Goal: Task Accomplishment & Management: Manage account settings

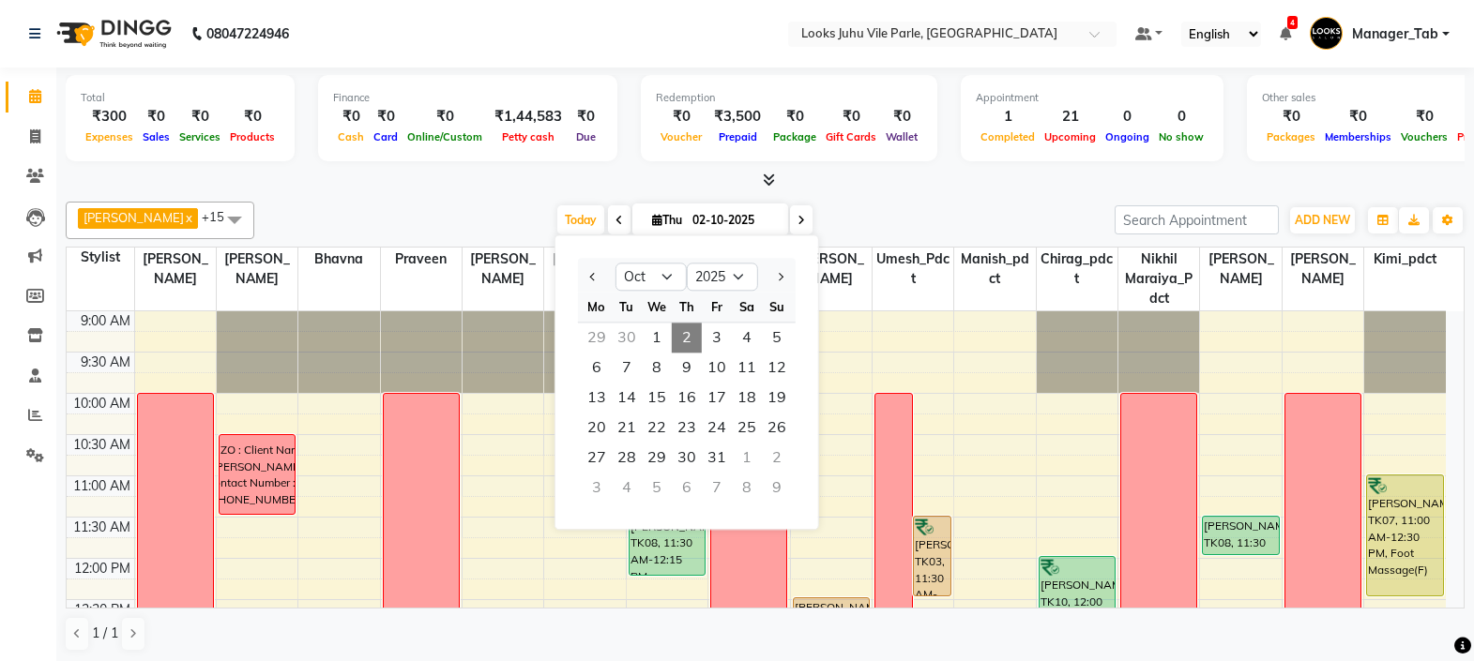
select select "10"
select select "2025"
click at [747, 339] on span "4" at bounding box center [747, 338] width 30 height 30
type input "04-10-2025"
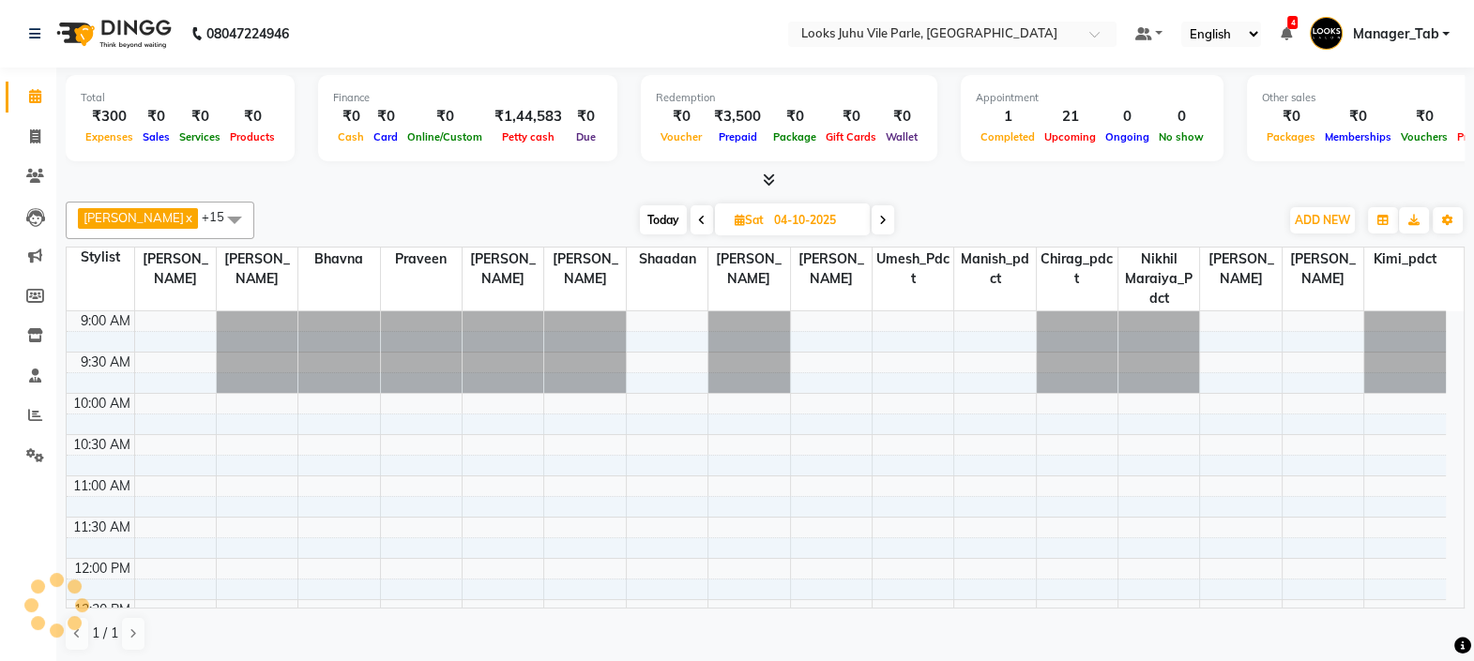
scroll to position [328, 0]
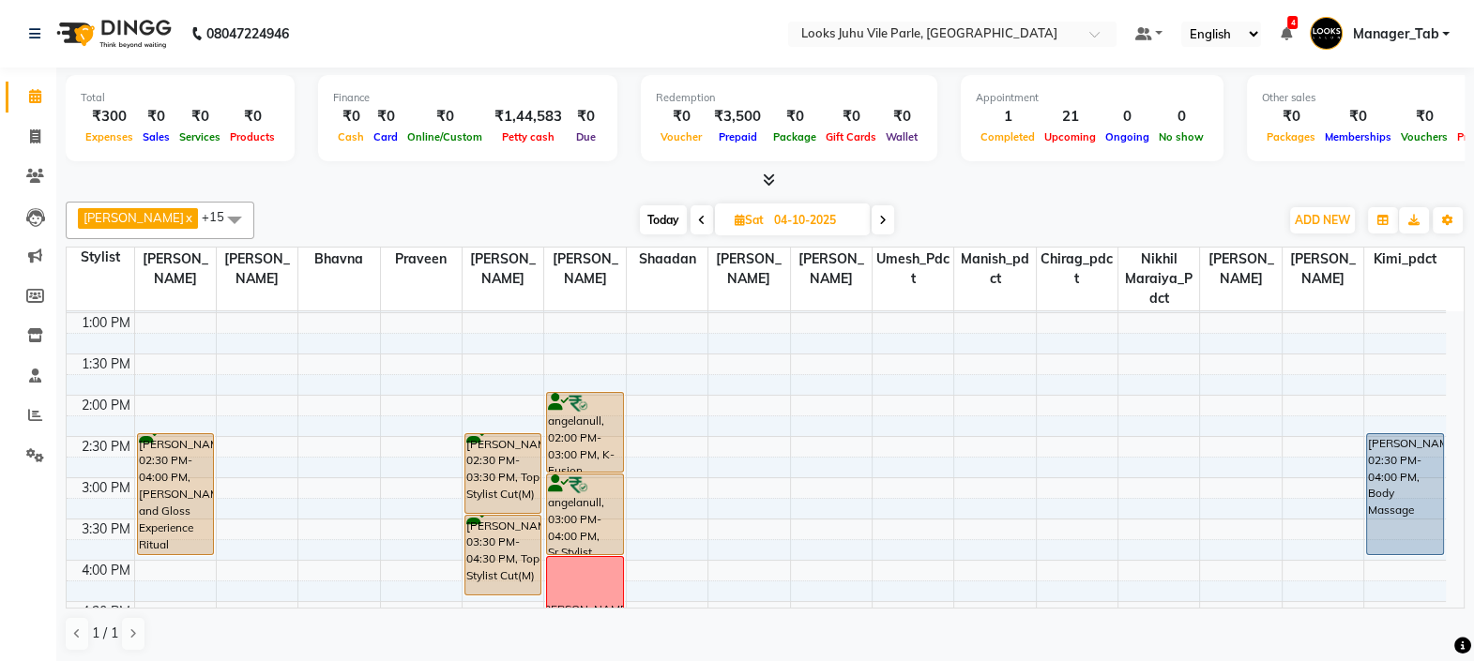
click at [341, 561] on td at bounding box center [790, 570] width 1312 height 21
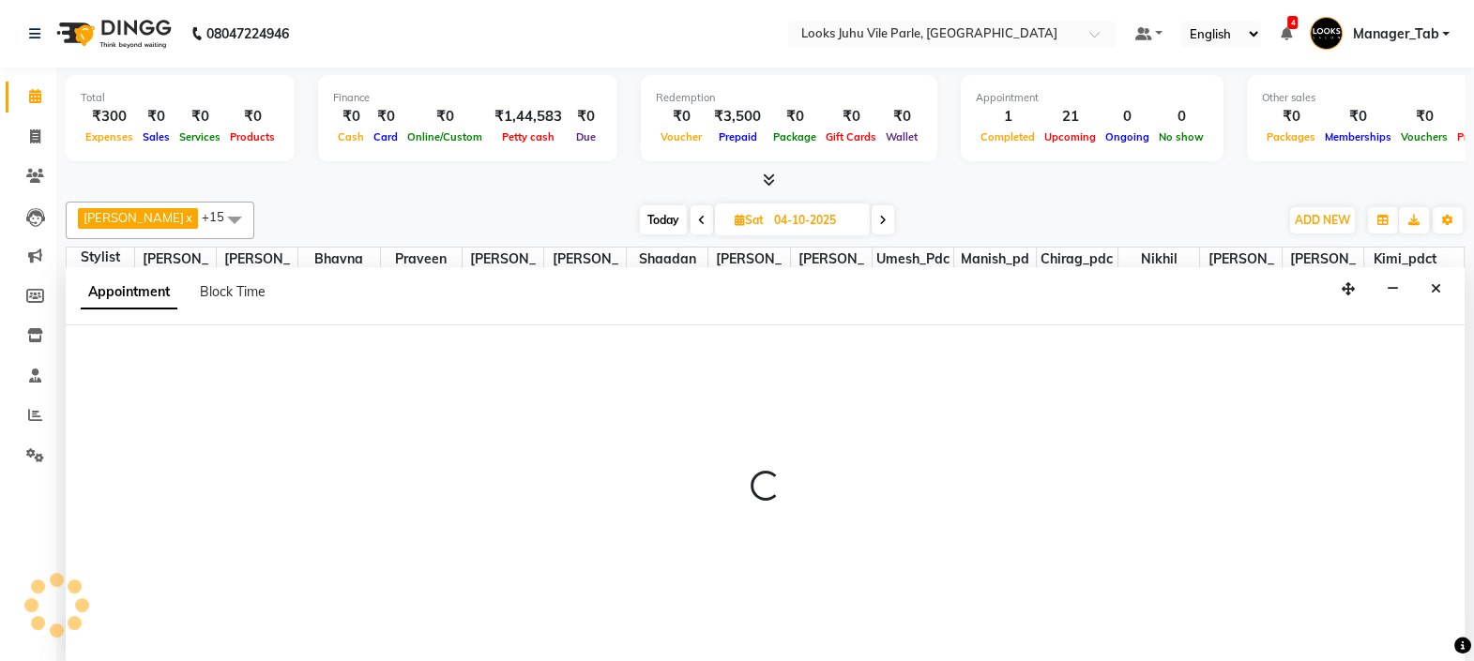
scroll to position [0, 0]
select select "76323"
select select "tentative"
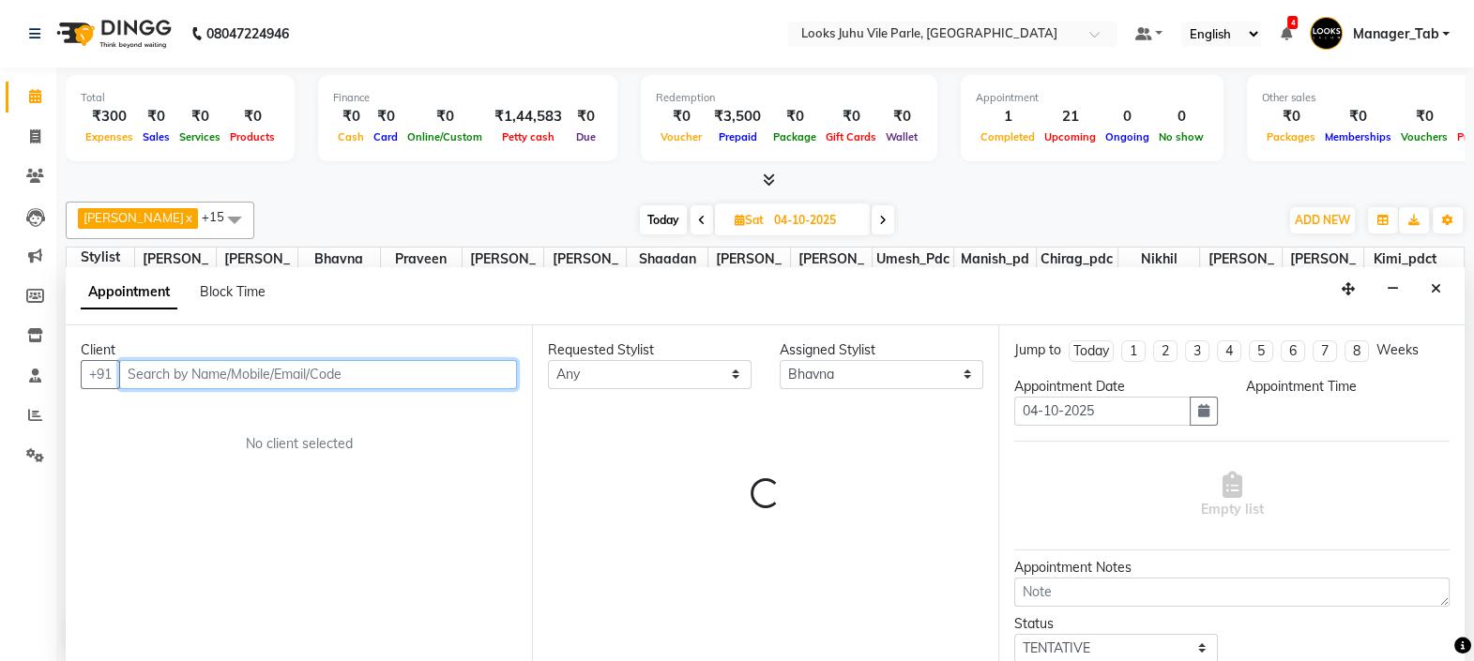
select select "960"
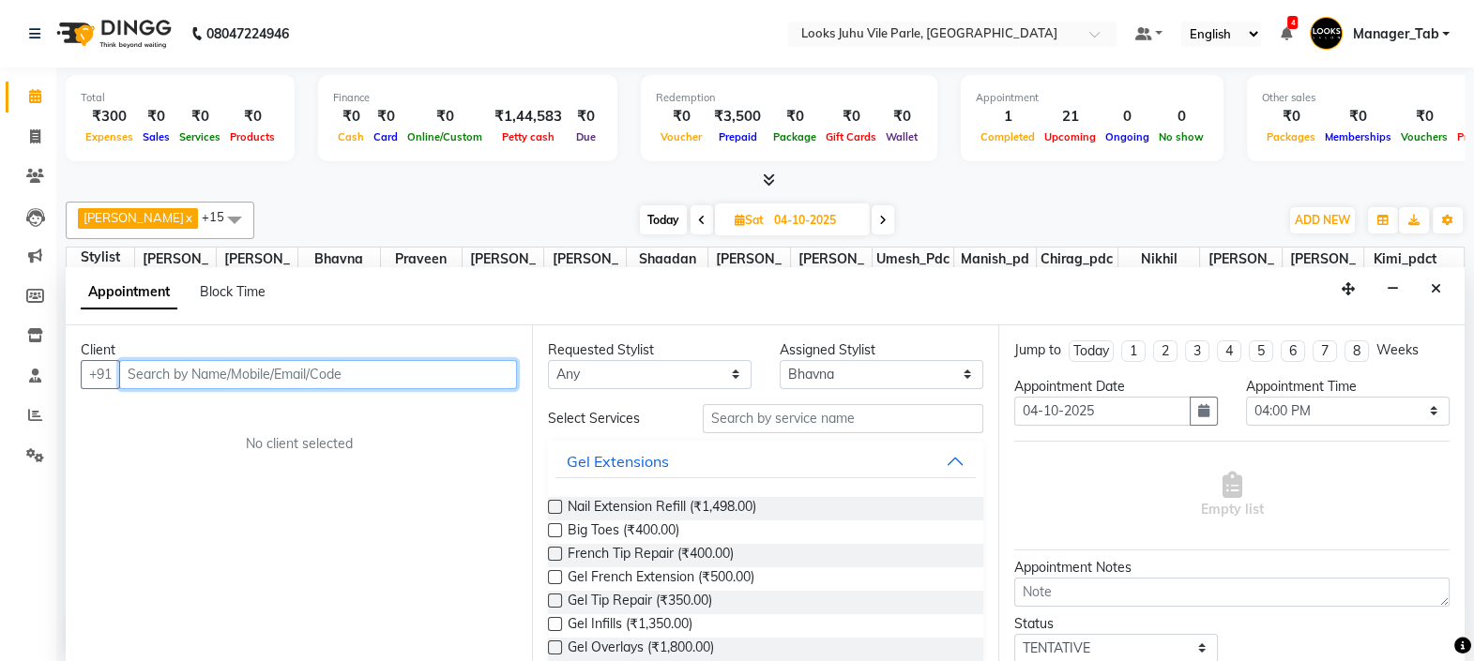
type input "m"
type input "s"
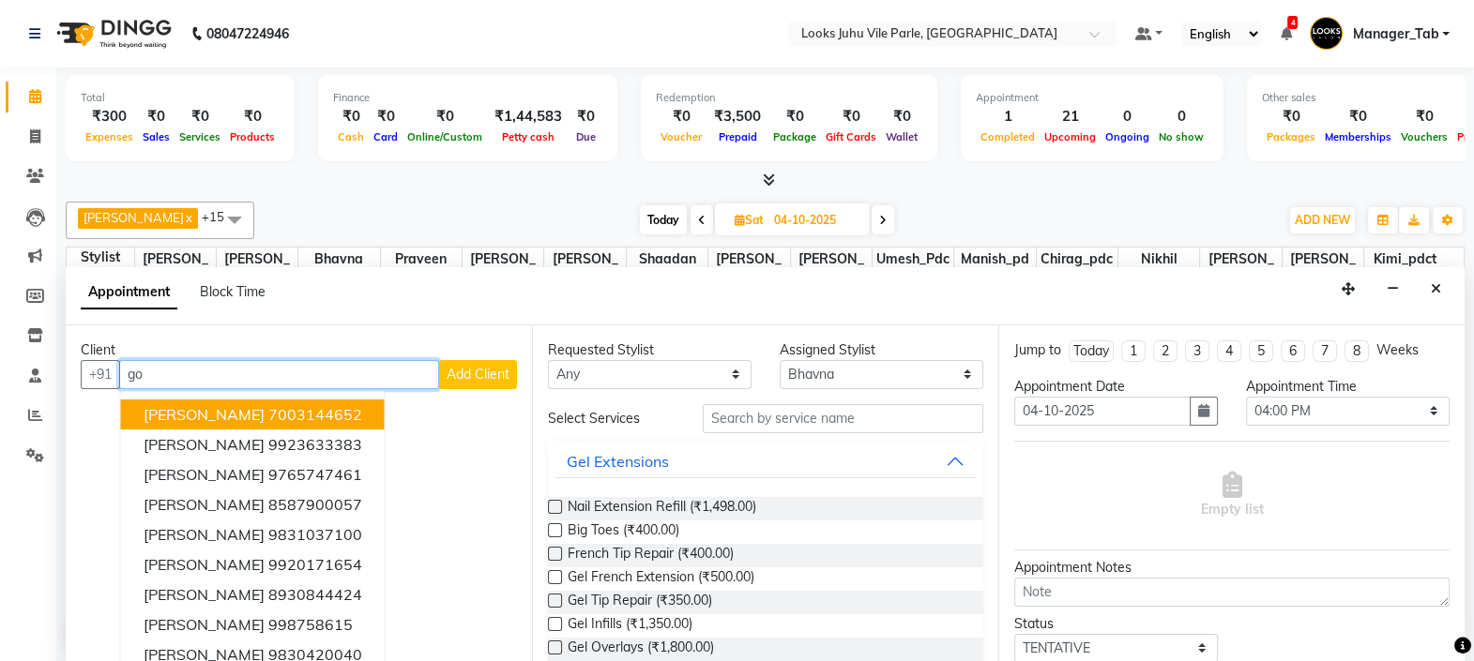
type input "g"
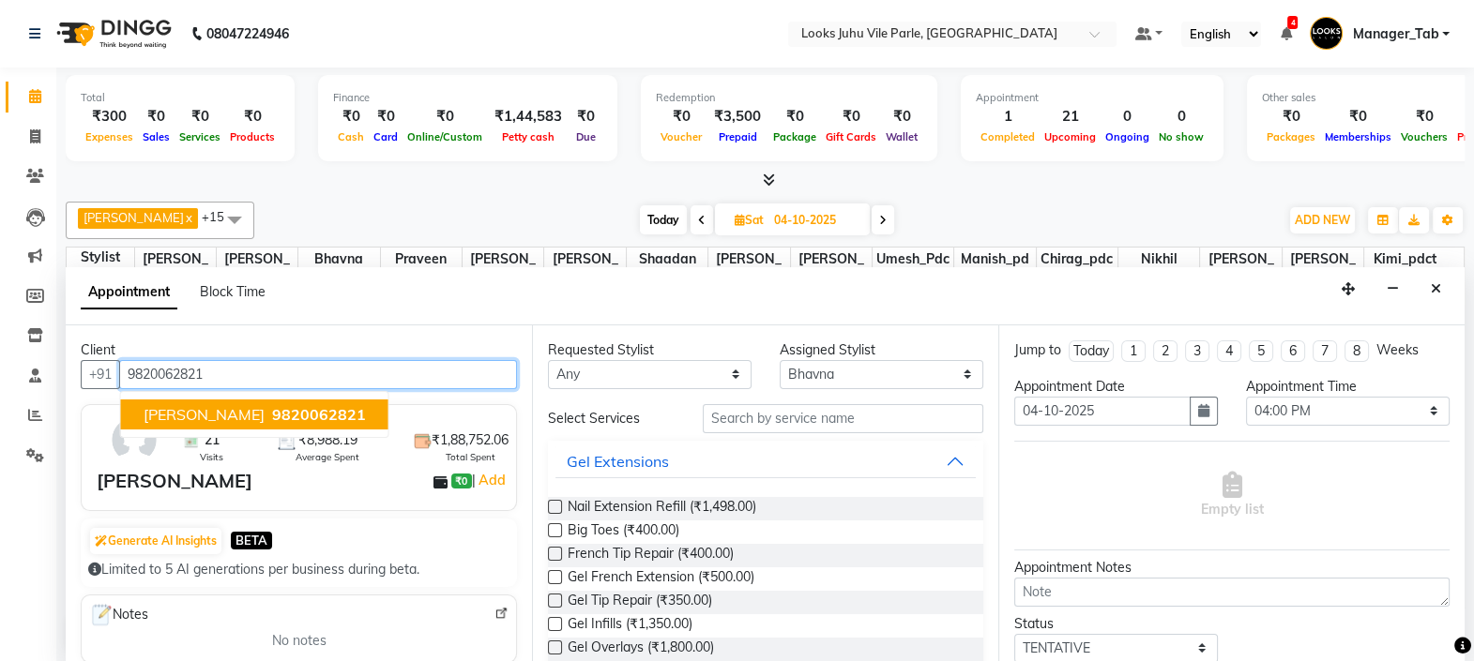
click at [246, 408] on span "SMRITI GOENKA" at bounding box center [204, 414] width 121 height 19
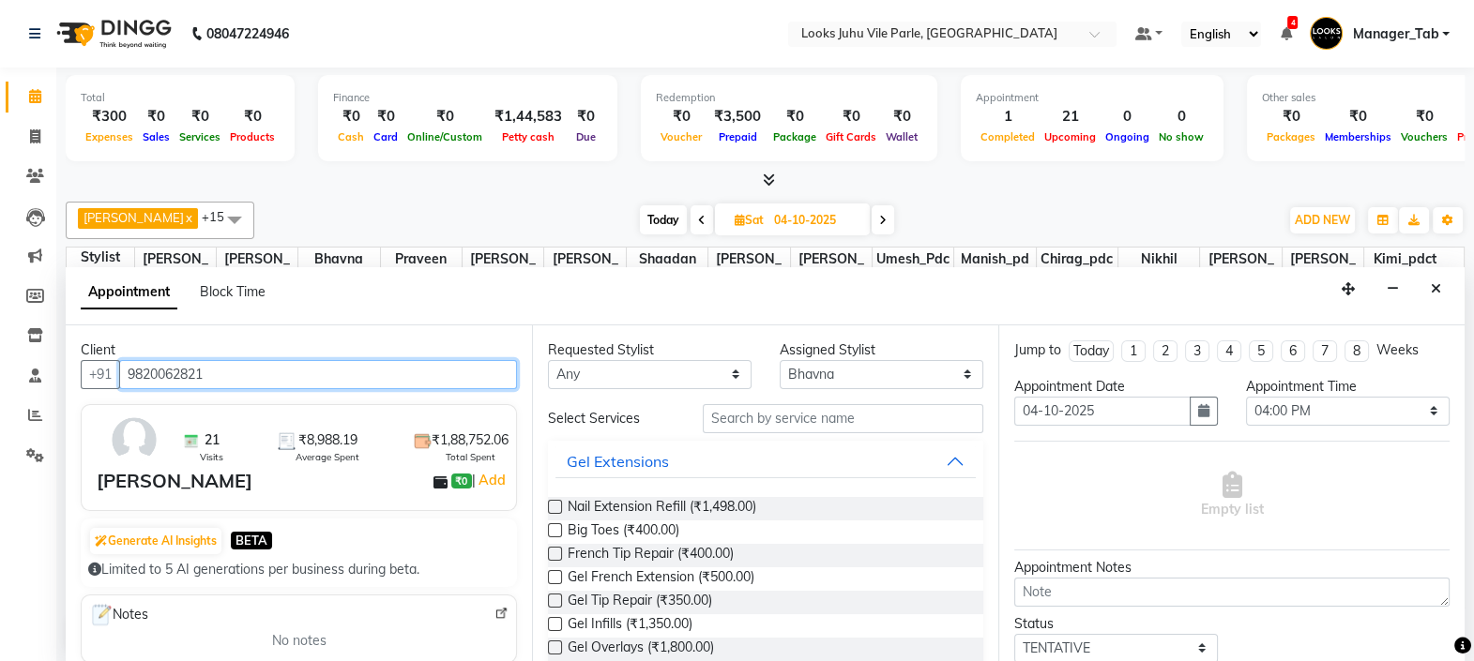
type input "9820062821"
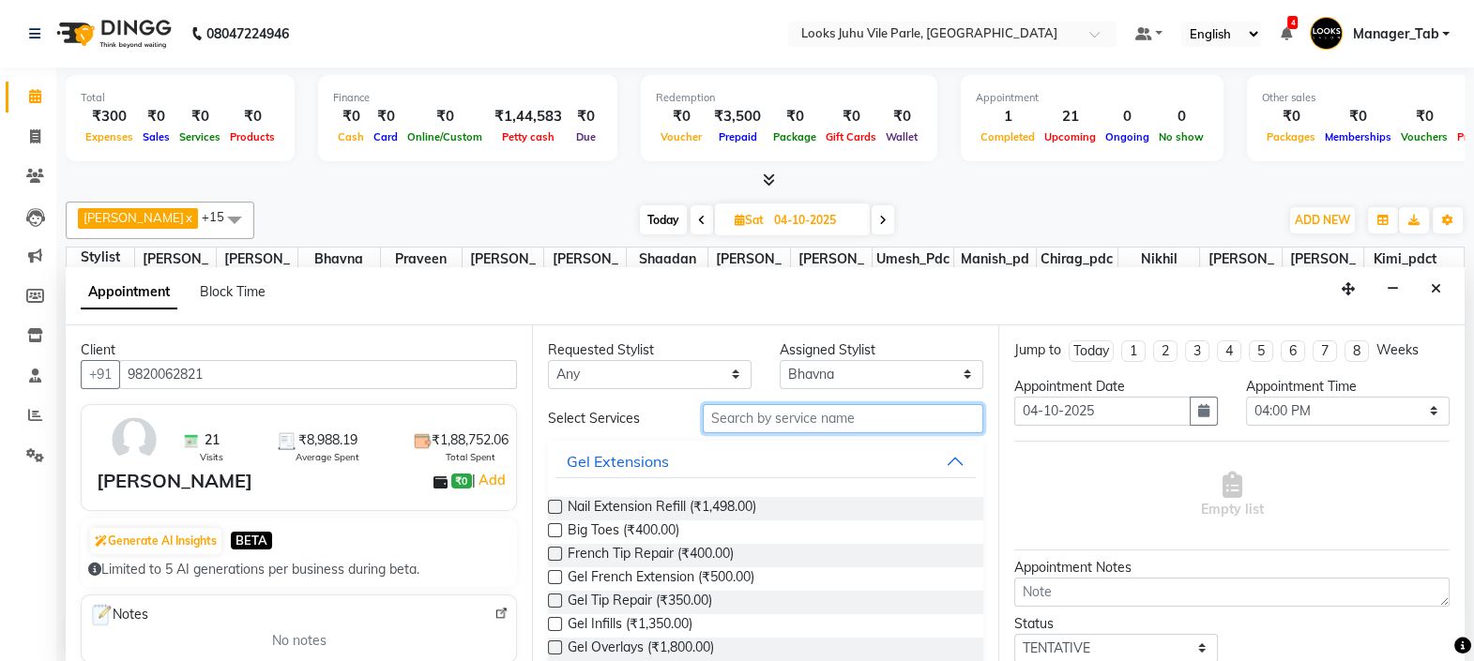
click at [850, 421] on input "text" at bounding box center [843, 418] width 281 height 29
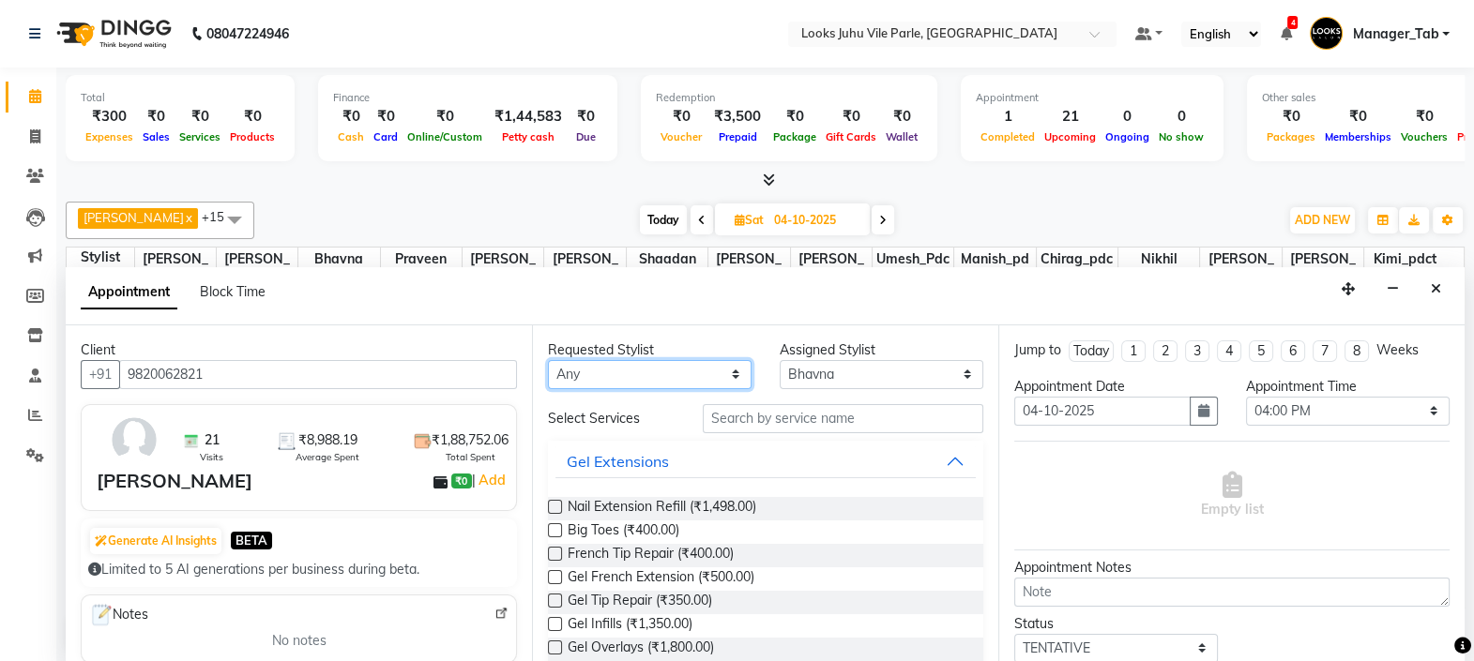
click at [646, 370] on select "Any Aadil Abu_Bakar Aisha Akash_asst Aman Bhagyashree Bhavna Chand Chirag_pdct …" at bounding box center [650, 374] width 204 height 29
select select "76323"
click at [548, 360] on select "Any Aadil Abu_Bakar Aisha Akash_asst Aman Bhagyashree Bhavna Chand Chirag_pdct …" at bounding box center [650, 374] width 204 height 29
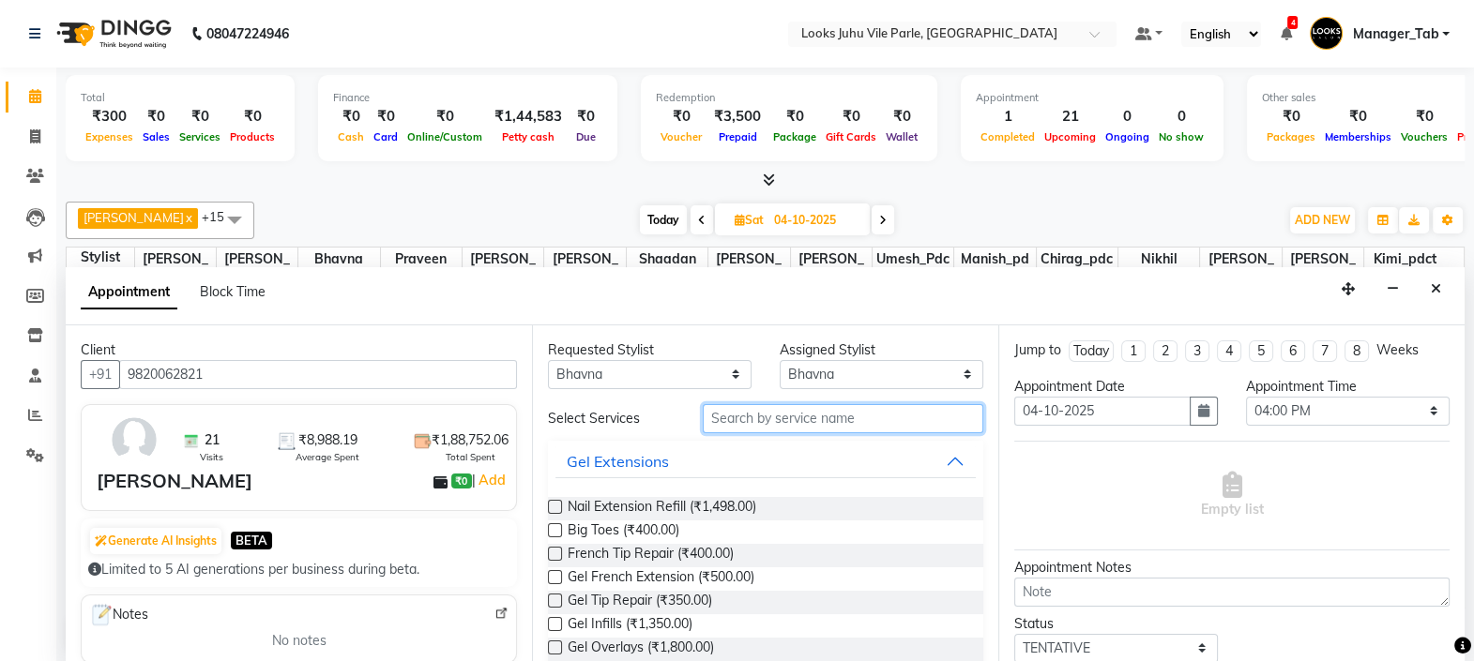
click at [789, 411] on input "text" at bounding box center [843, 418] width 281 height 29
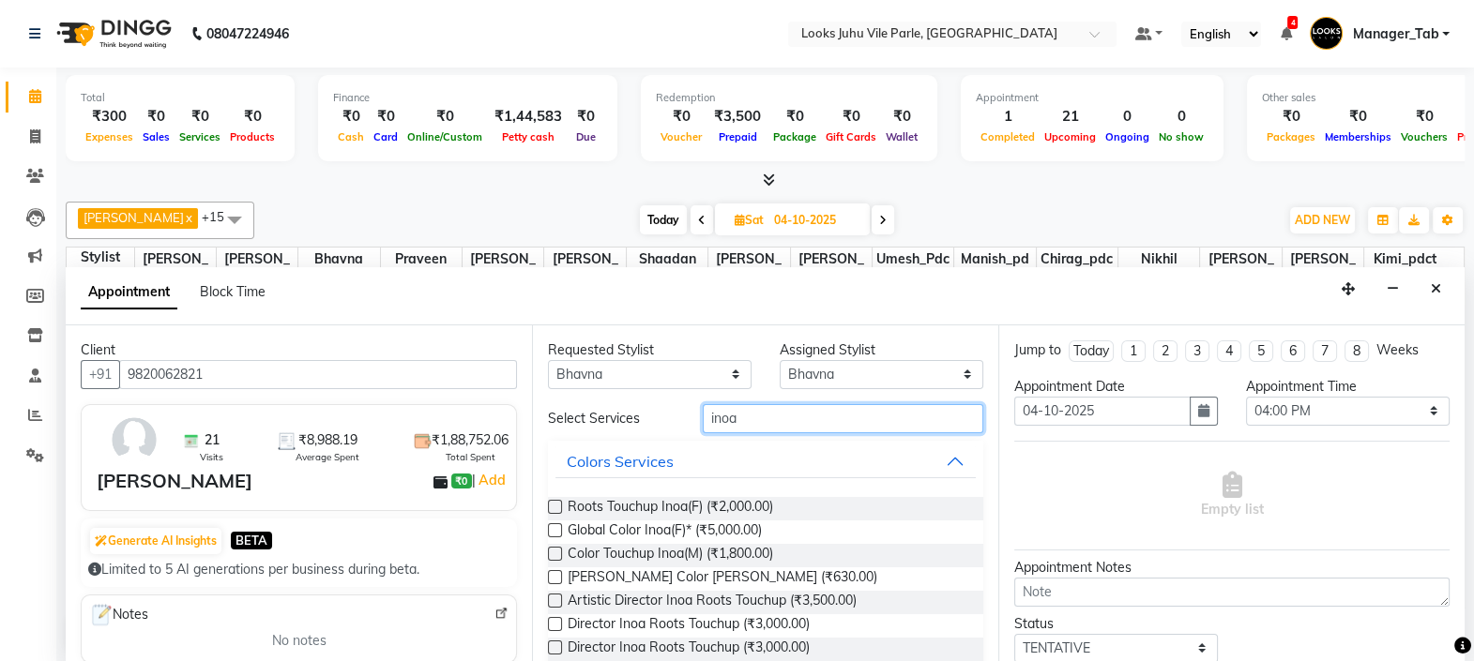
scroll to position [50, 0]
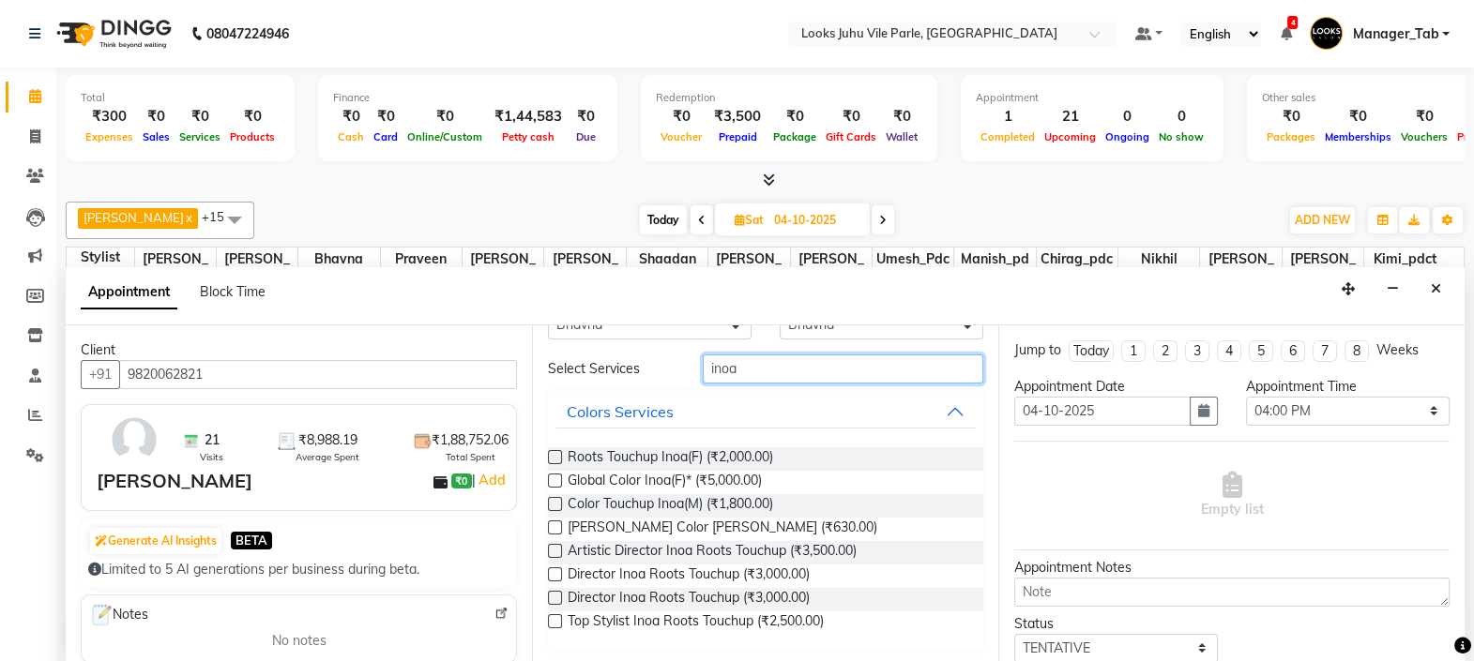
type input "inoa"
click at [555, 548] on label at bounding box center [555, 551] width 14 height 14
click at [555, 548] on input "checkbox" at bounding box center [554, 553] width 12 height 12
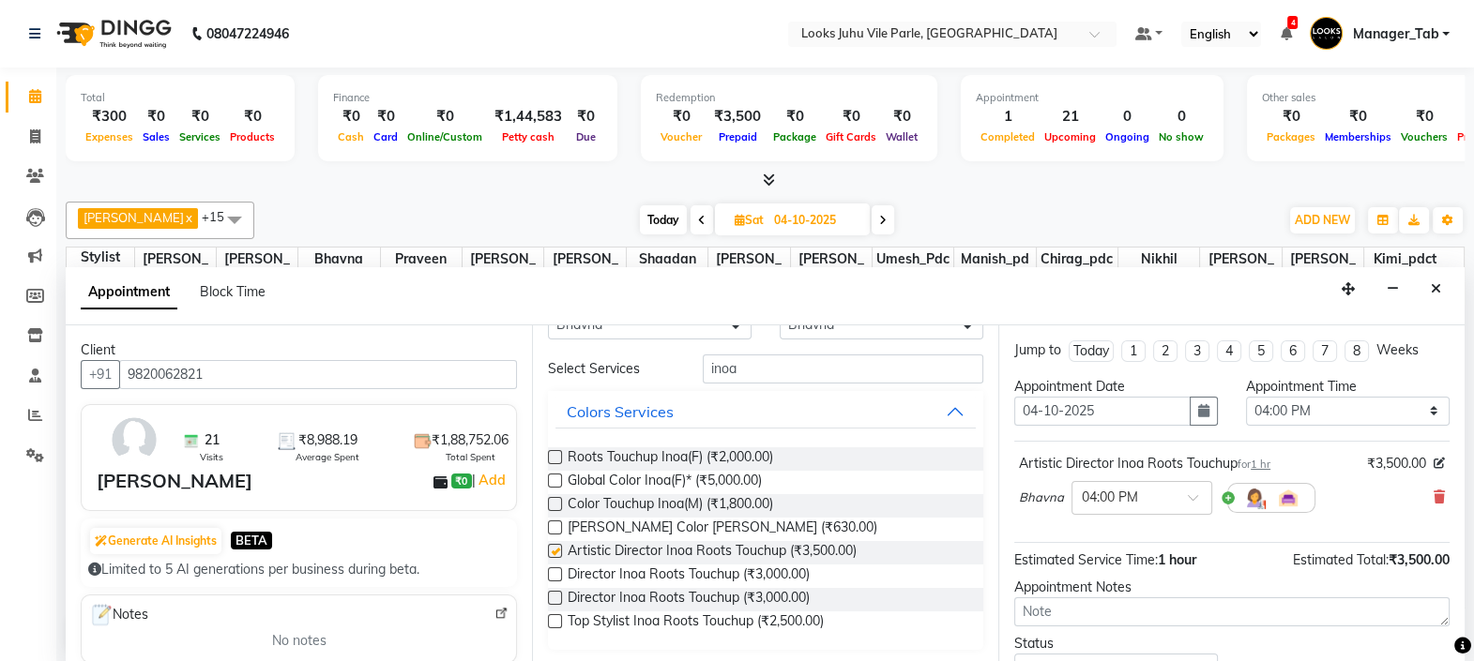
checkbox input "false"
click at [800, 361] on input "inoa" at bounding box center [843, 369] width 281 height 29
type input "i"
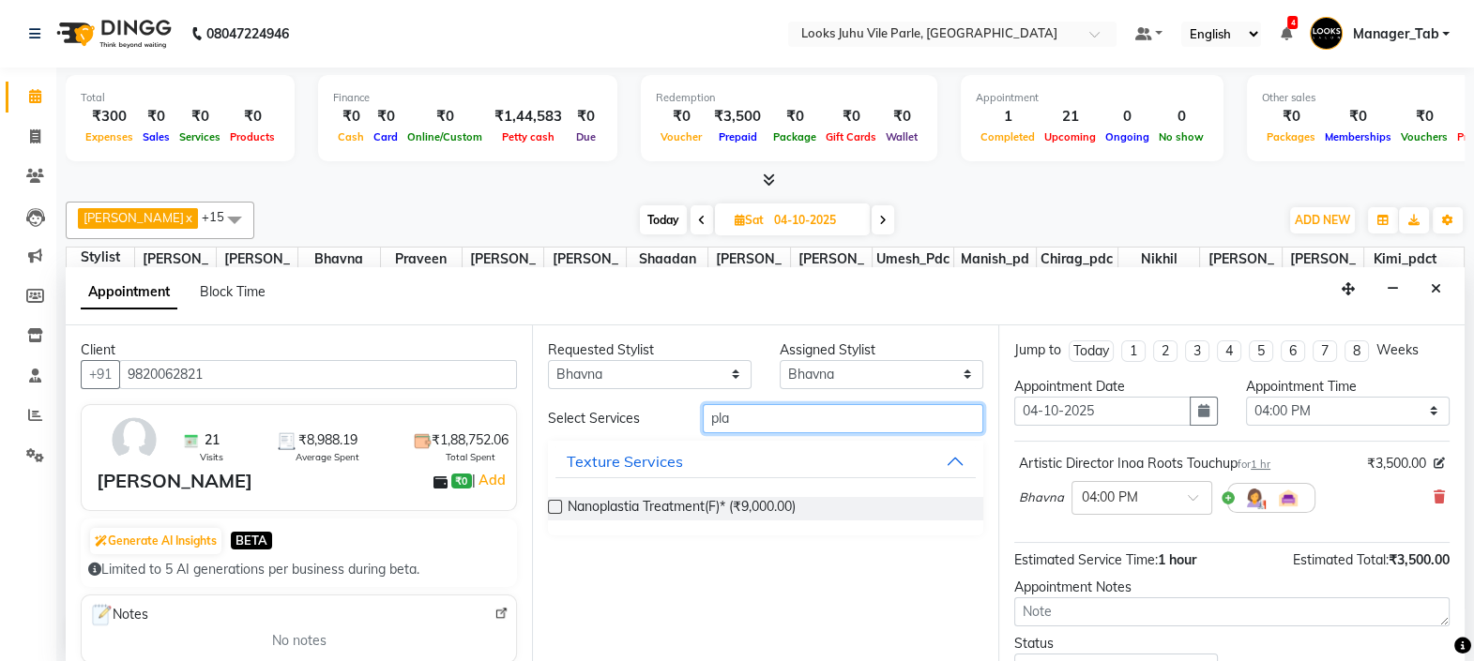
scroll to position [0, 0]
type input "p"
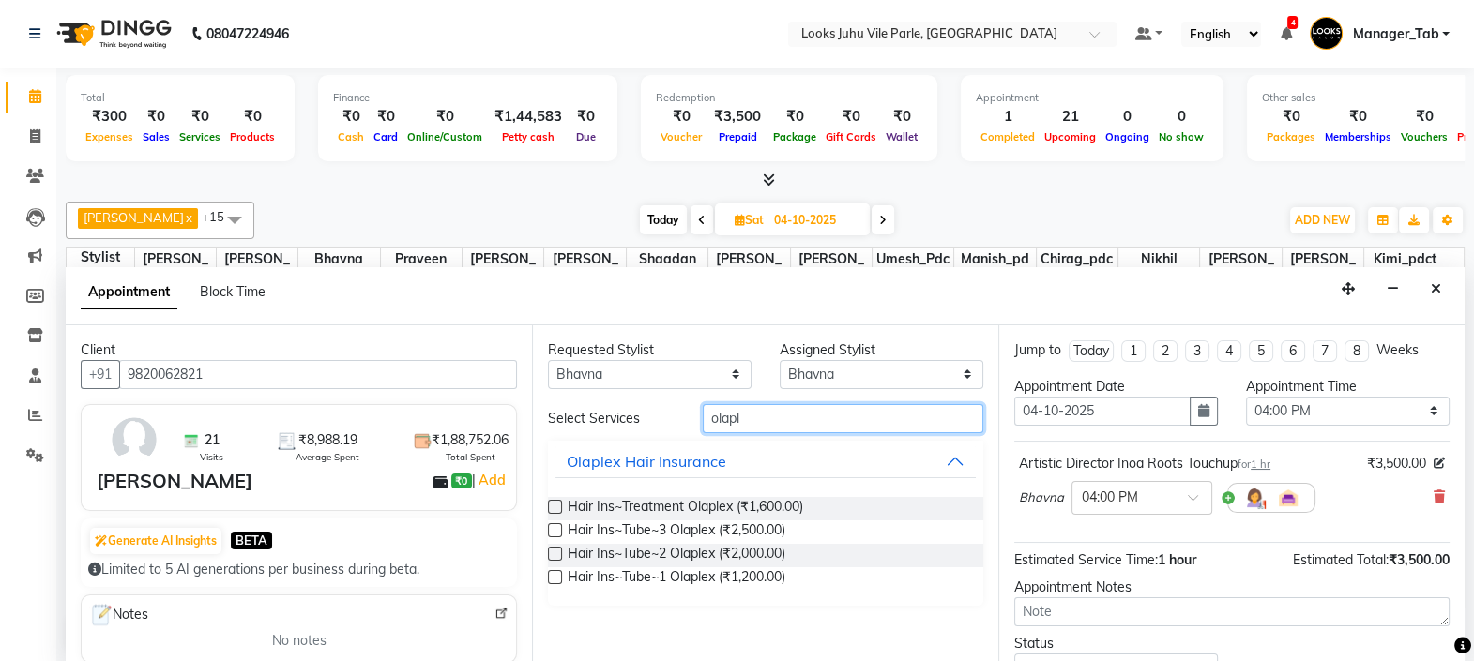
type input "olapl"
click at [558, 526] on label at bounding box center [555, 530] width 14 height 14
click at [558, 526] on input "checkbox" at bounding box center [554, 532] width 12 height 12
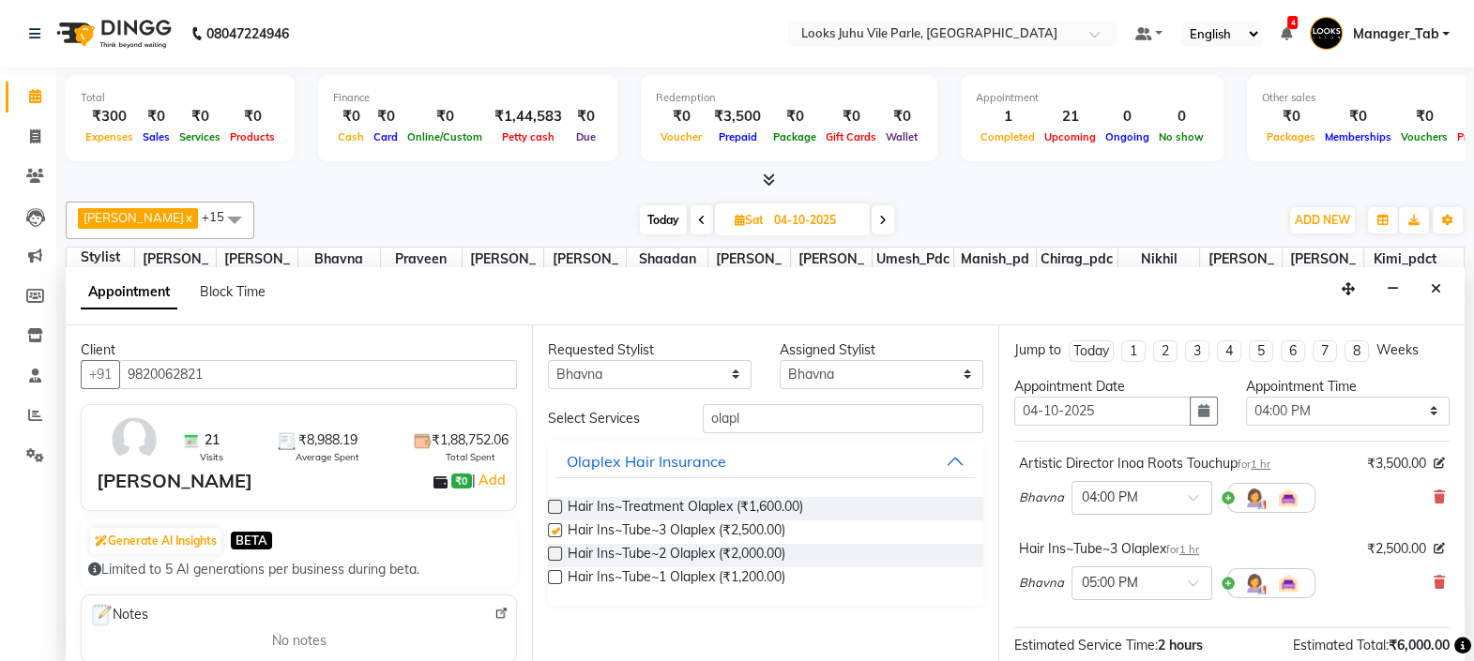
checkbox input "false"
click at [811, 413] on input "olapl" at bounding box center [843, 418] width 281 height 29
type input "o"
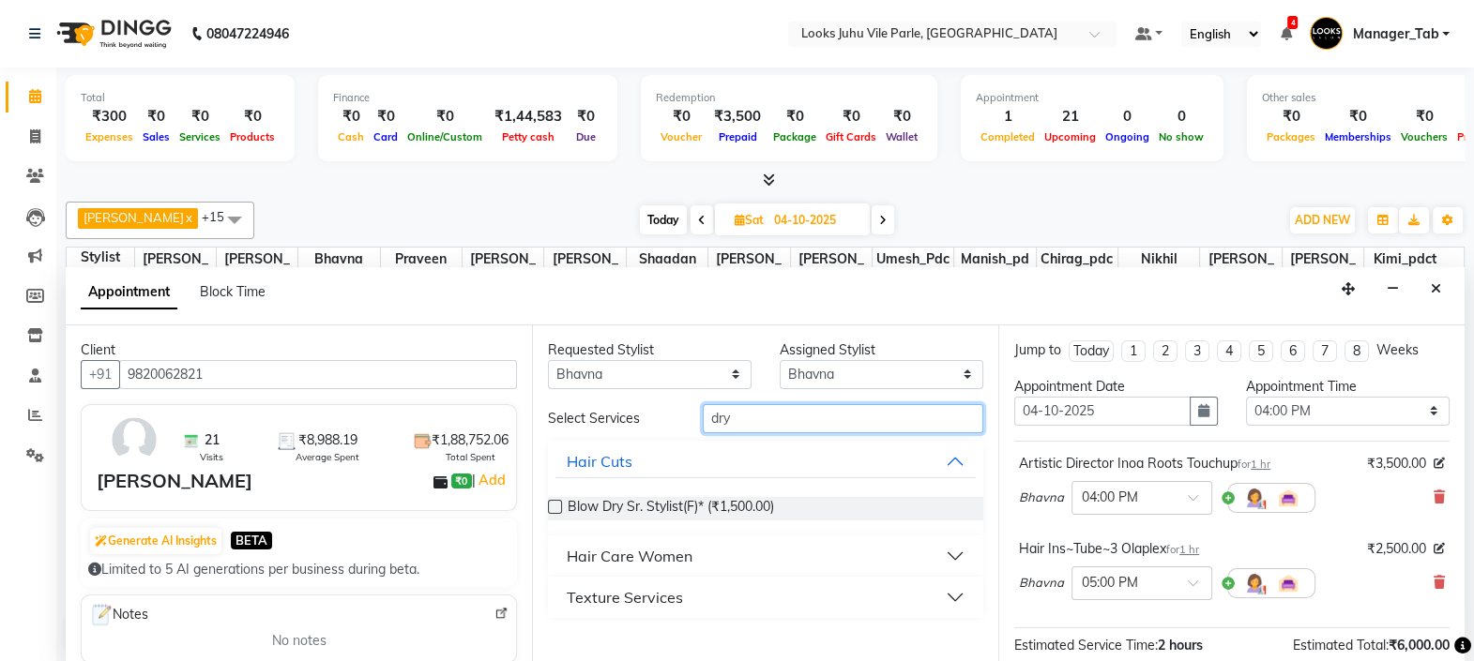
type input "dry"
click at [554, 504] on label at bounding box center [555, 507] width 14 height 14
click at [554, 504] on input "checkbox" at bounding box center [554, 509] width 12 height 12
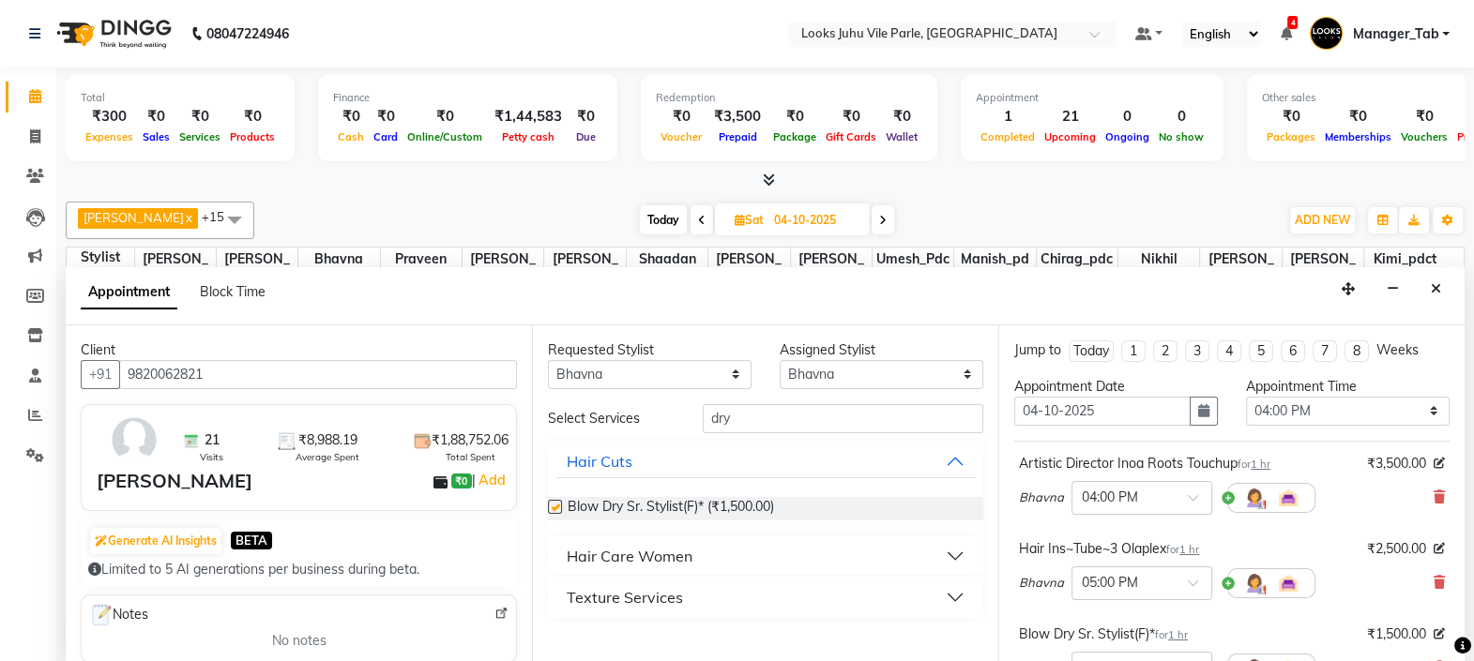
checkbox input "false"
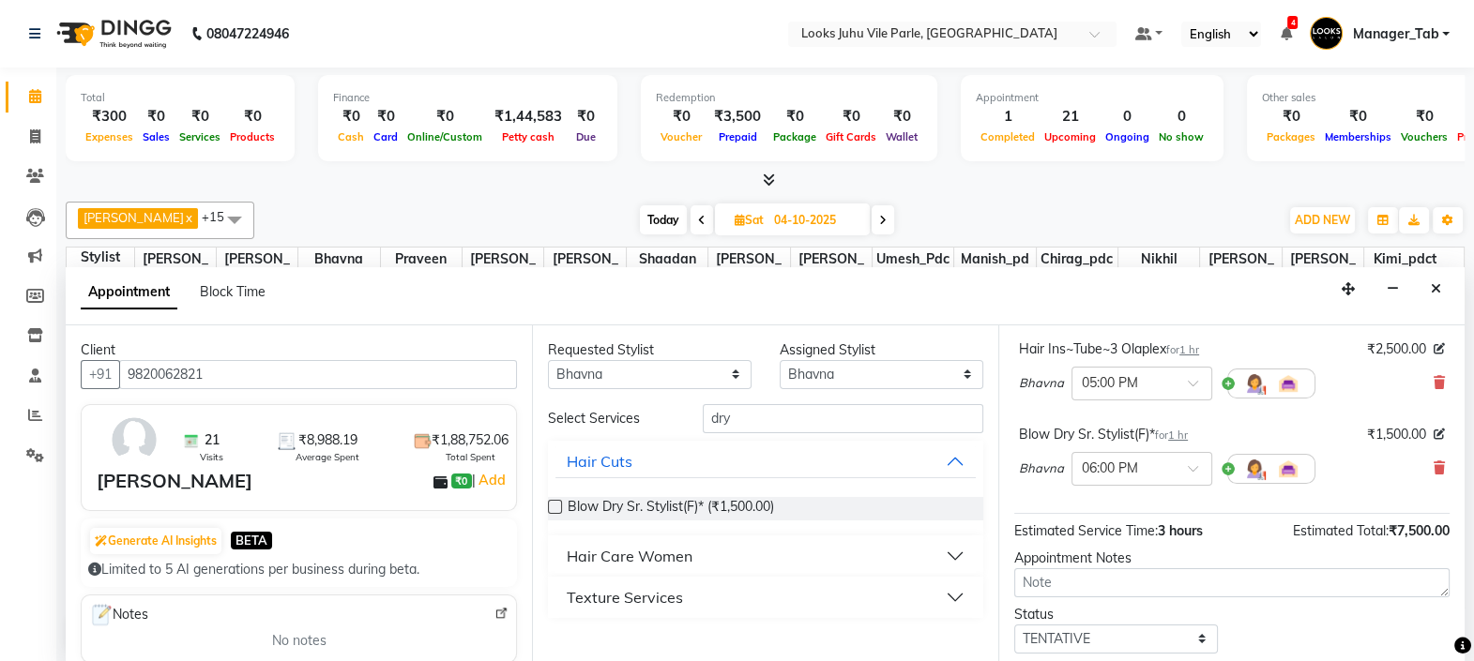
scroll to position [306, 0]
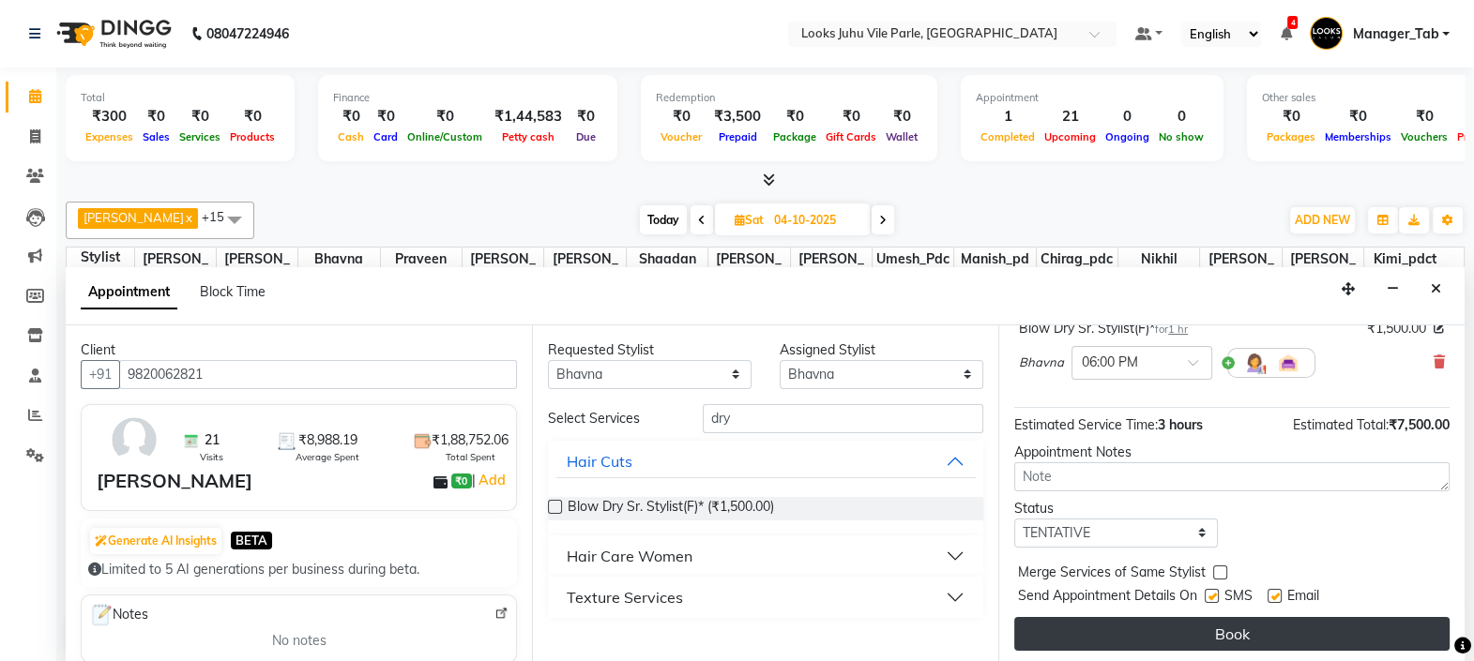
click at [1264, 644] on button "Book" at bounding box center [1231, 634] width 435 height 34
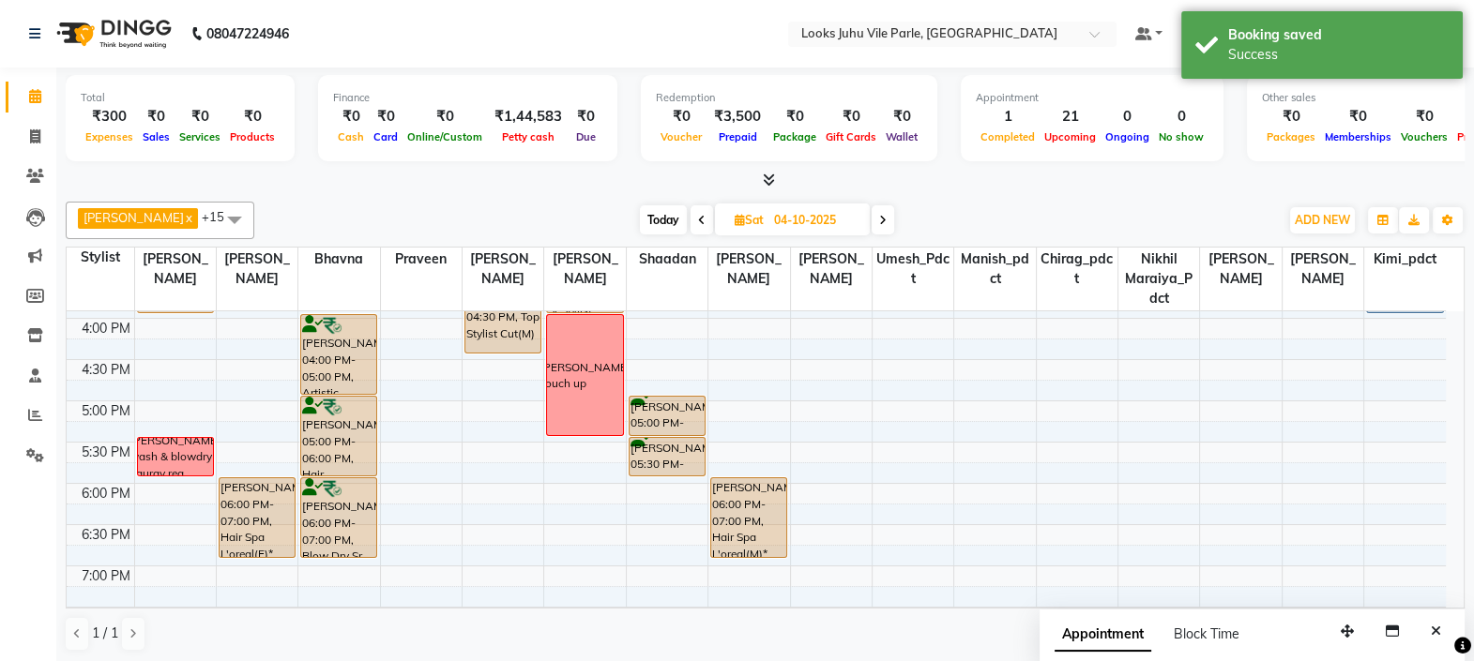
scroll to position [592, 0]
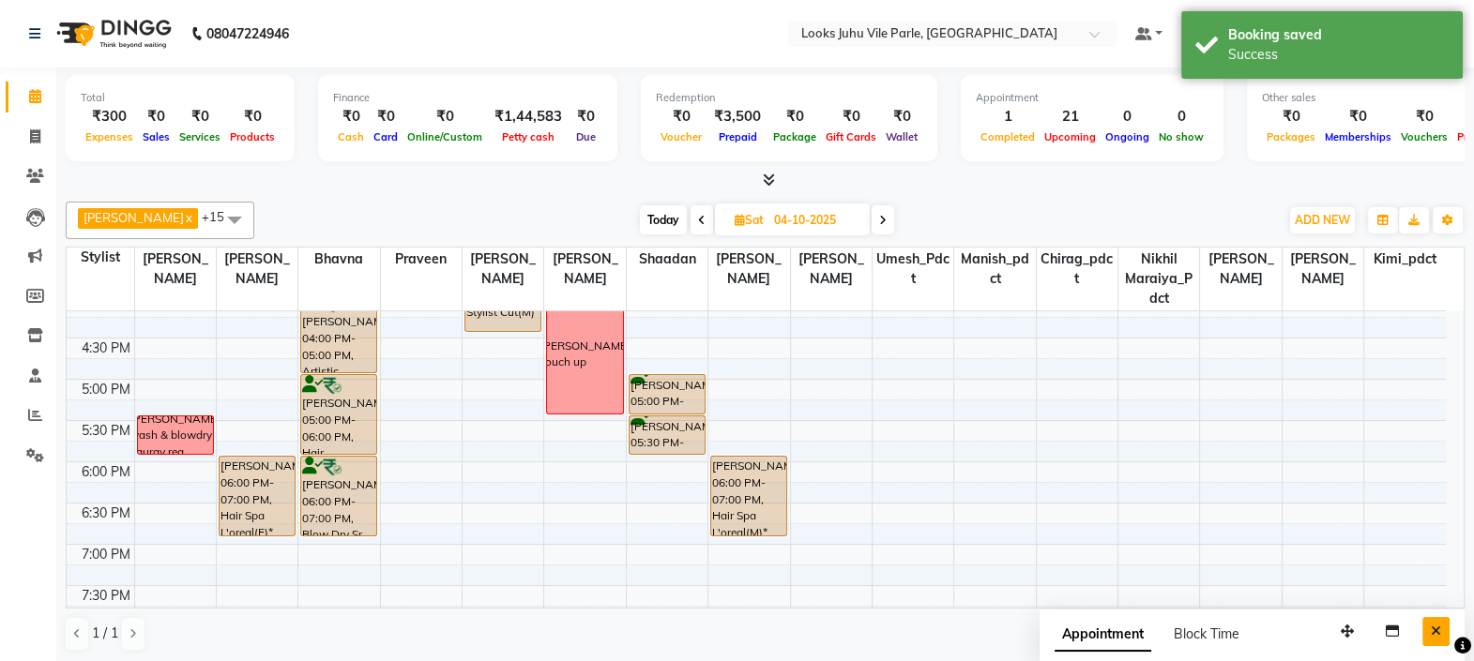
click at [1435, 632] on icon "Close" at bounding box center [1436, 631] width 10 height 13
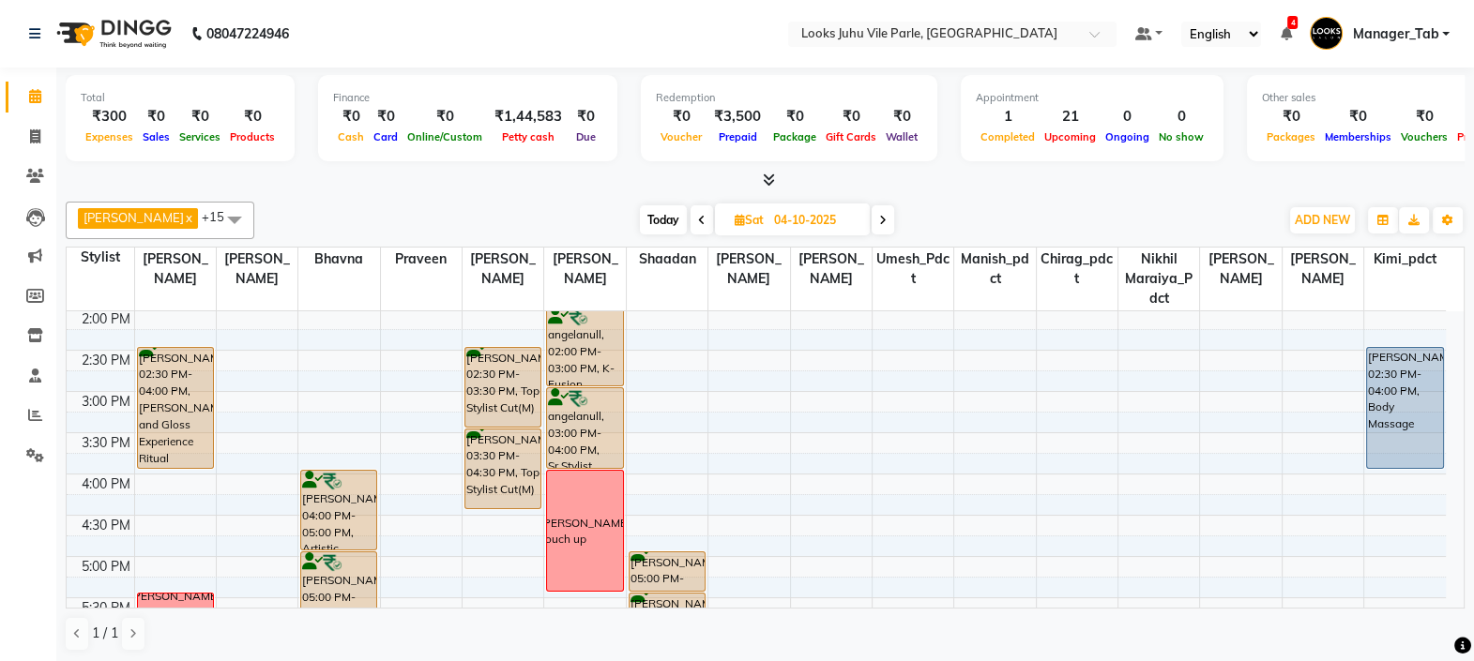
scroll to position [402, 0]
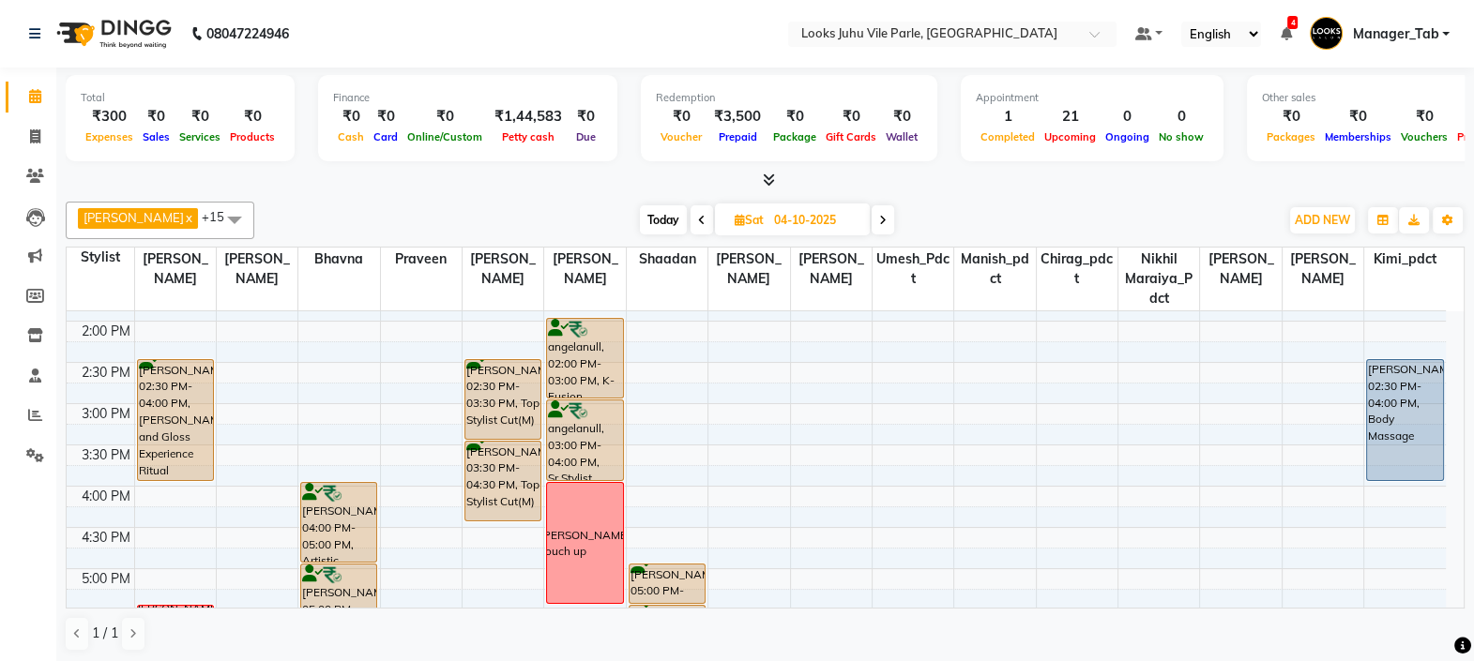
click at [640, 213] on span "Today" at bounding box center [663, 219] width 47 height 29
type input "02-10-2025"
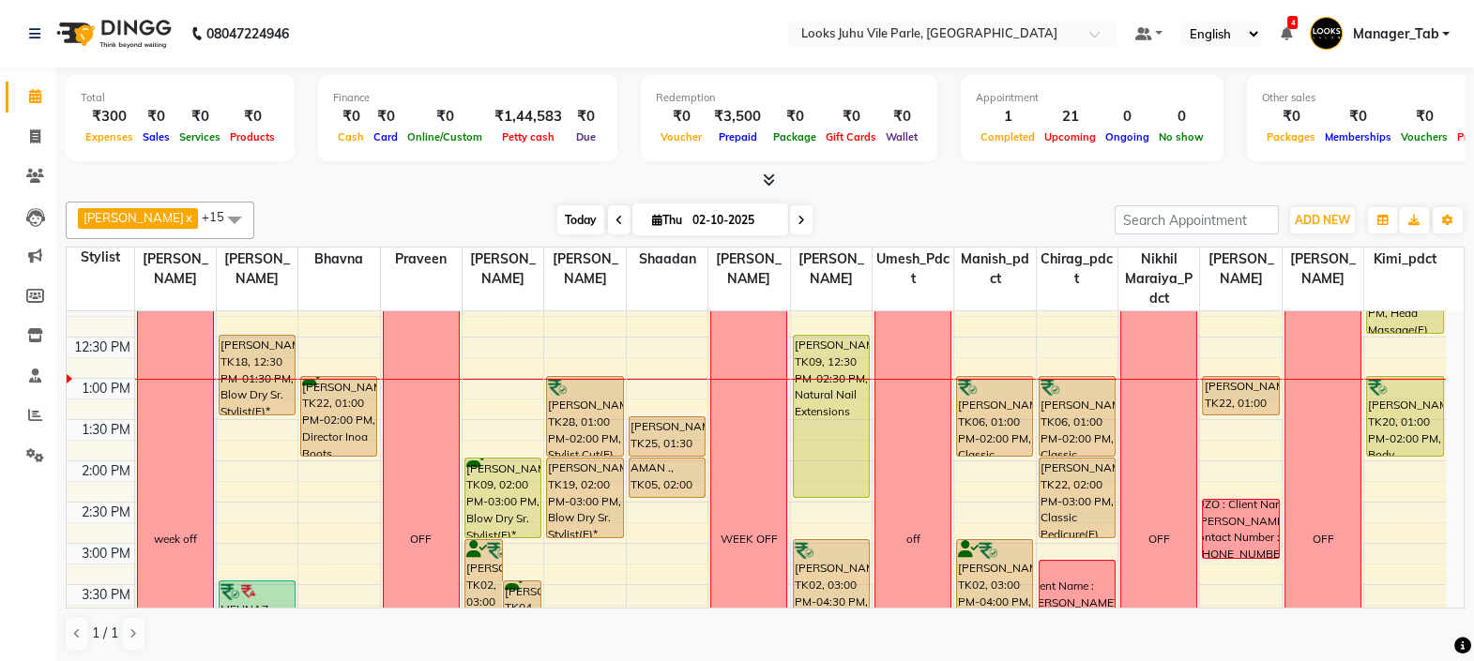
scroll to position [253, 0]
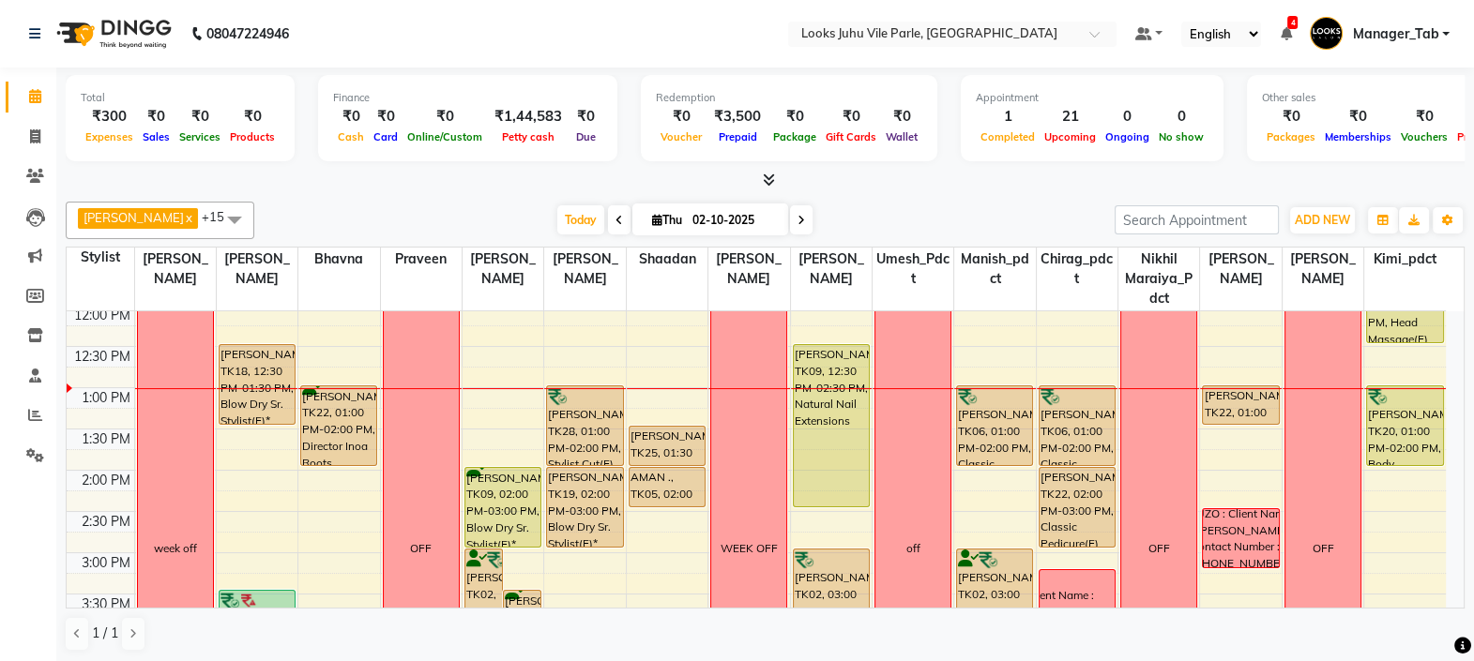
click at [1236, 401] on div "[PERSON_NAME], TK22, 01:00 PM-01:30 PM, Eyebrows" at bounding box center [1240, 406] width 75 height 38
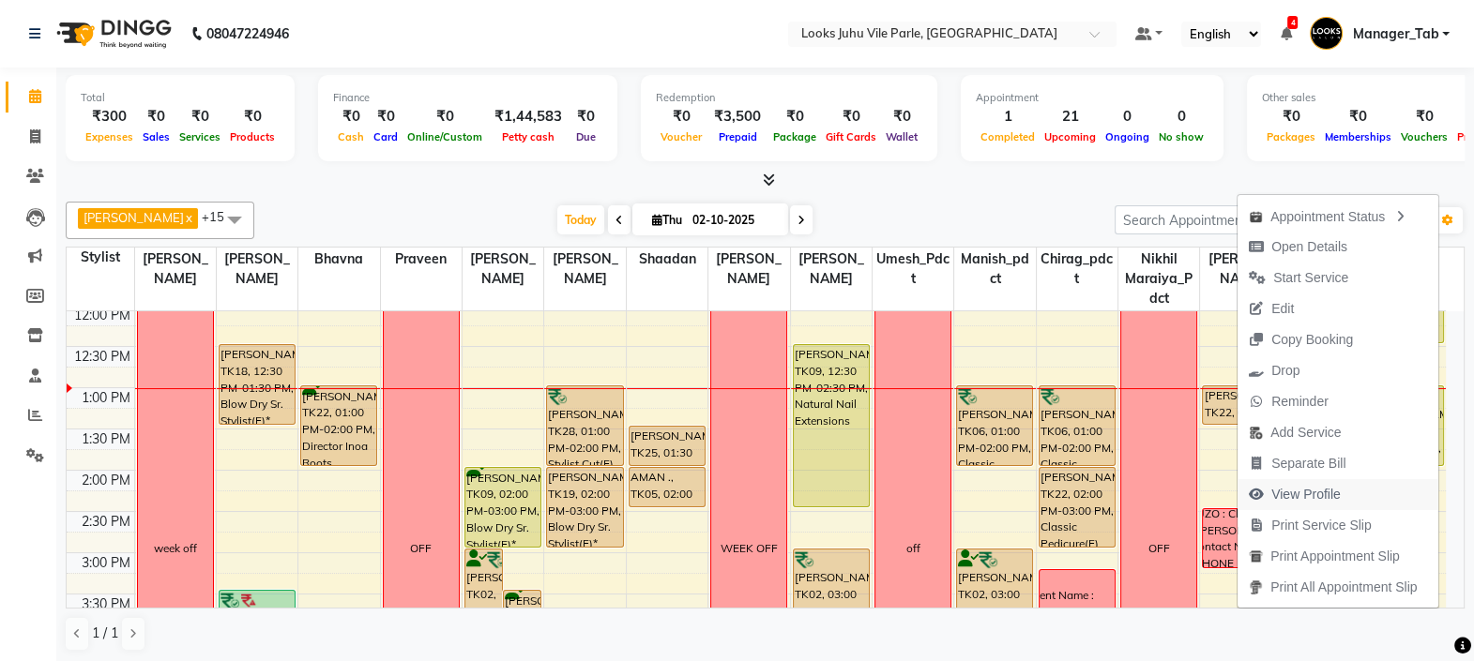
click at [1339, 493] on span "View Profile" at bounding box center [1305, 495] width 69 height 20
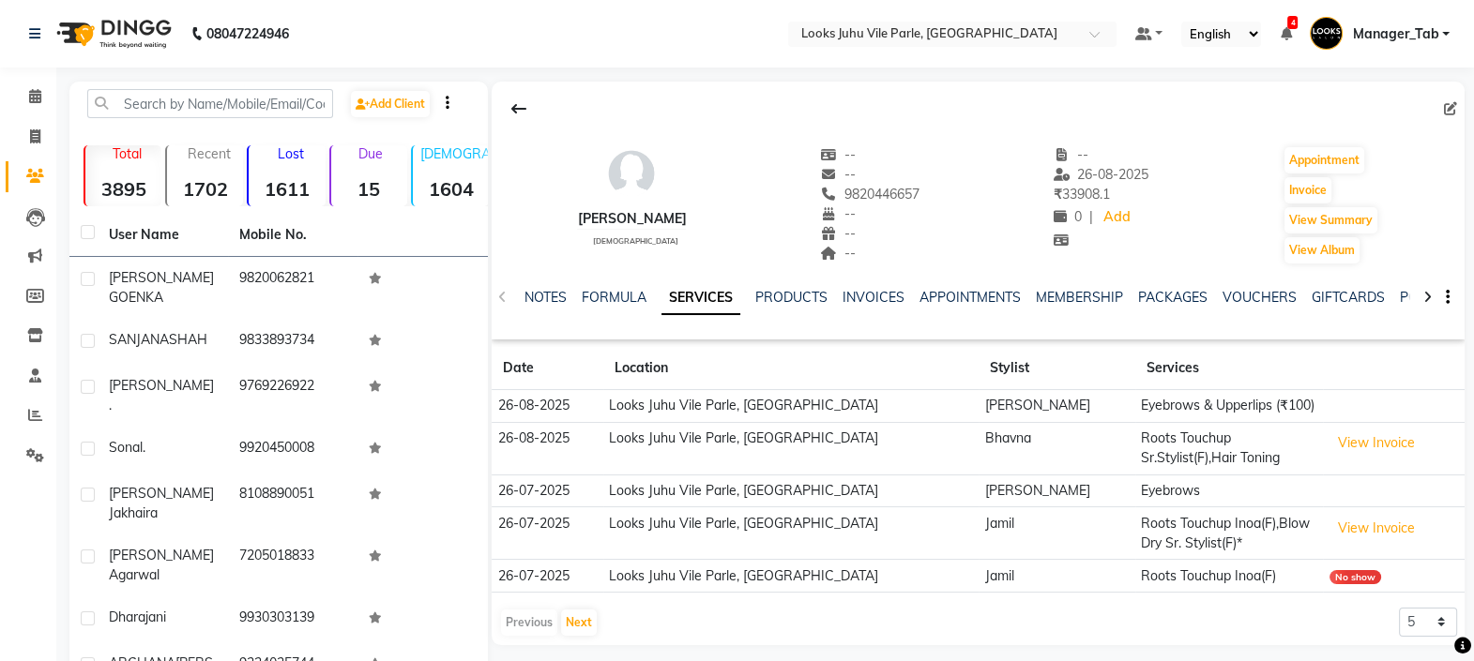
click at [811, 328] on div "ANCHAL BOHRA female -- -- 9820446657 -- -- -- -- 26-08-2025 ₹ 33908.1 0 | Add A…" at bounding box center [978, 211] width 973 height 258
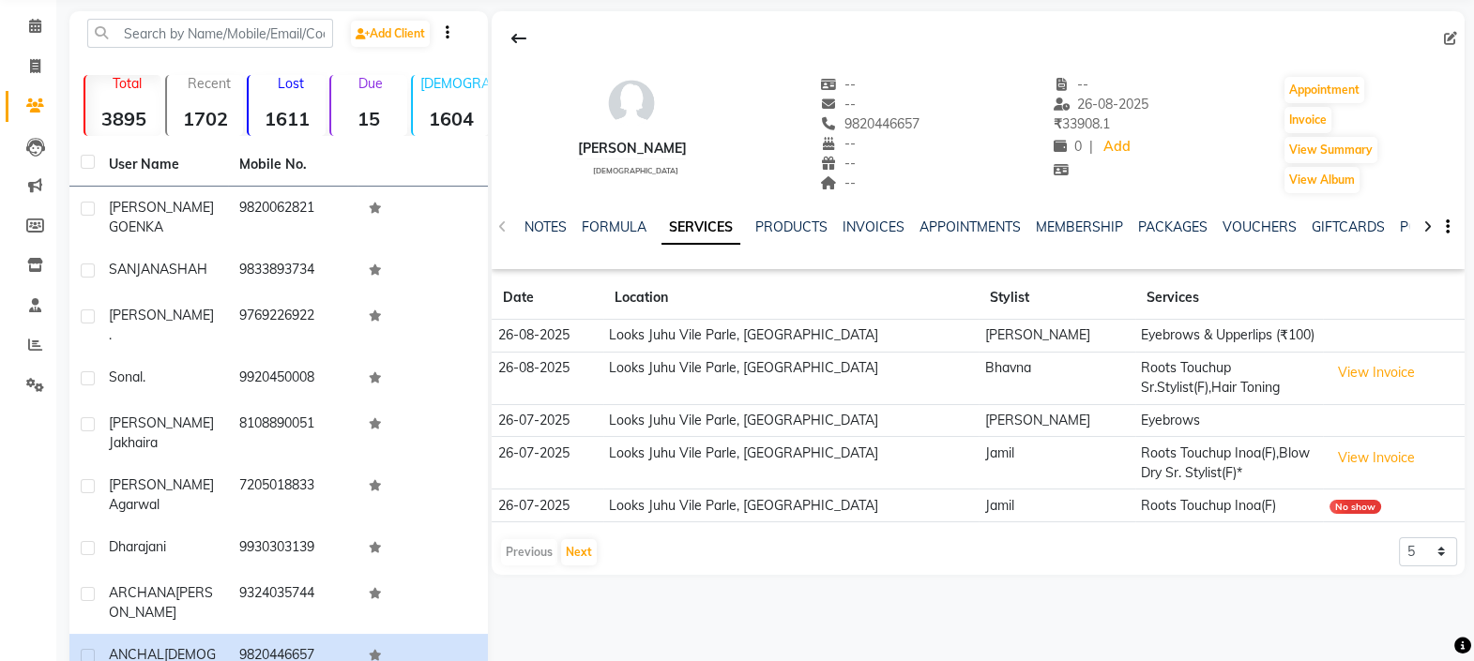
scroll to position [71, 0]
click at [552, 574] on div "ANCHAL BOHRA female -- -- 9820446657 -- -- -- -- 26-08-2025 ₹ 33908.1 0 | Add A…" at bounding box center [976, 401] width 977 height 783
click at [584, 541] on button "Next" at bounding box center [579, 551] width 36 height 26
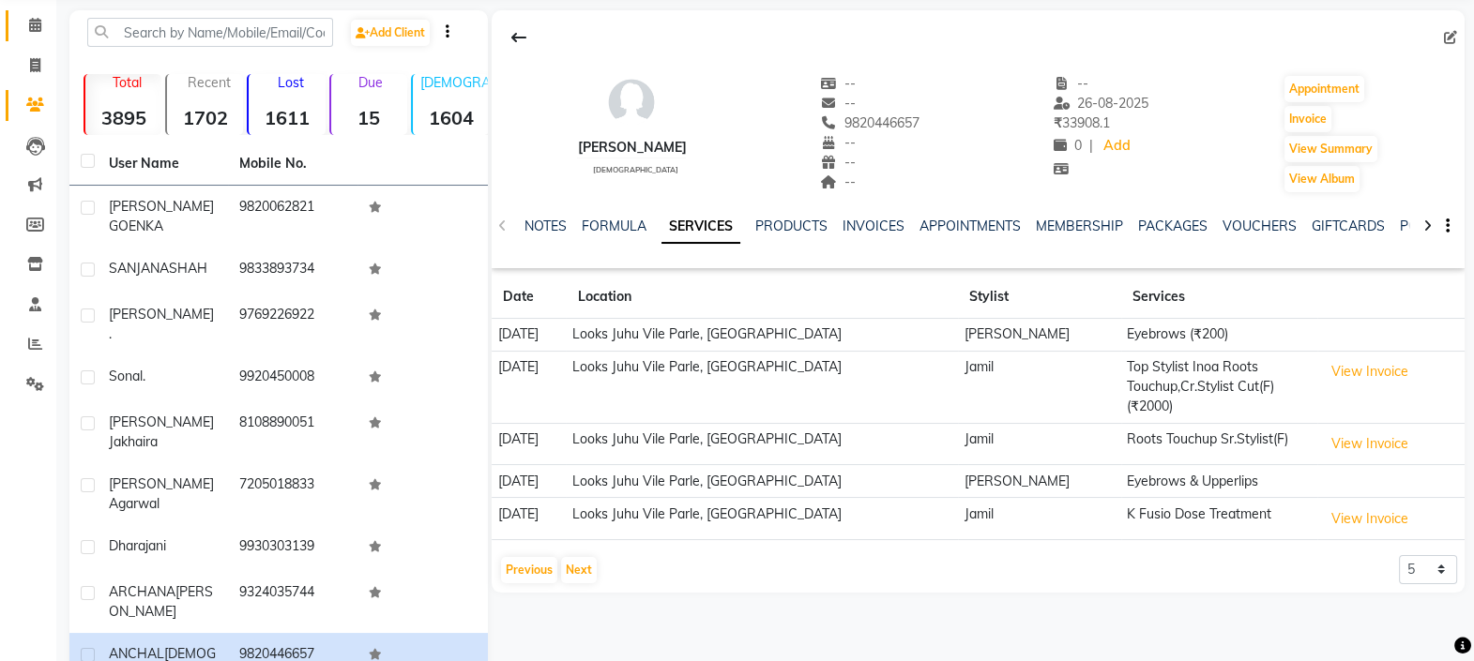
click at [29, 30] on icon at bounding box center [35, 25] width 12 height 14
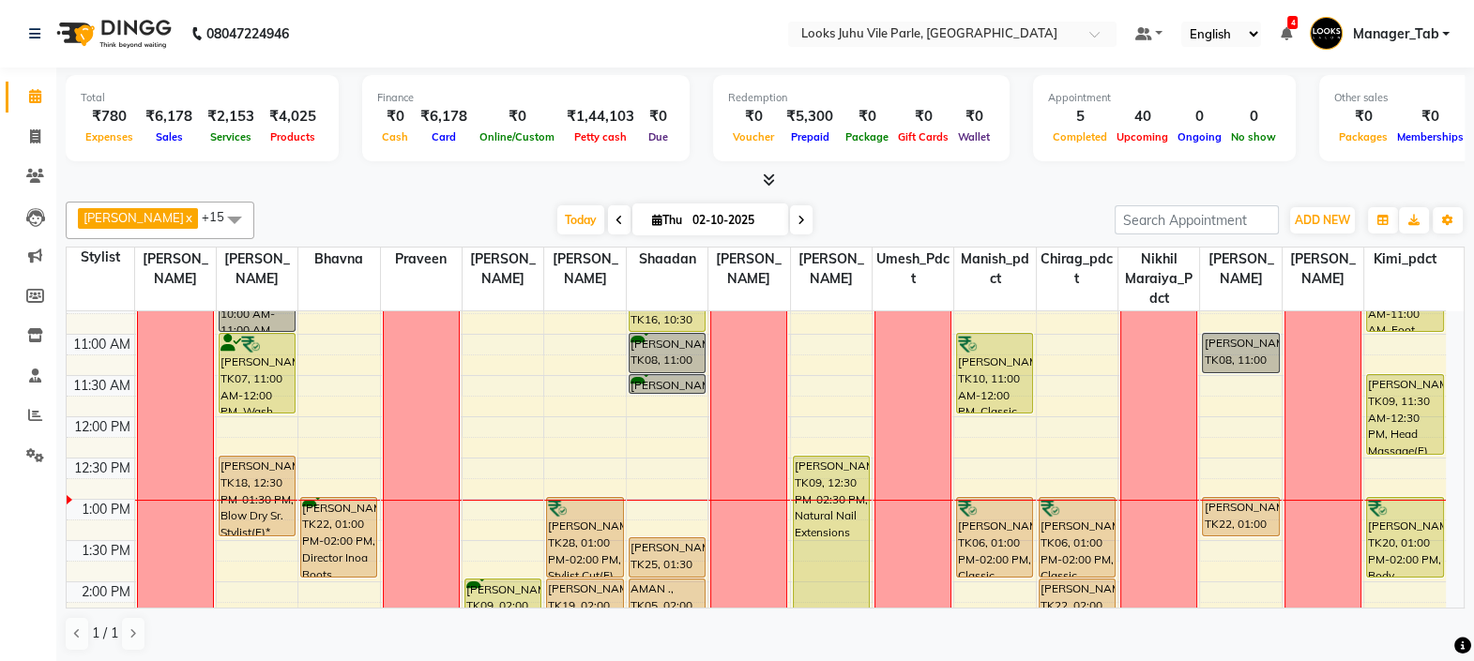
scroll to position [158, 0]
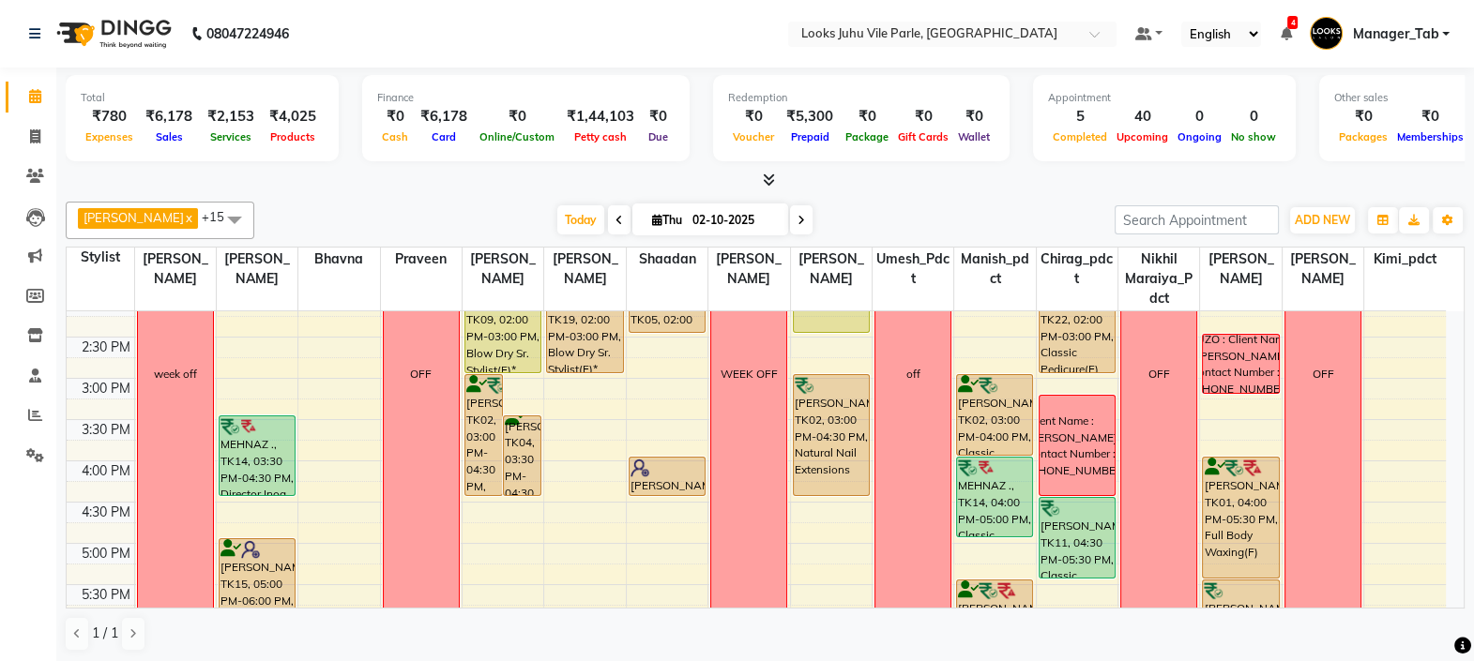
scroll to position [424, 0]
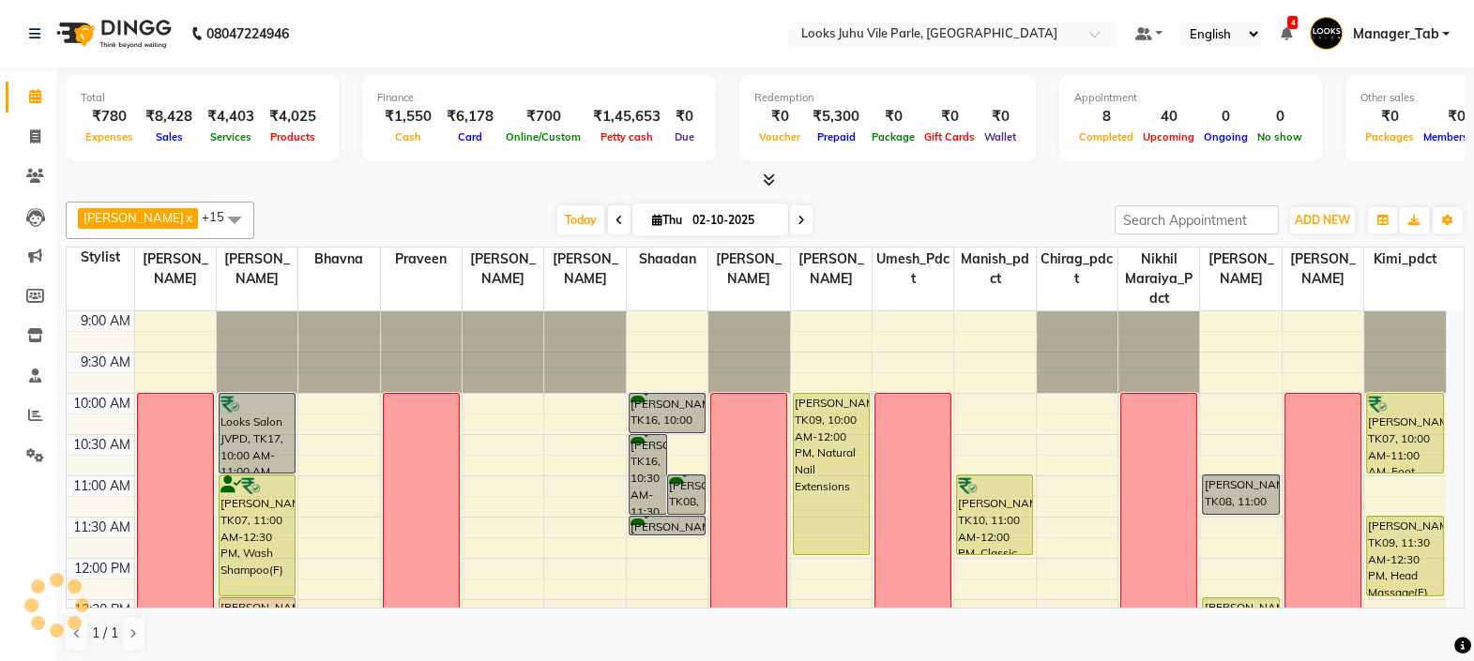
click at [795, 226] on span at bounding box center [801, 219] width 23 height 29
type input "03-10-2025"
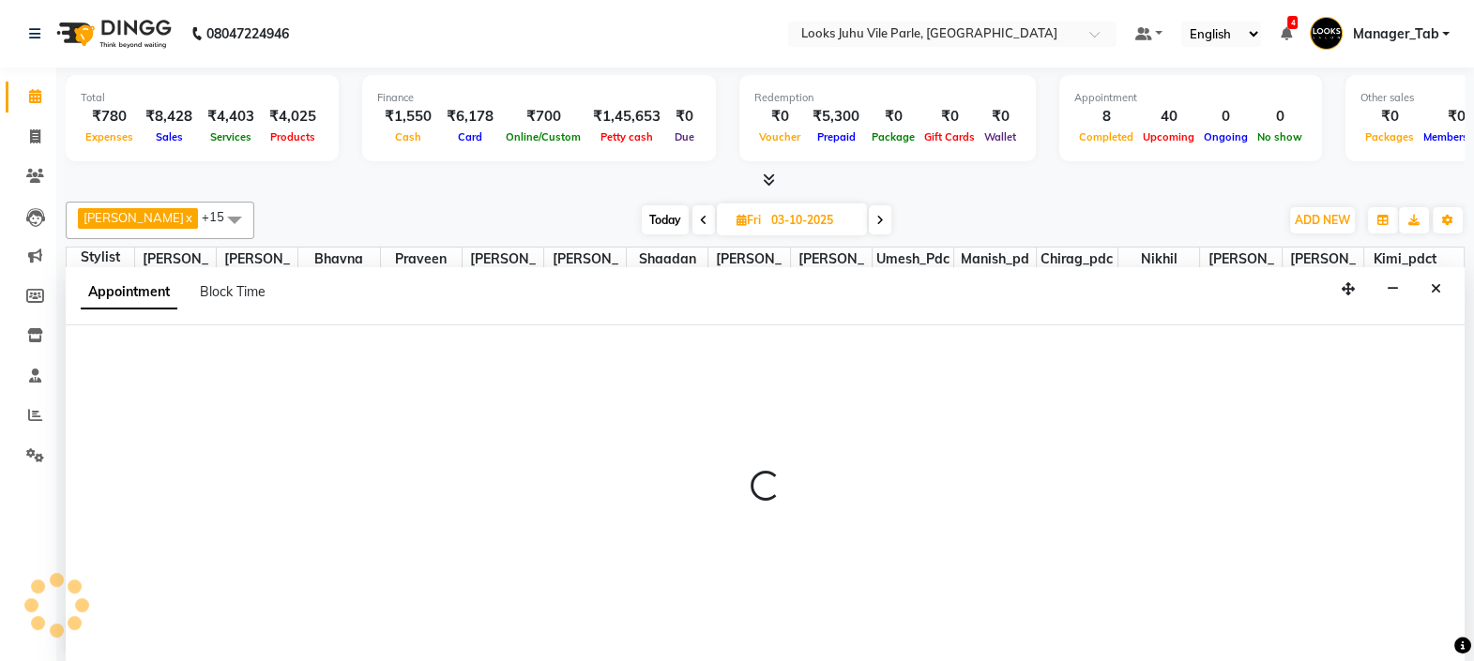
select select "54676"
select select "tentative"
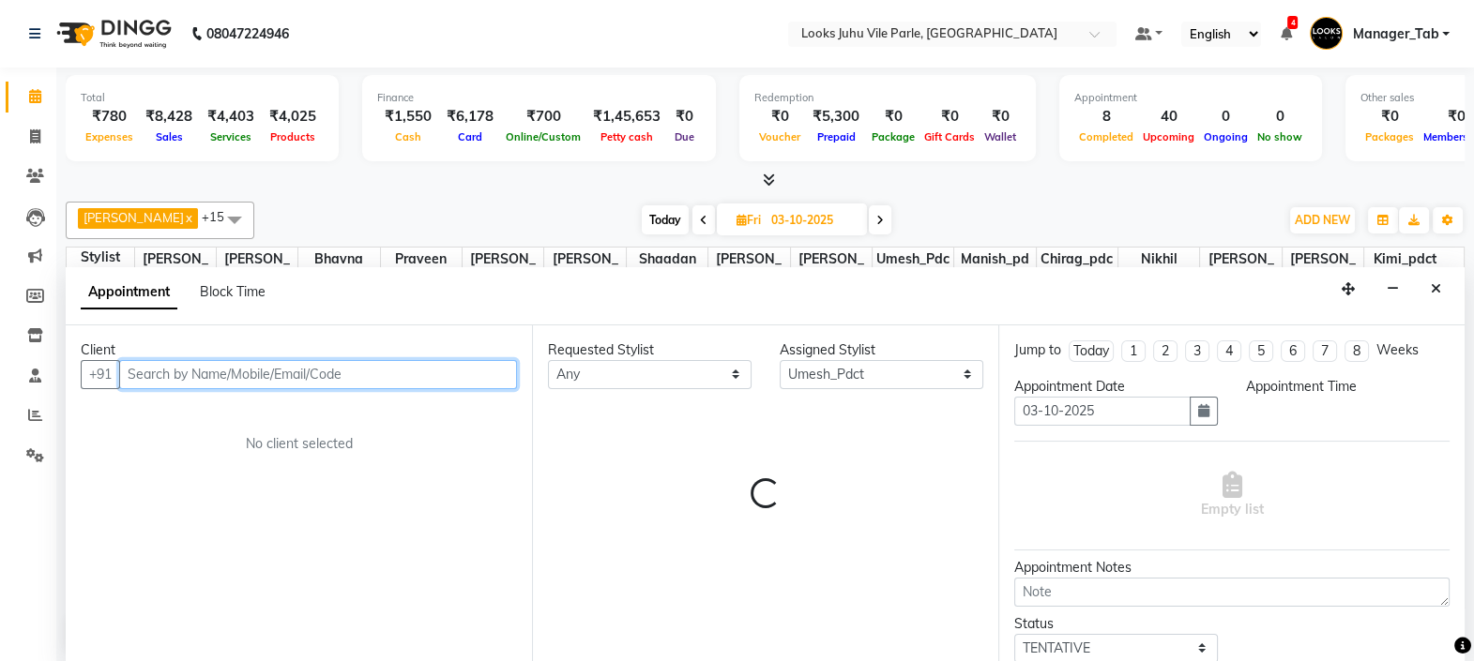
select select "720"
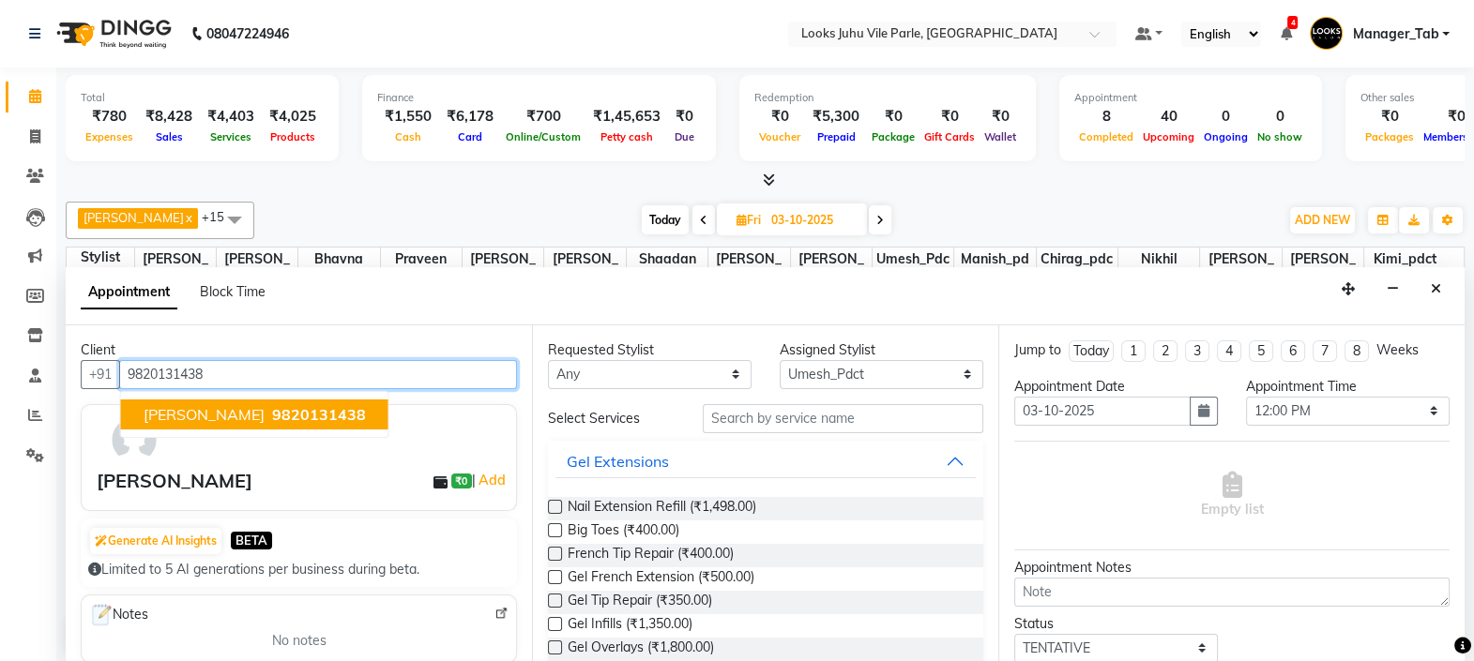
click at [263, 413] on span "RADIKA KOCHHAR" at bounding box center [204, 414] width 121 height 19
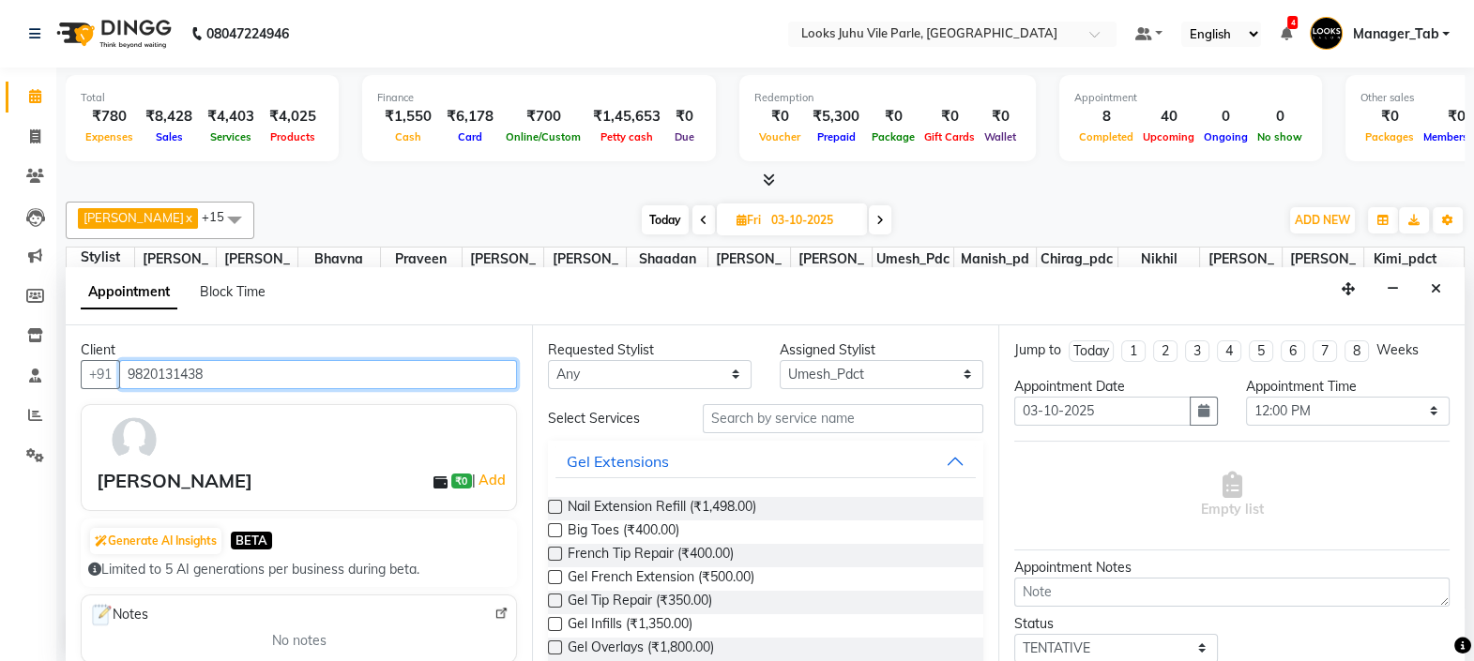
type input "9820131438"
click at [781, 445] on button "Gel Extensions" at bounding box center [765, 462] width 420 height 34
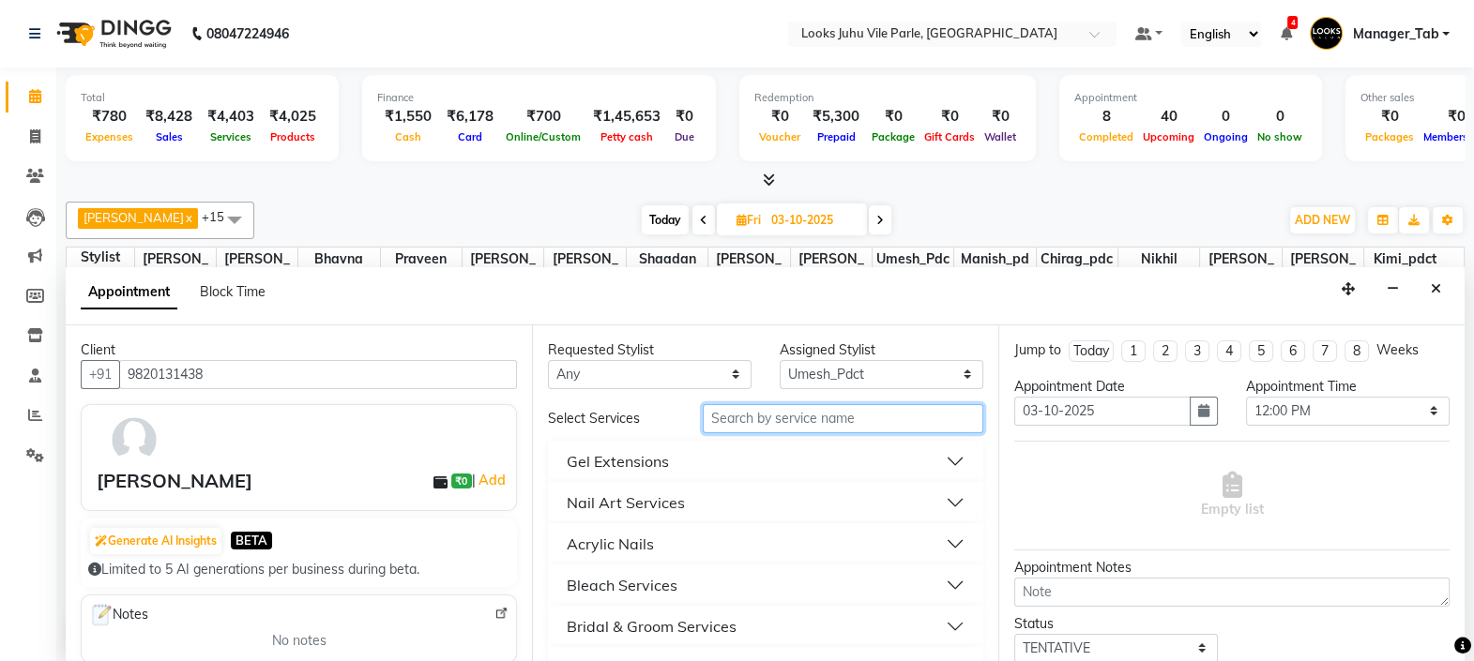
click at [772, 420] on input "text" at bounding box center [843, 418] width 281 height 29
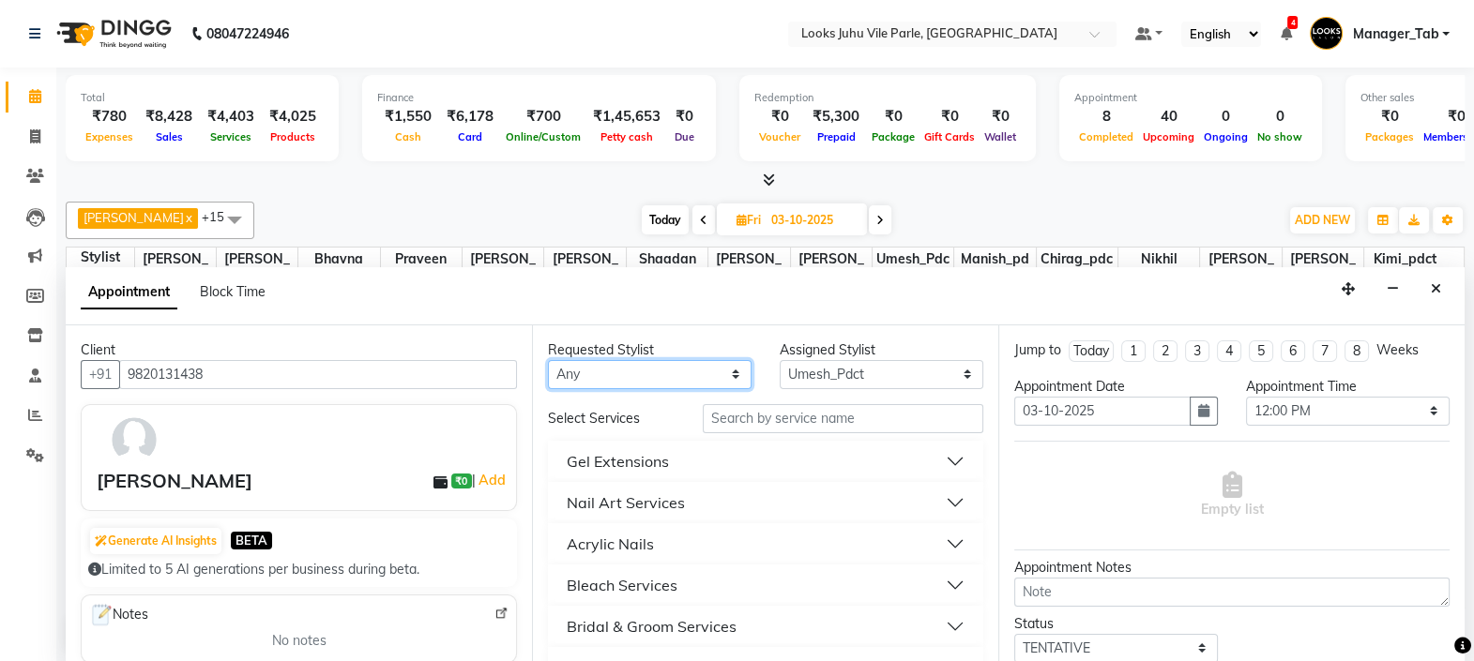
click at [619, 384] on select "Any Aadil Abu_Bakar Aisha Akash_asst Aman Bhagyashree Bhavna Chand Chirag_pdct …" at bounding box center [650, 374] width 204 height 29
select select "54676"
click at [548, 360] on select "Any Aadil Abu_Bakar Aisha Akash_asst Aman Bhagyashree Bhavna Chand Chirag_pdct …" at bounding box center [650, 374] width 204 height 29
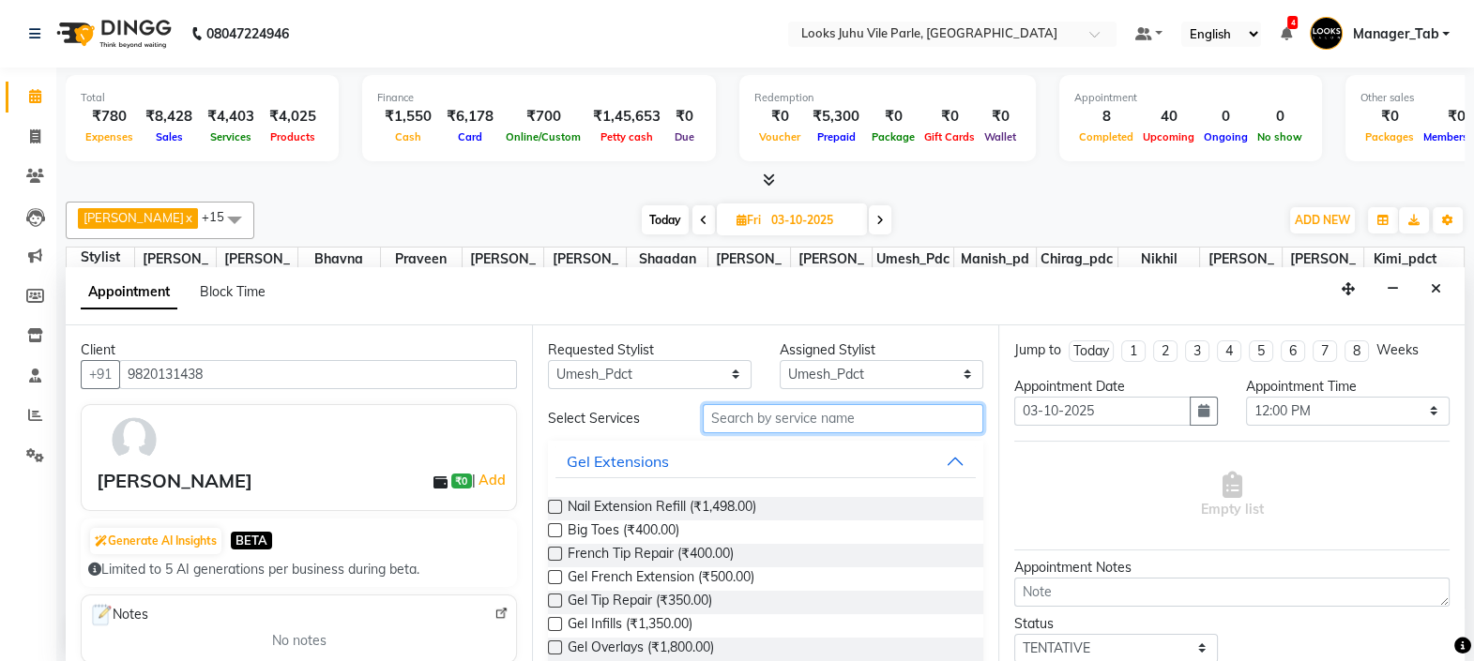
click at [772, 420] on input "text" at bounding box center [843, 418] width 281 height 29
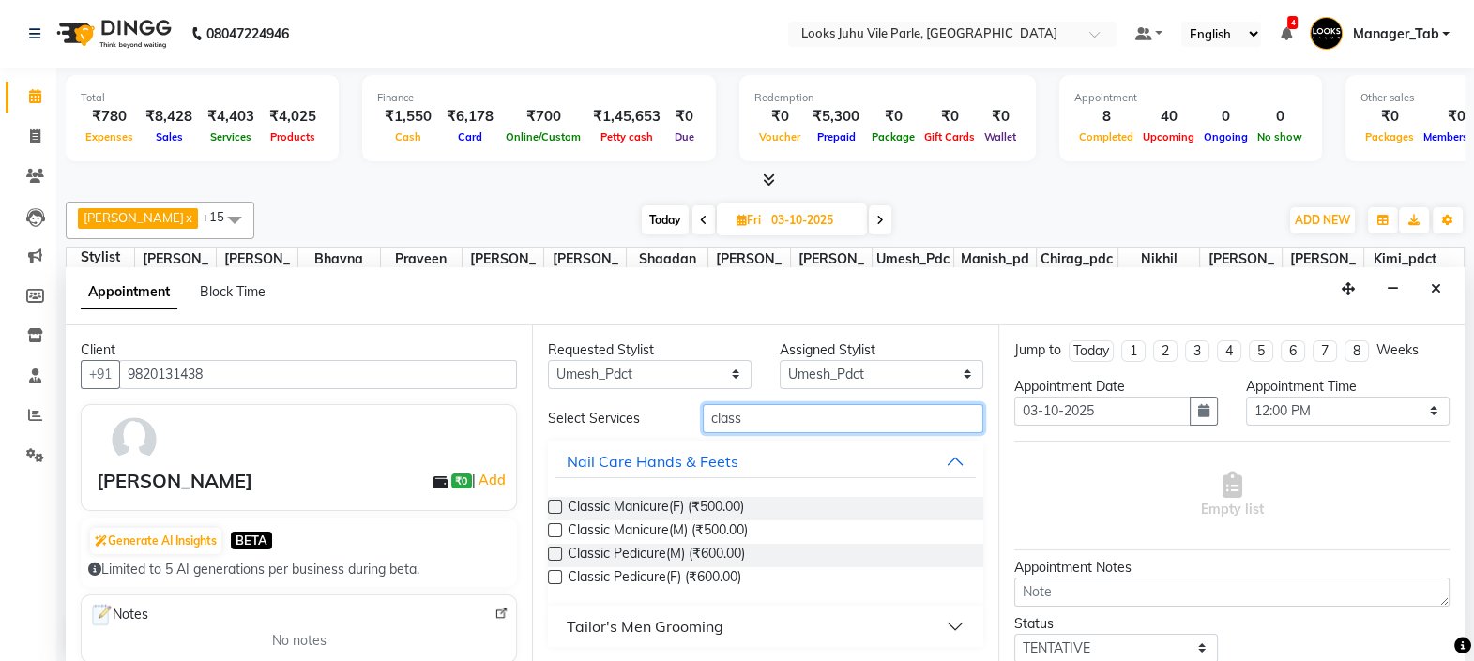
type input "class"
click at [554, 577] on label at bounding box center [555, 577] width 14 height 14
click at [554, 577] on input "checkbox" at bounding box center [554, 579] width 12 height 12
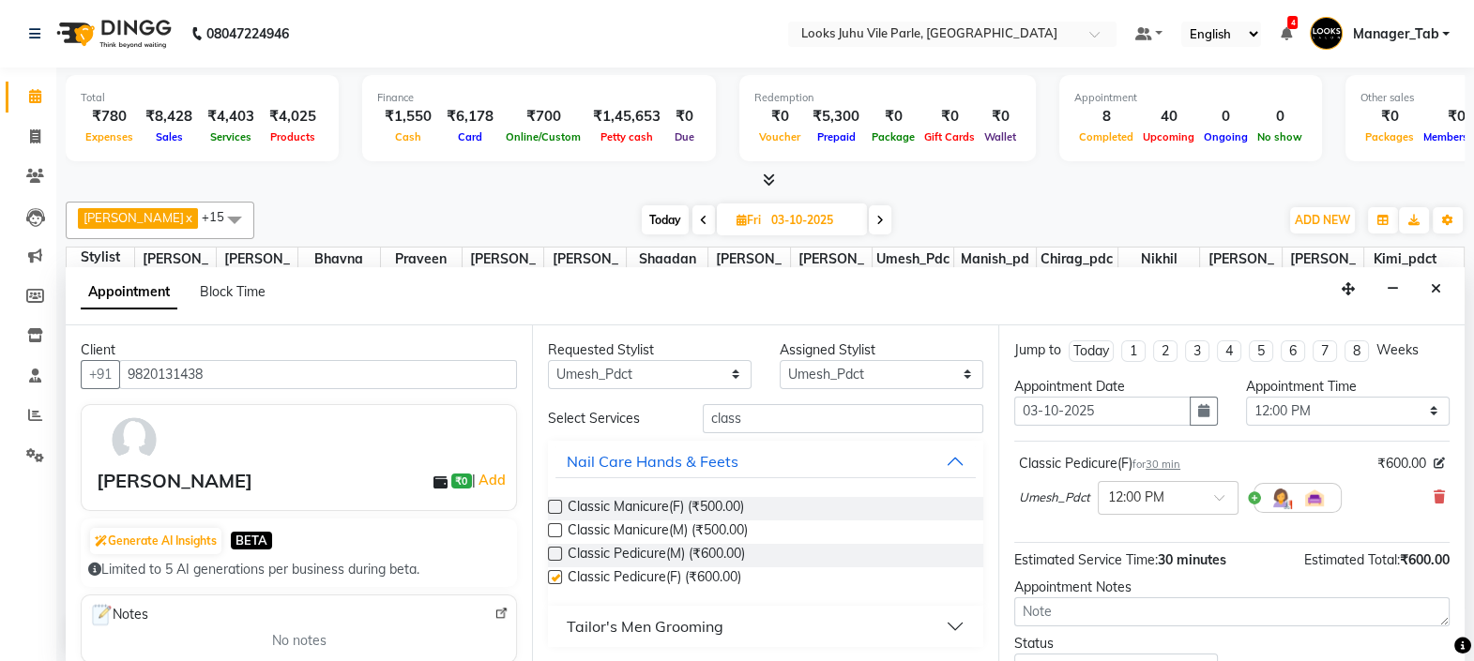
checkbox input "false"
click at [558, 501] on label at bounding box center [555, 507] width 14 height 14
click at [558, 503] on input "checkbox" at bounding box center [554, 509] width 12 height 12
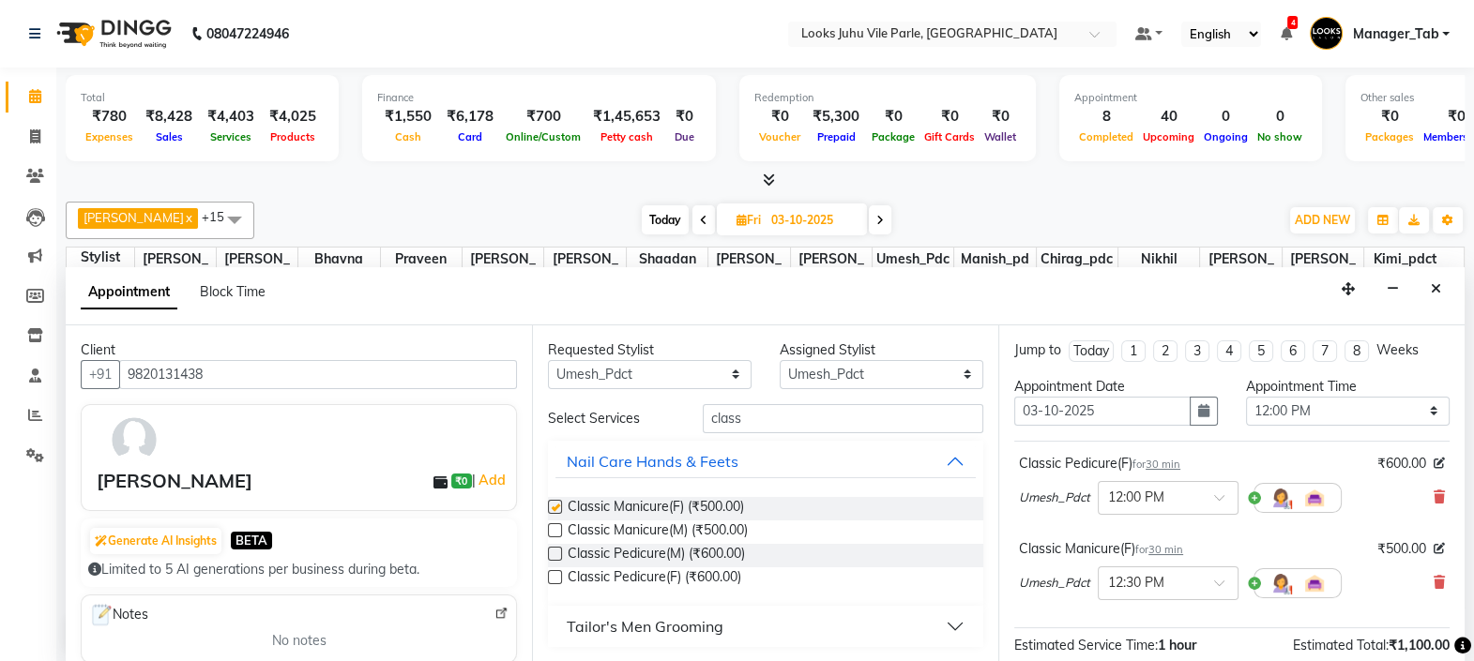
checkbox input "false"
click at [836, 375] on select "Select Aadil Abu_Bakar Aisha Akash_asst Aman Bhagyashree Bhavna Chand Chirag_pd…" at bounding box center [882, 374] width 204 height 29
select select "54679"
click at [780, 360] on select "Select Aadil Abu_Bakar Aisha Akash_asst Aman Bhagyashree Bhavna Chand Chirag_pd…" at bounding box center [882, 374] width 204 height 29
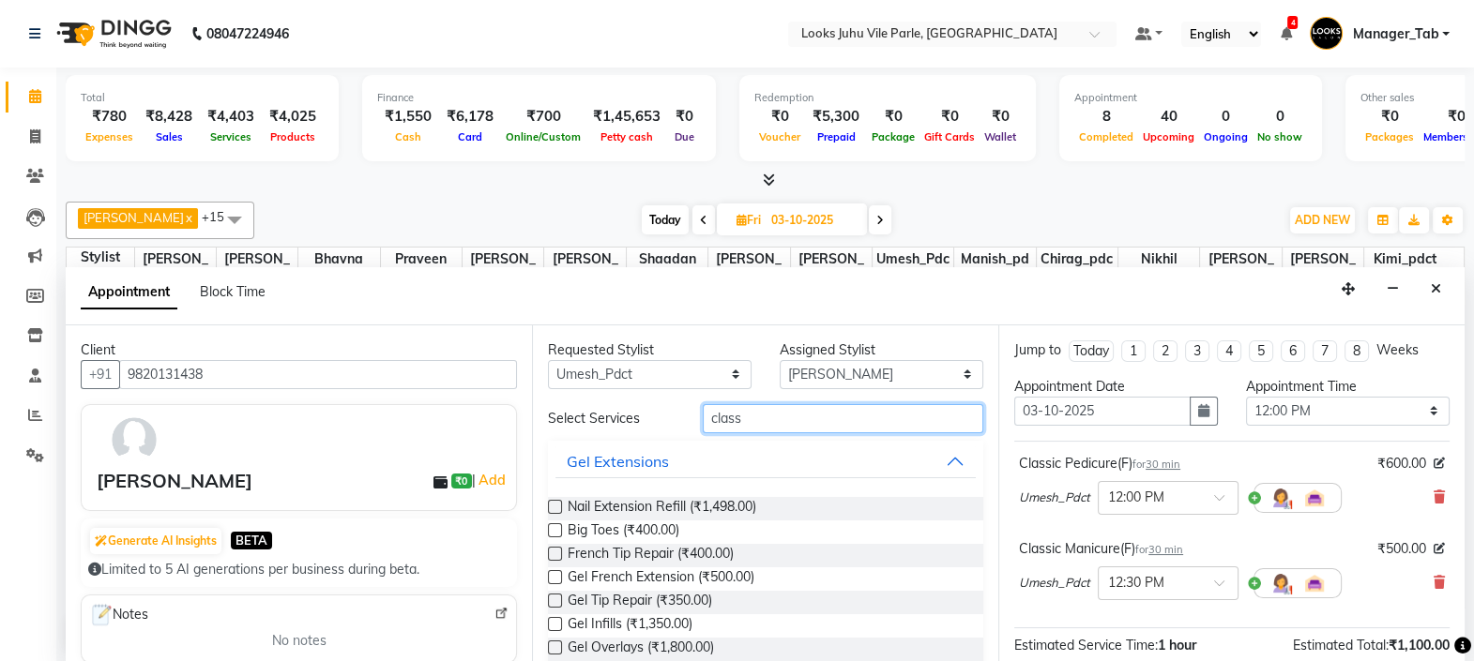
click at [797, 415] on input "class" at bounding box center [843, 418] width 281 height 29
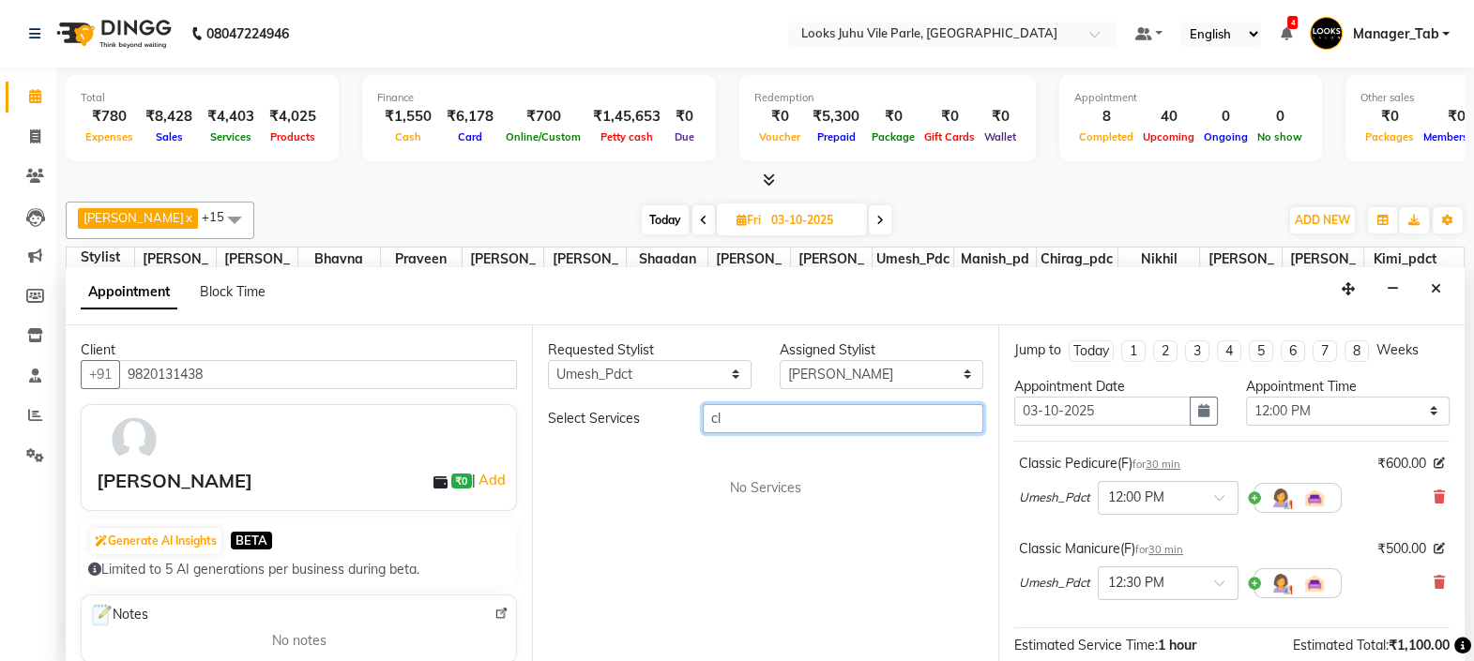
type input "c"
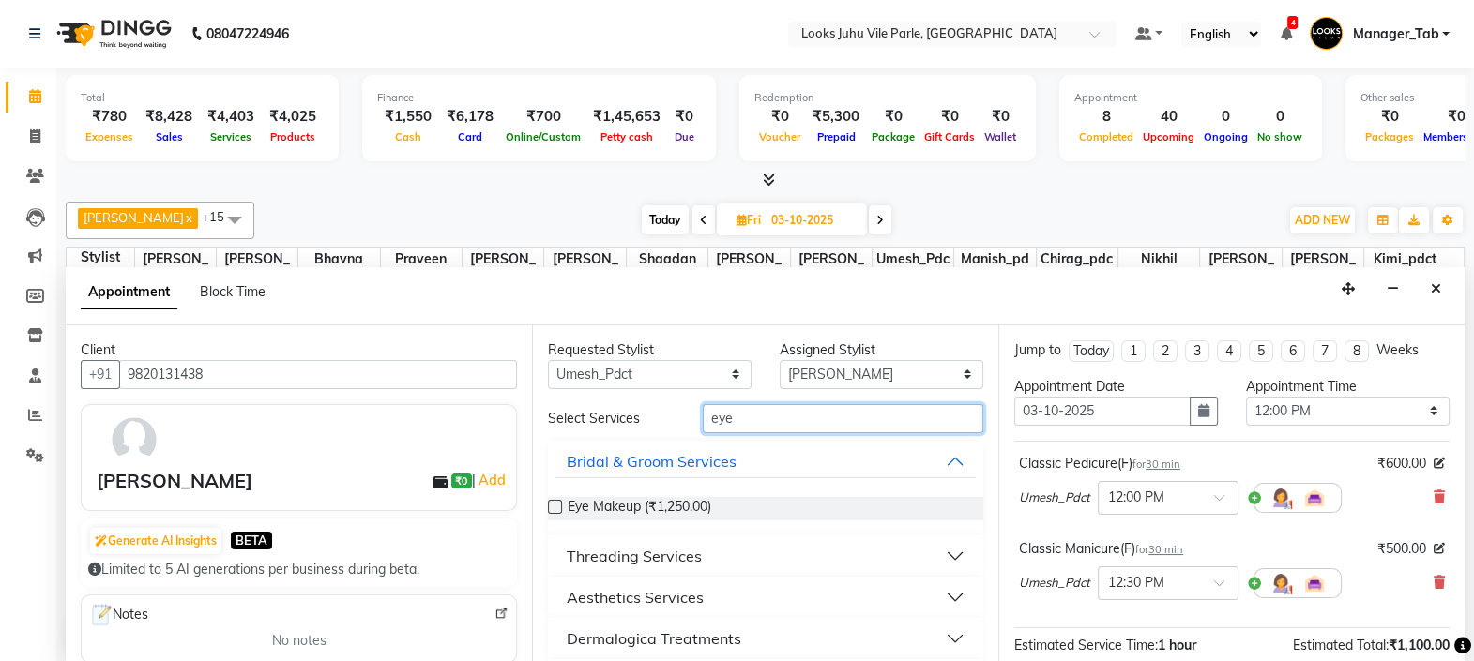
type input "eye"
click at [633, 554] on div "Threading Services" at bounding box center [634, 556] width 135 height 23
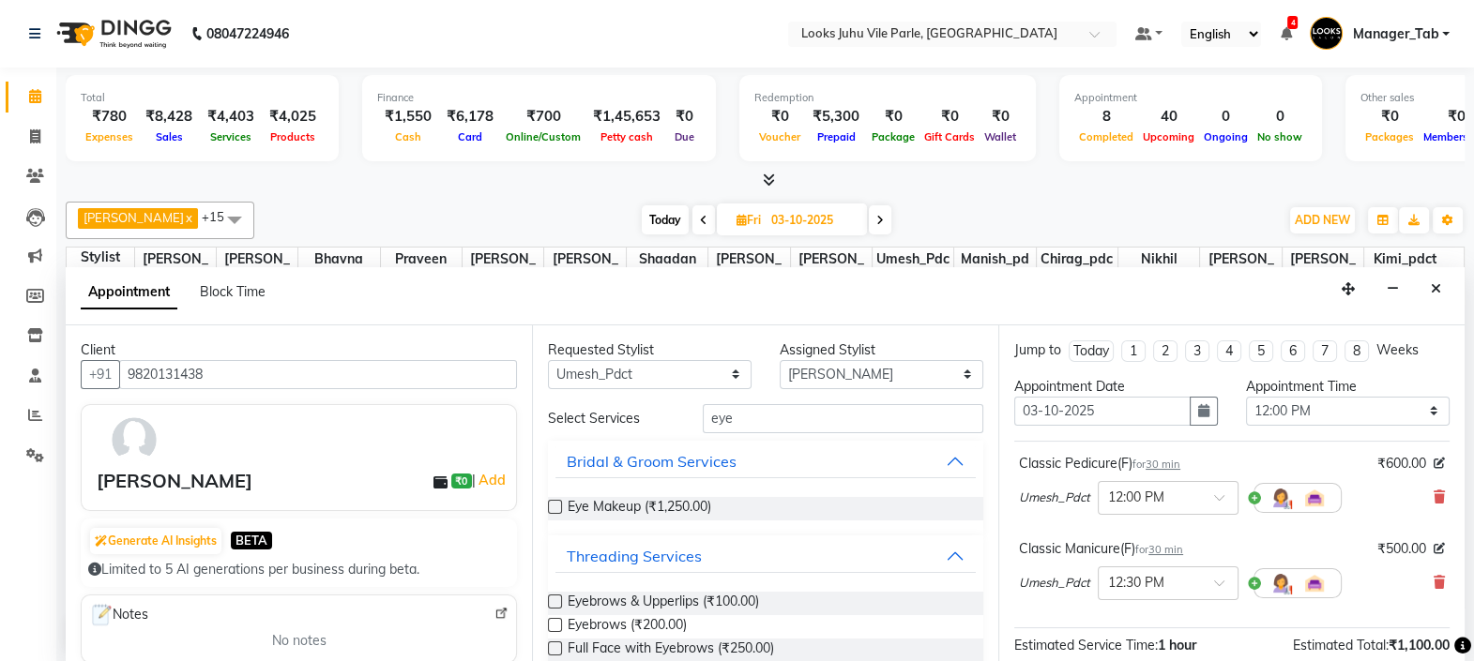
click at [555, 622] on label at bounding box center [555, 625] width 14 height 14
click at [555, 622] on input "checkbox" at bounding box center [554, 627] width 12 height 12
checkbox input "false"
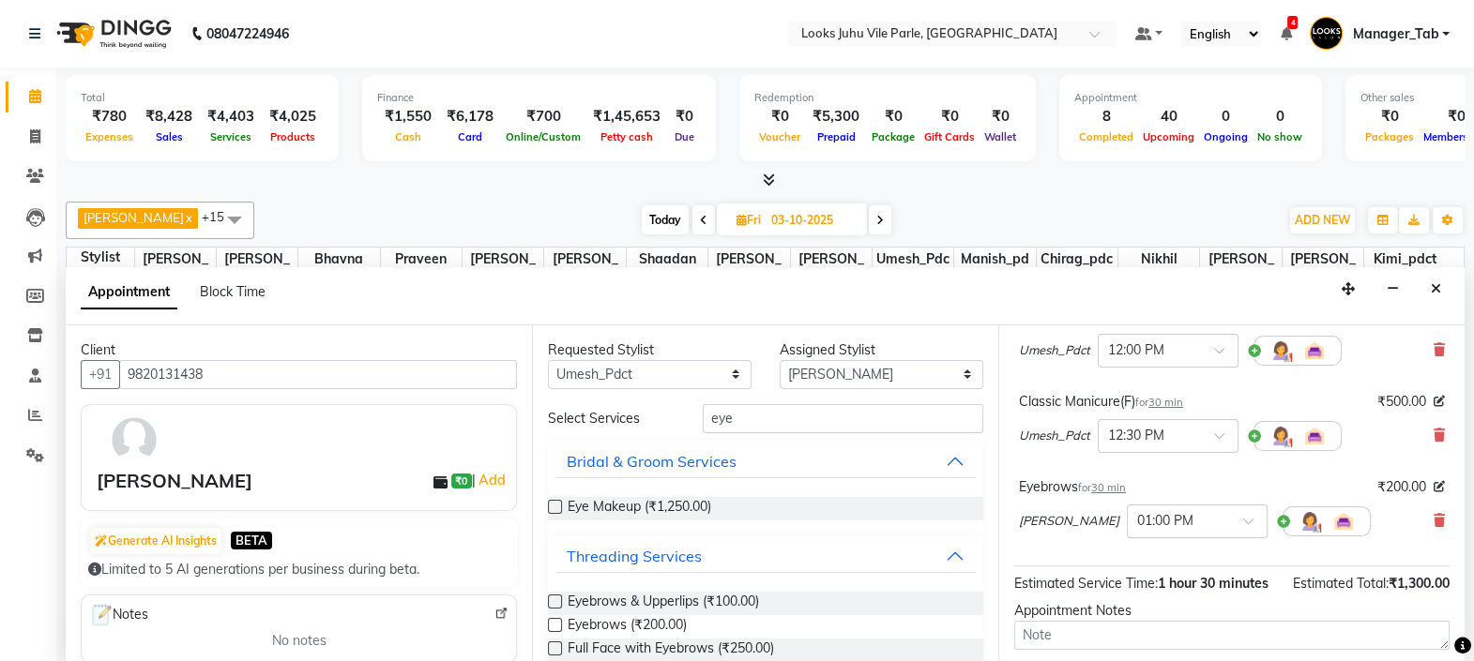
scroll to position [174, 0]
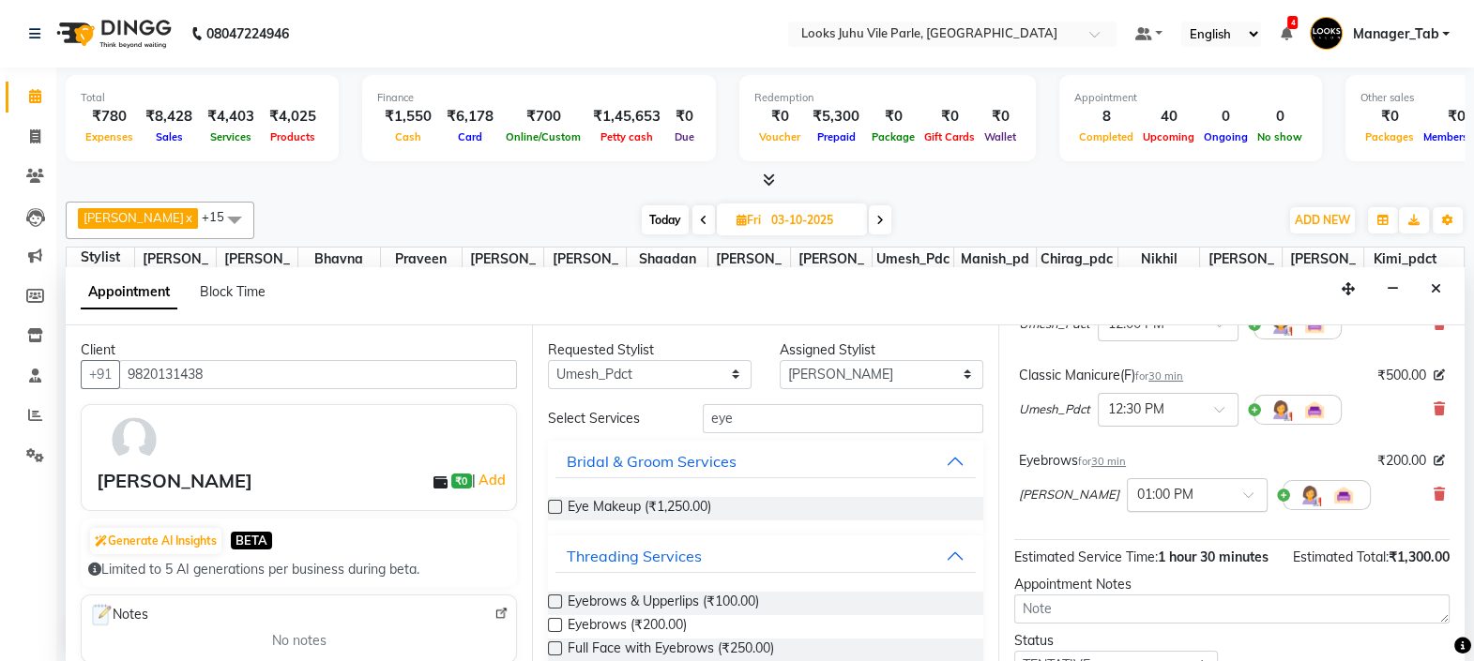
click at [1144, 494] on input "text" at bounding box center [1178, 494] width 83 height 20
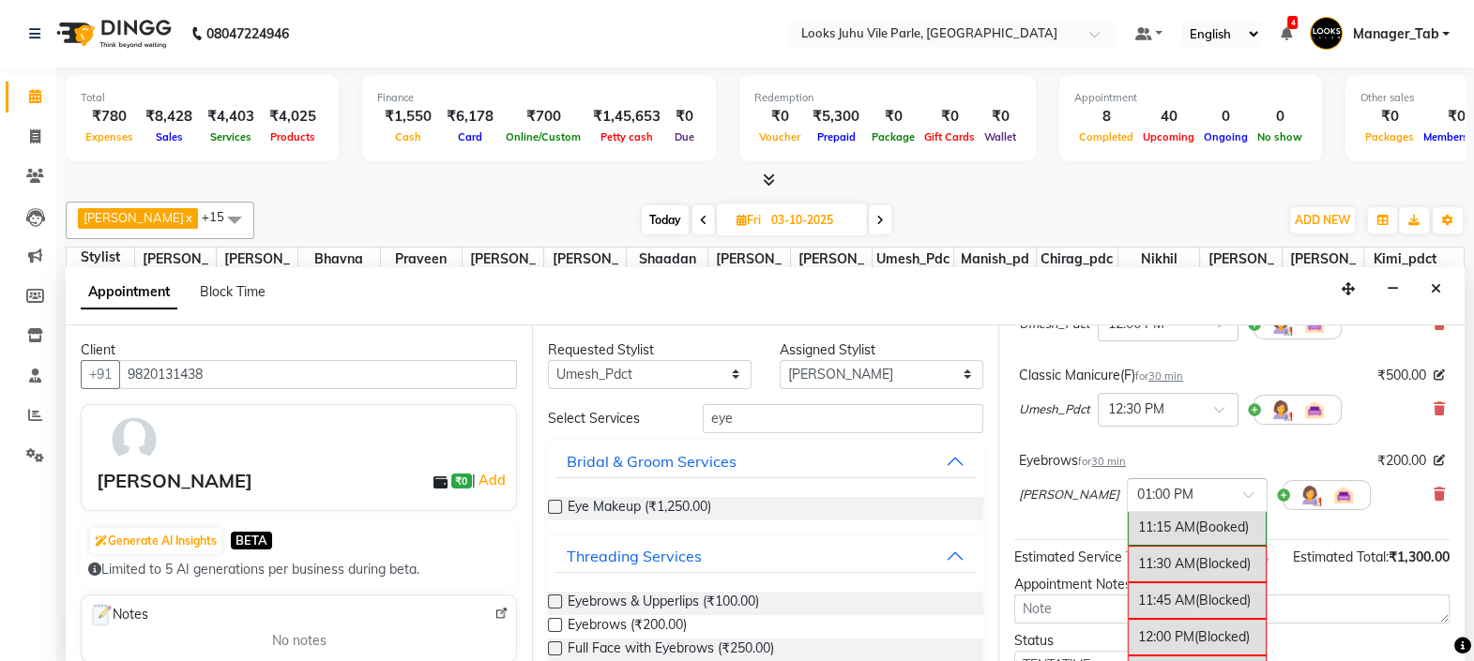
scroll to position [169, 0]
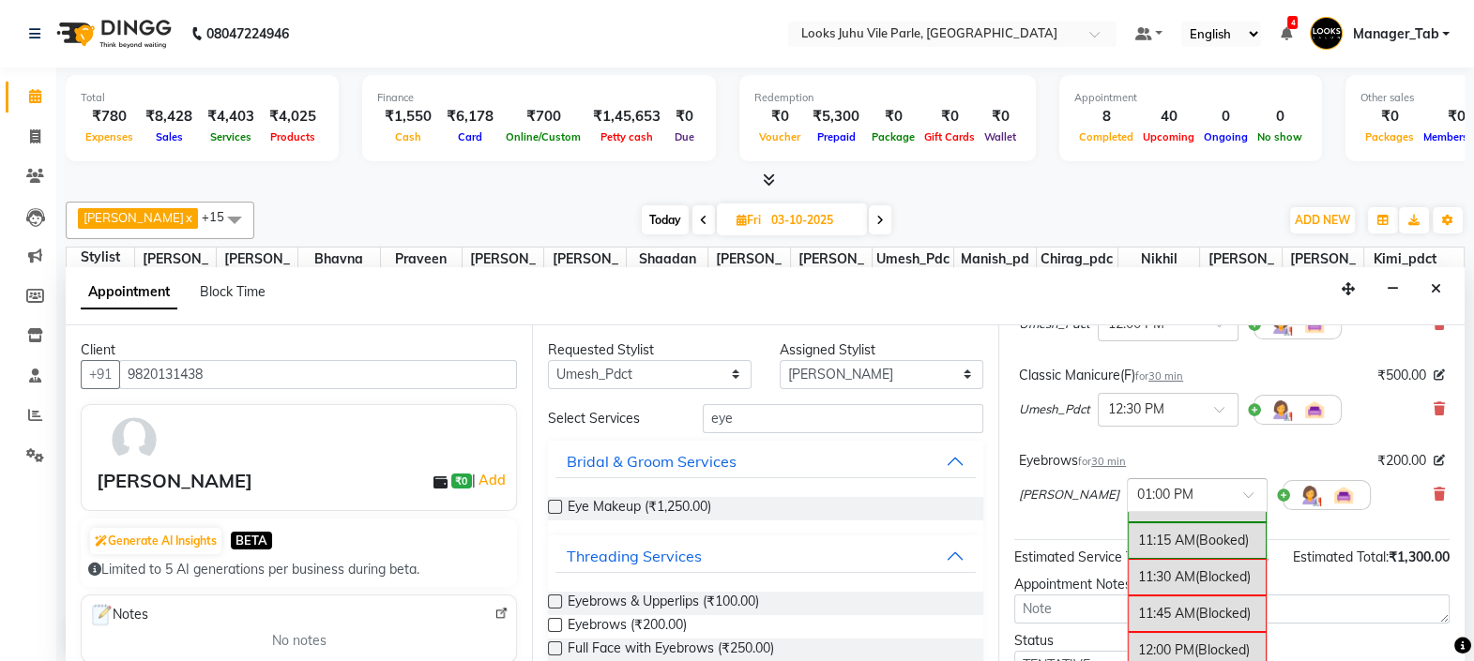
click at [1128, 610] on div "11:45 AM (Blocked)" at bounding box center [1197, 614] width 139 height 37
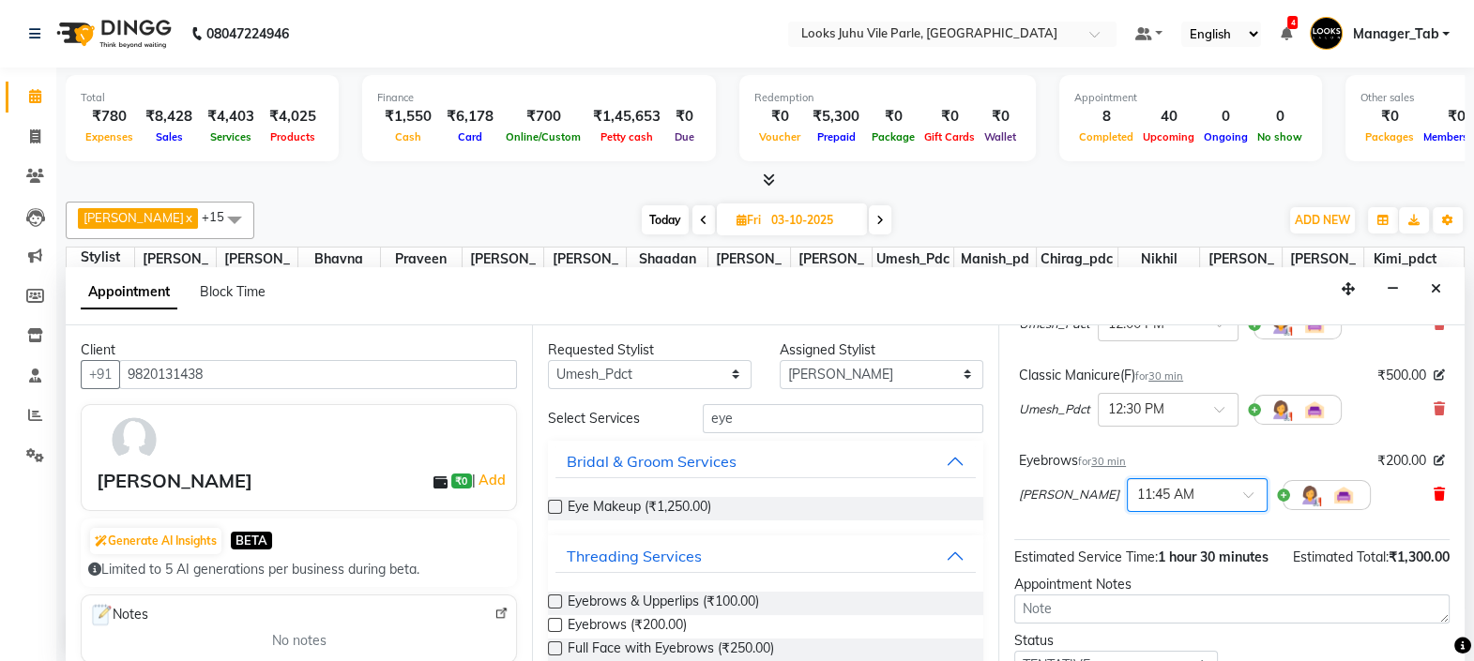
click at [1433, 493] on icon at bounding box center [1438, 494] width 11 height 13
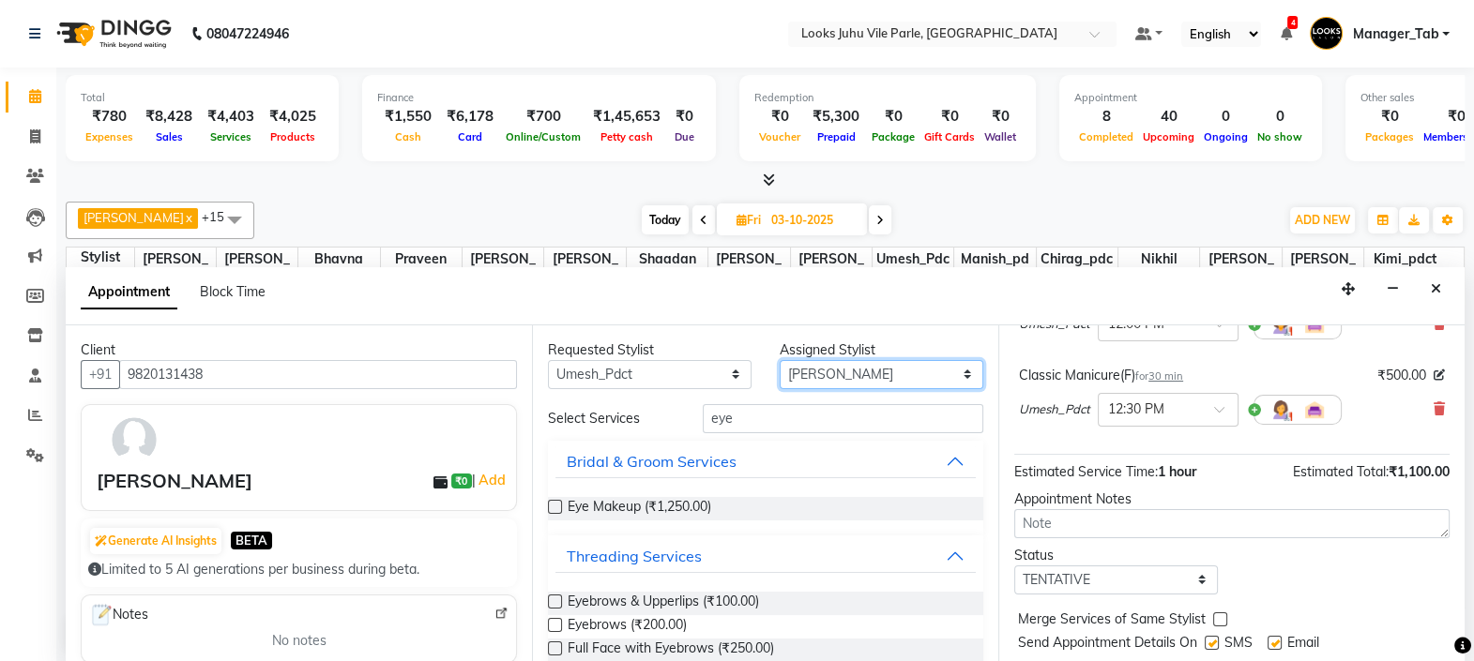
click at [849, 374] on select "Select Aadil Abu_Bakar Aisha Akash_asst Aman Bhagyashree Bhavna Chand Chirag_pd…" at bounding box center [882, 374] width 204 height 29
select select "56815"
click at [780, 360] on select "Select Aadil Abu_Bakar Aisha Akash_asst Aman Bhagyashree Bhavna Chand Chirag_pd…" at bounding box center [882, 374] width 204 height 29
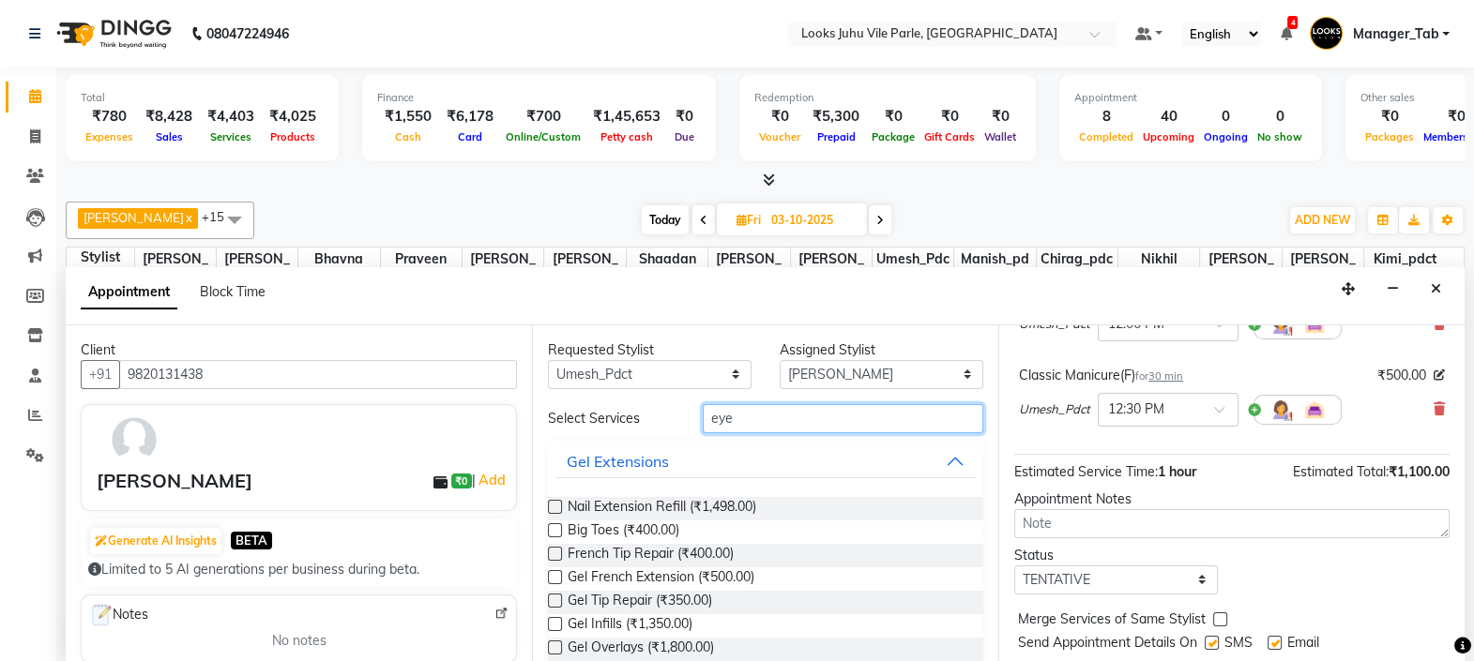
click at [806, 421] on input "eye" at bounding box center [843, 418] width 281 height 29
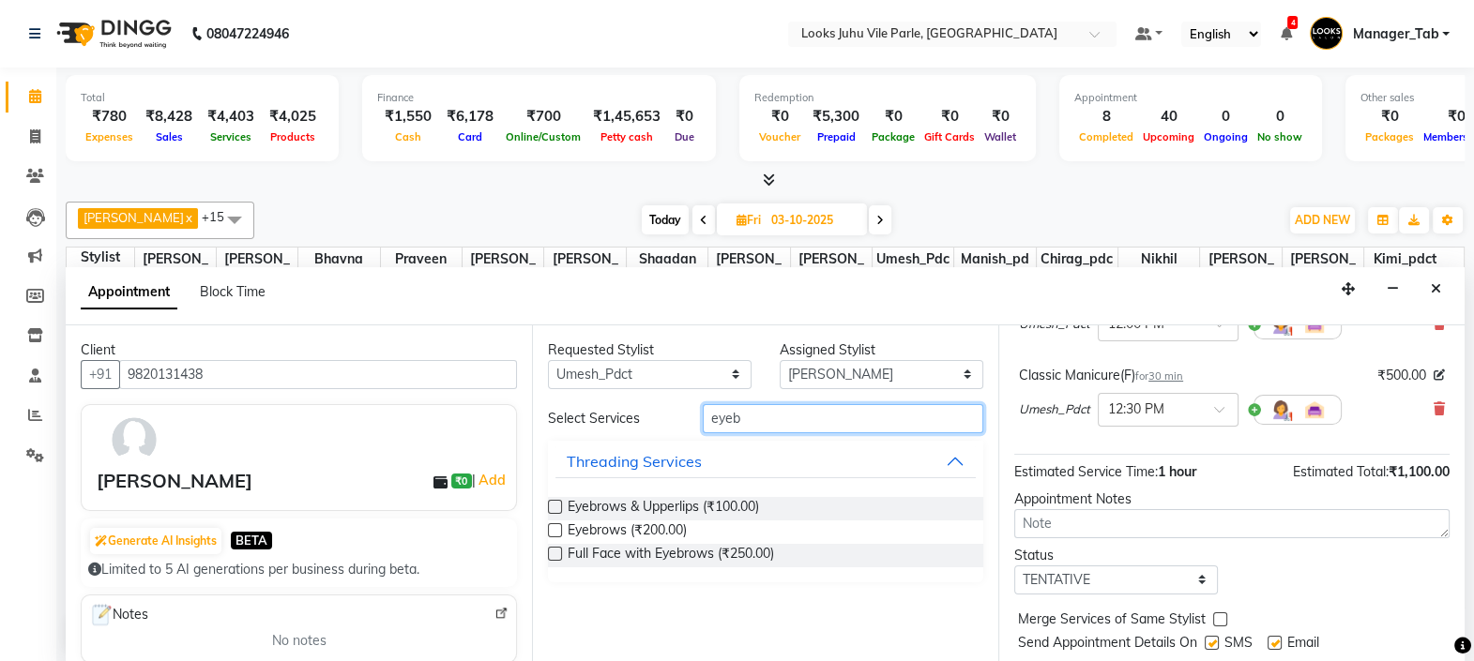
type input "eyeb"
click at [555, 527] on label at bounding box center [555, 530] width 14 height 14
click at [555, 527] on input "checkbox" at bounding box center [554, 532] width 12 height 12
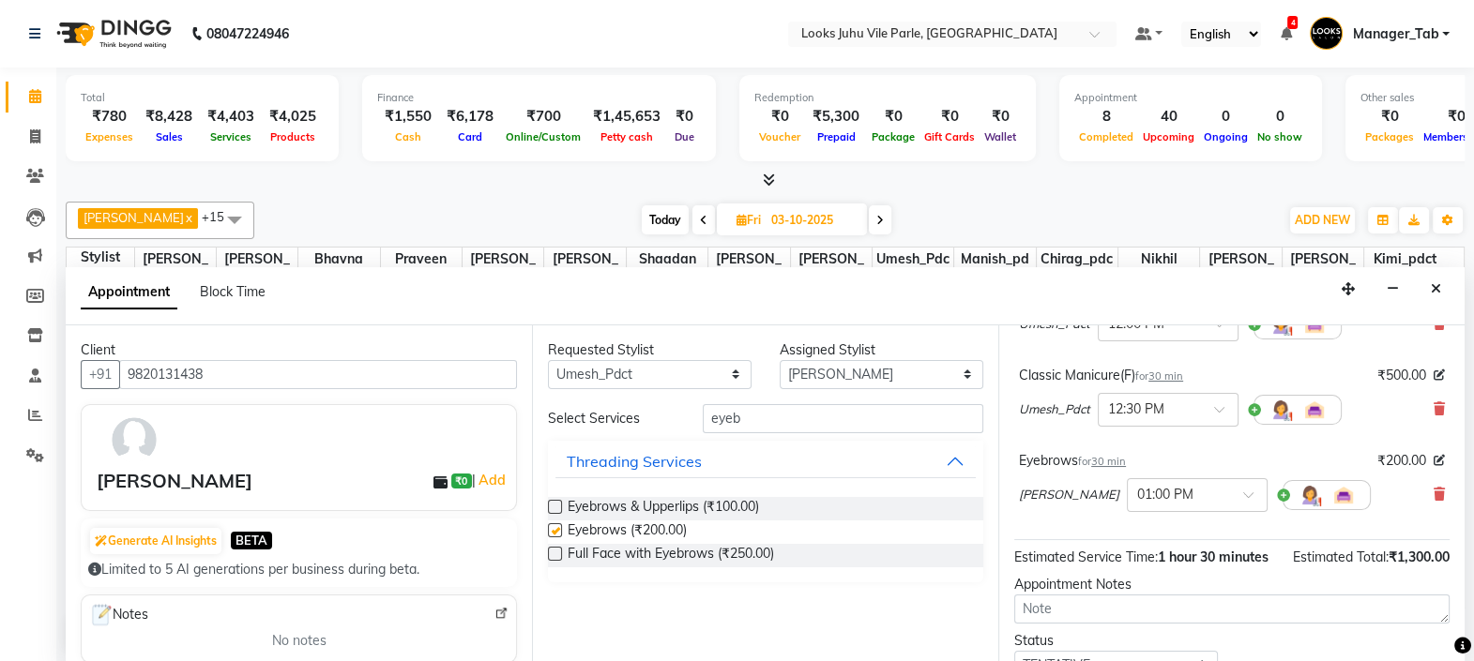
checkbox input "false"
click at [1187, 497] on input "text" at bounding box center [1178, 494] width 83 height 20
click at [1162, 561] on div "11:45 AM" at bounding box center [1197, 562] width 139 height 35
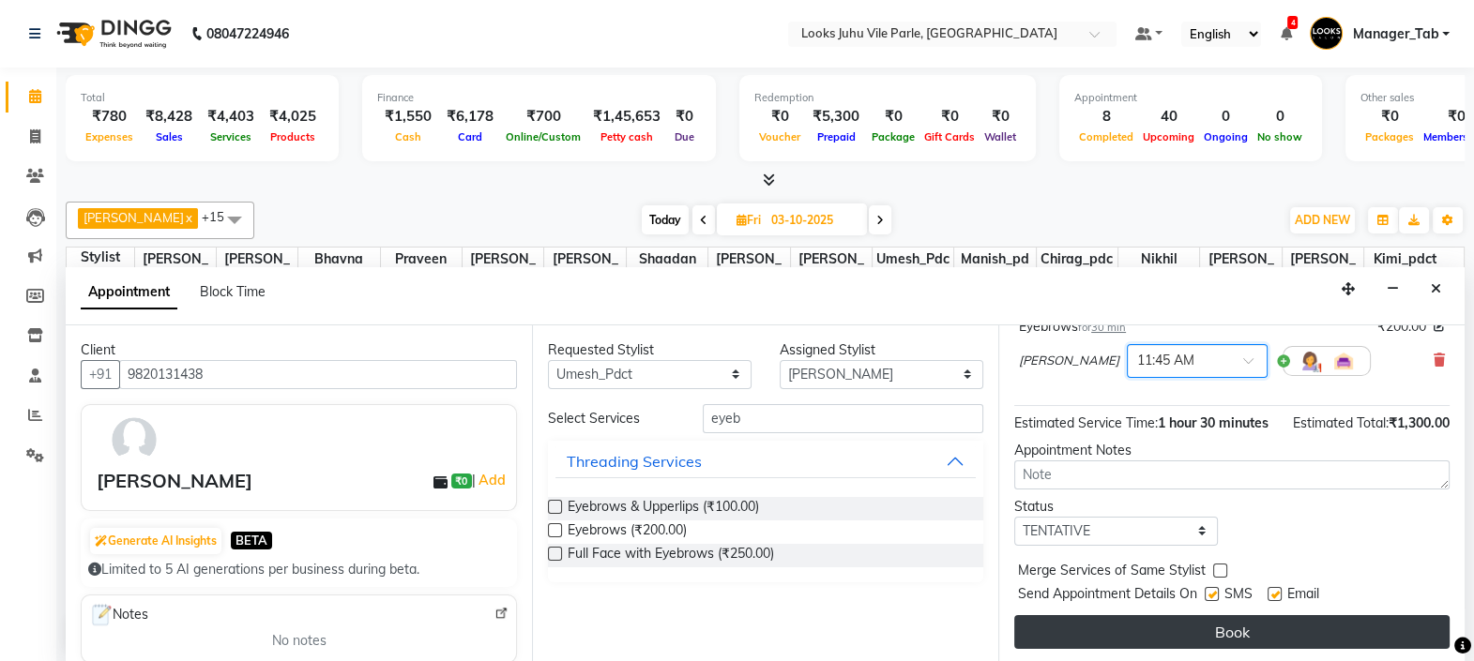
click at [1280, 641] on button "Book" at bounding box center [1231, 632] width 435 height 34
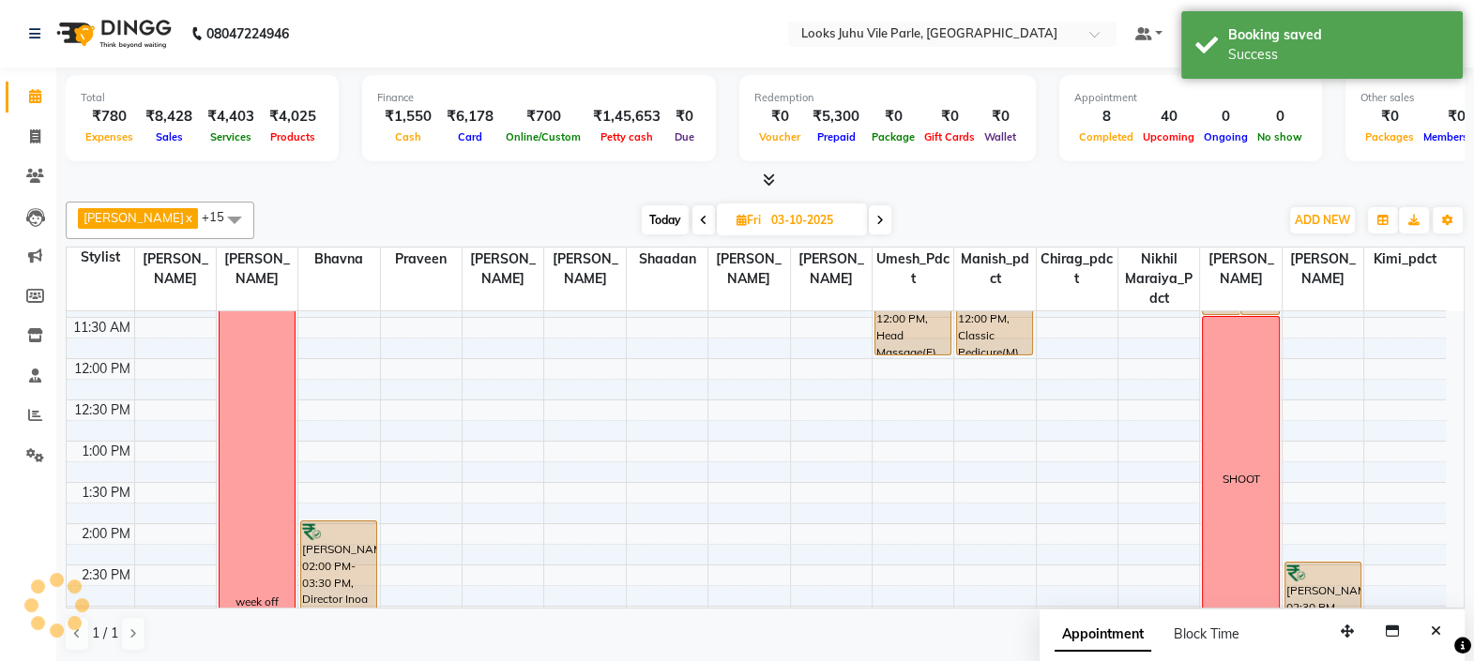
scroll to position [0, 0]
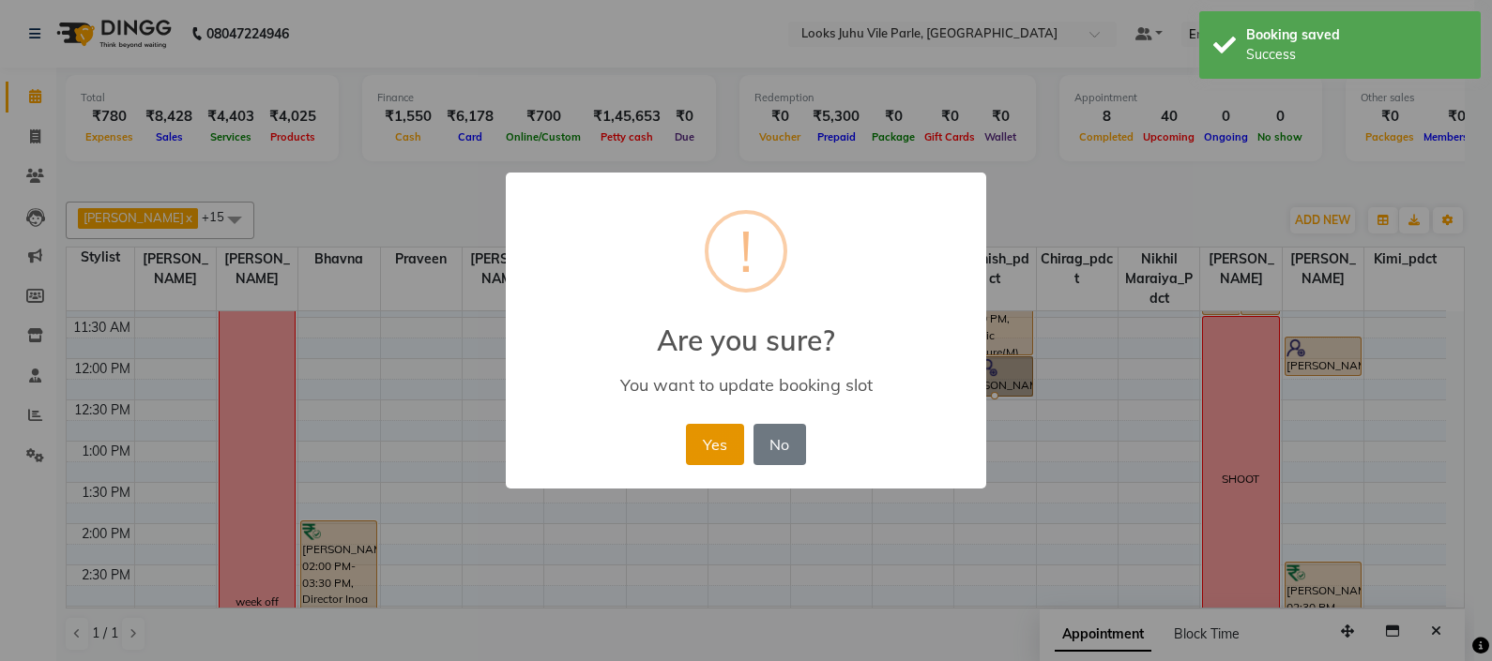
click at [713, 455] on button "Yes" at bounding box center [714, 444] width 57 height 41
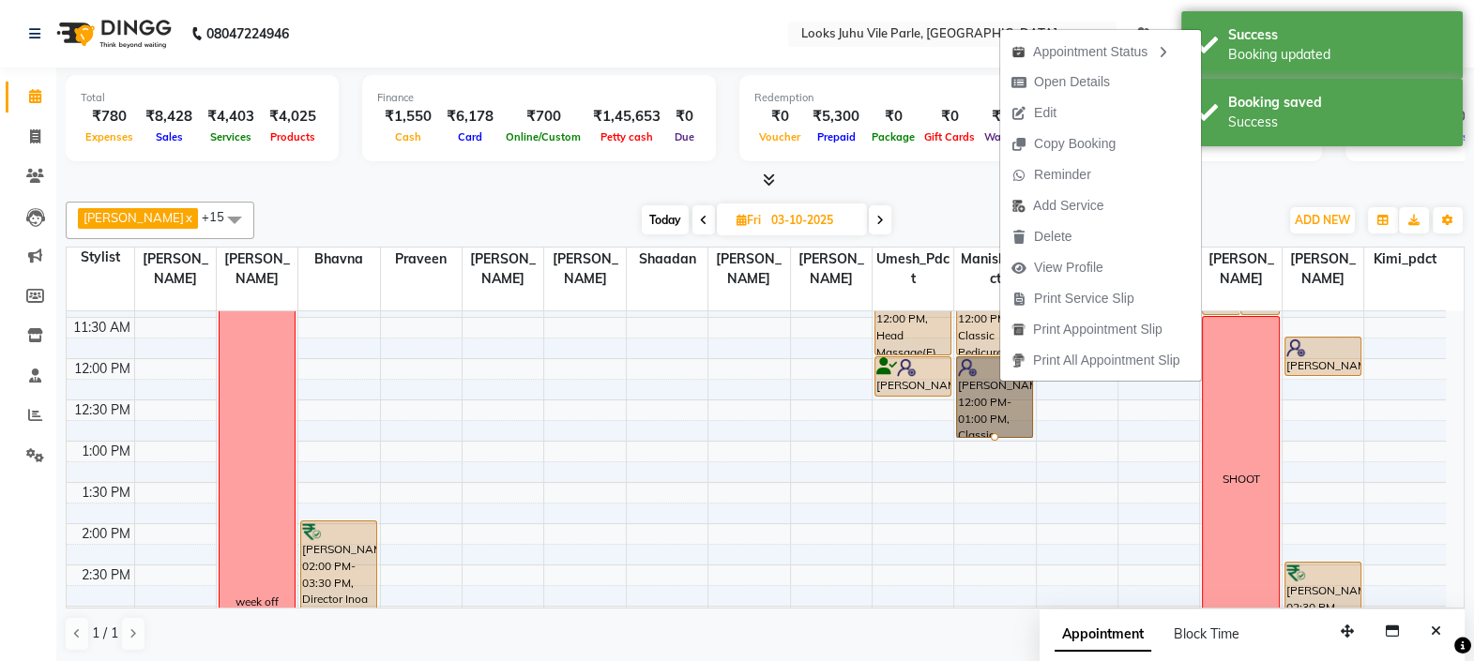
click at [915, 376] on div "RADIKA KOCHHAR, 12:00 PM-12:30 PM, Classic Pedicure(F)" at bounding box center [912, 376] width 75 height 38
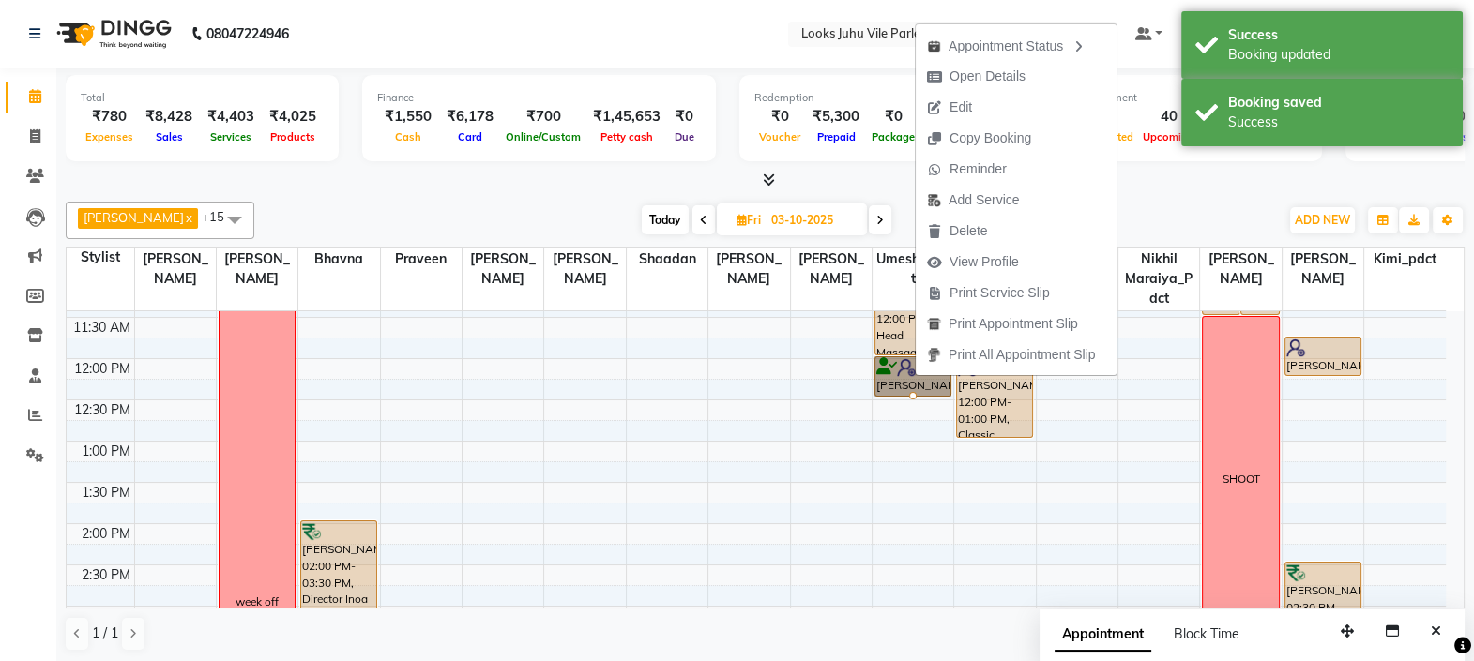
click at [909, 392] on div at bounding box center [913, 396] width 8 height 8
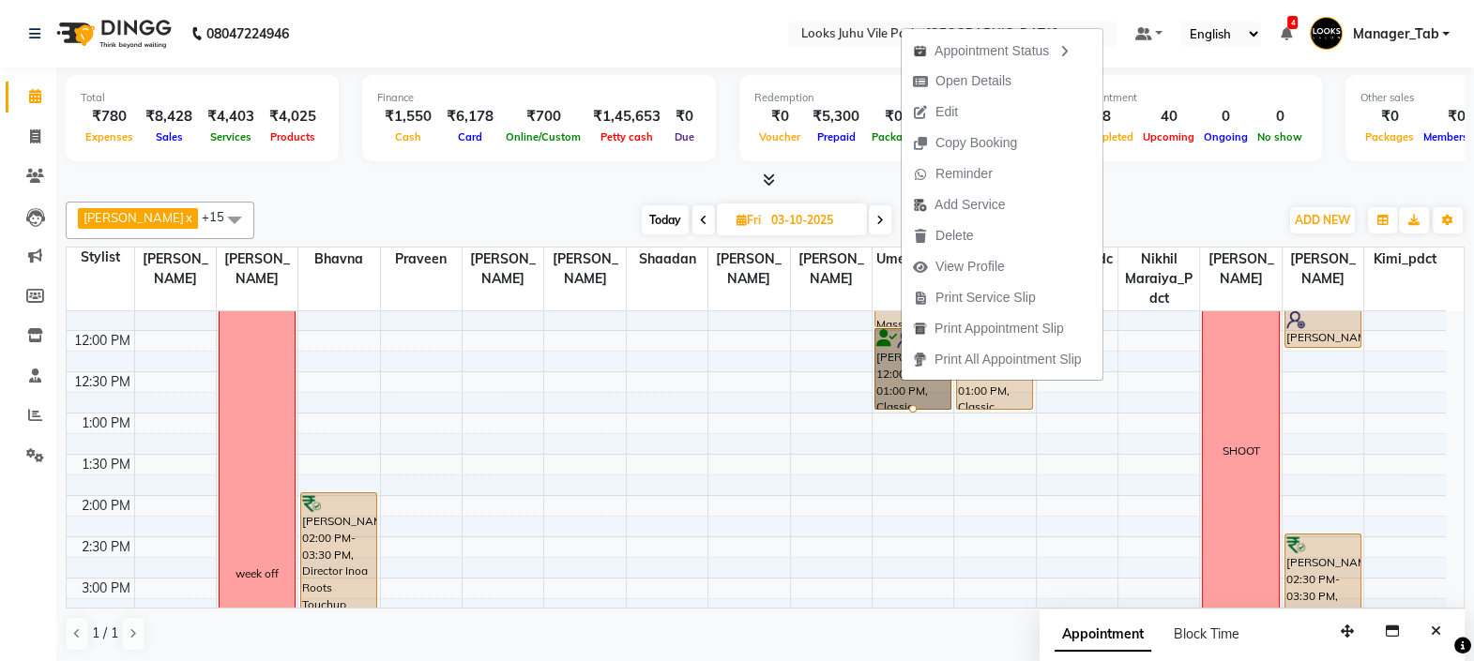
scroll to position [221, 0]
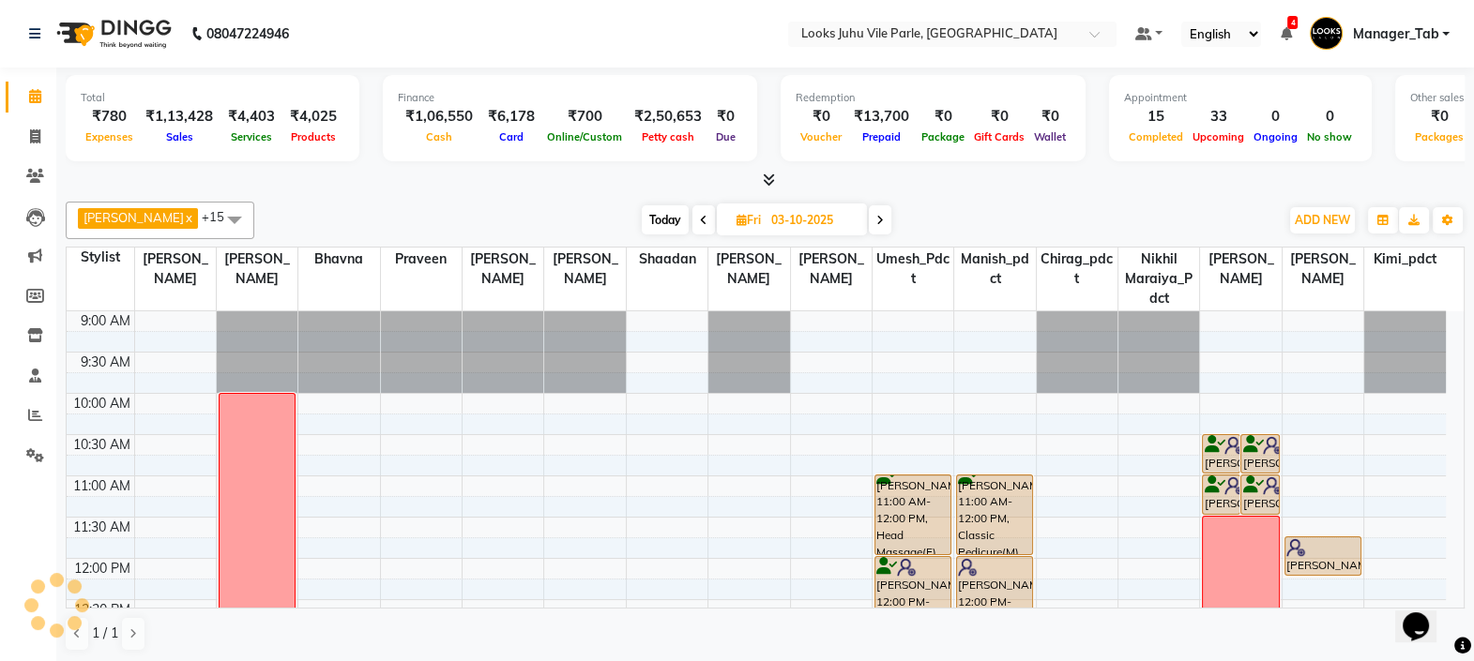
click at [664, 223] on span "Today" at bounding box center [665, 219] width 47 height 29
type input "02-10-2025"
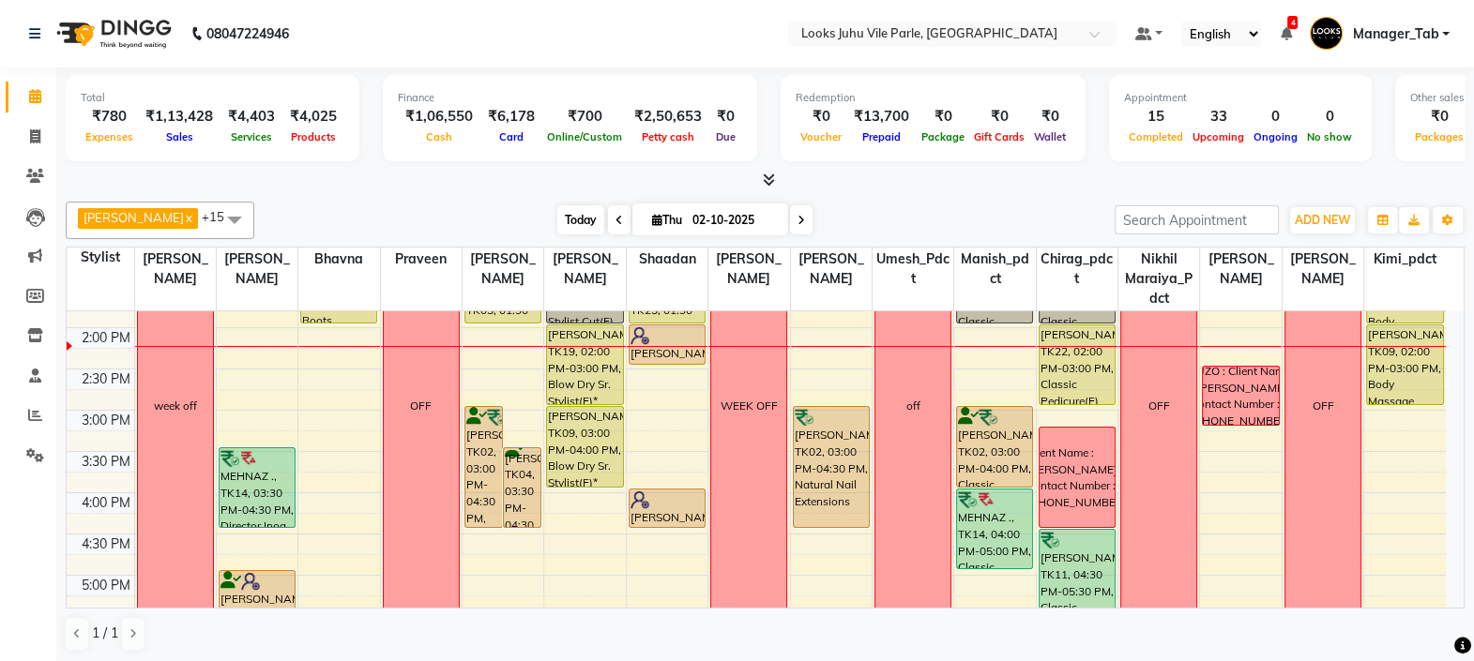
scroll to position [376, 0]
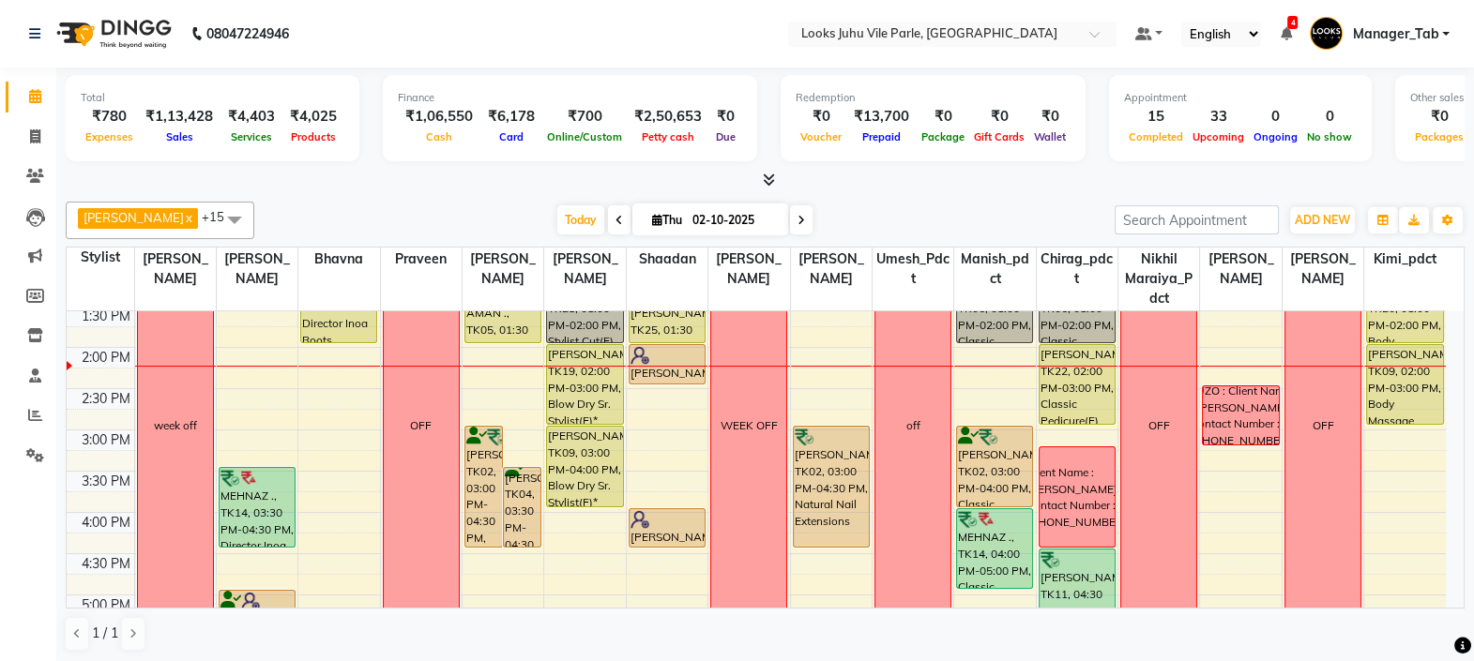
click at [1066, 470] on div "Client Name : [PERSON_NAME] Contact Number : [PHONE_NUMBER]" at bounding box center [1076, 497] width 100 height 67
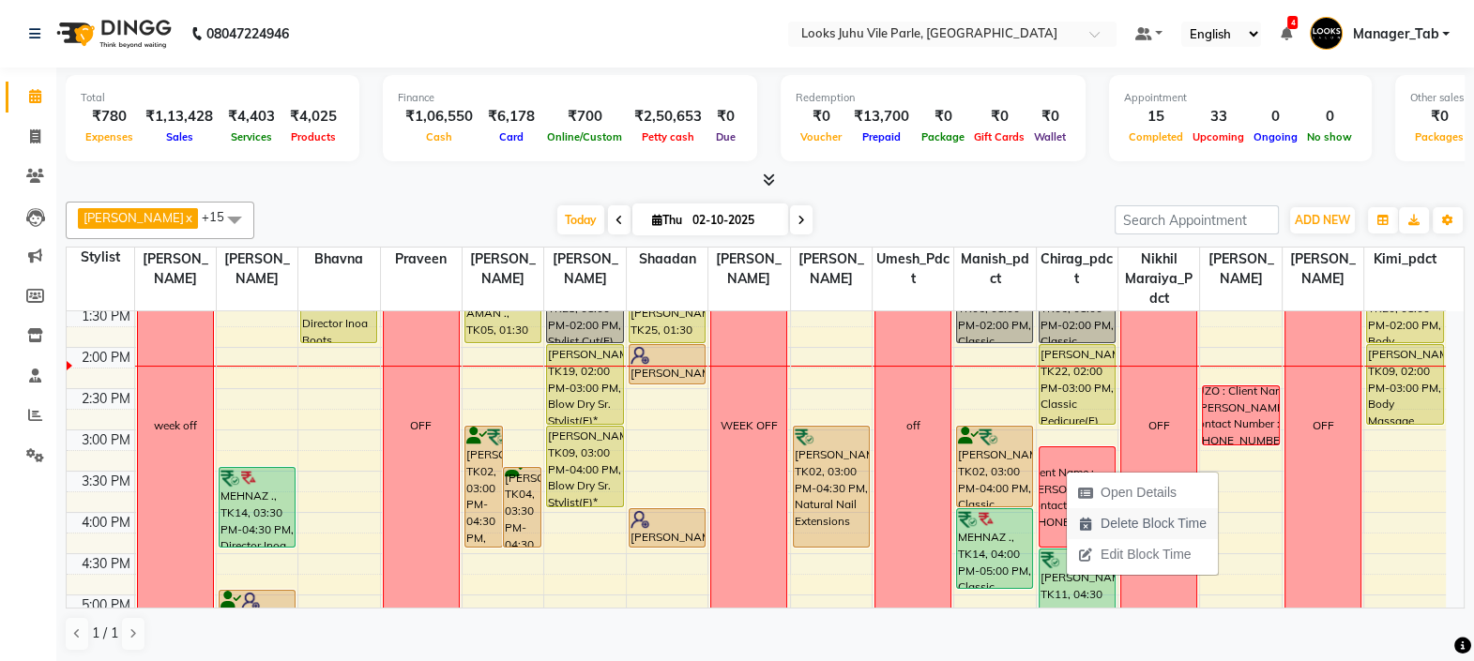
click at [1126, 523] on span "Delete Block Time" at bounding box center [1153, 524] width 106 height 20
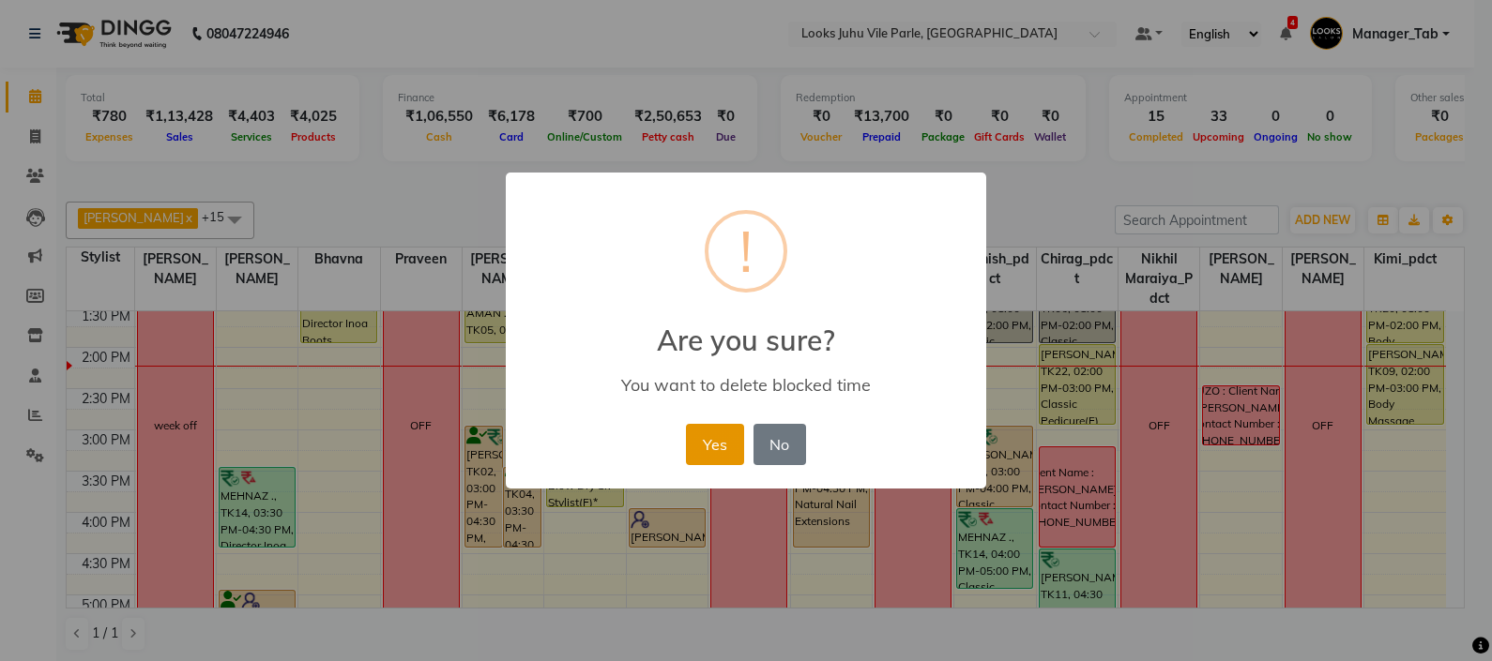
click at [715, 449] on button "Yes" at bounding box center [714, 444] width 57 height 41
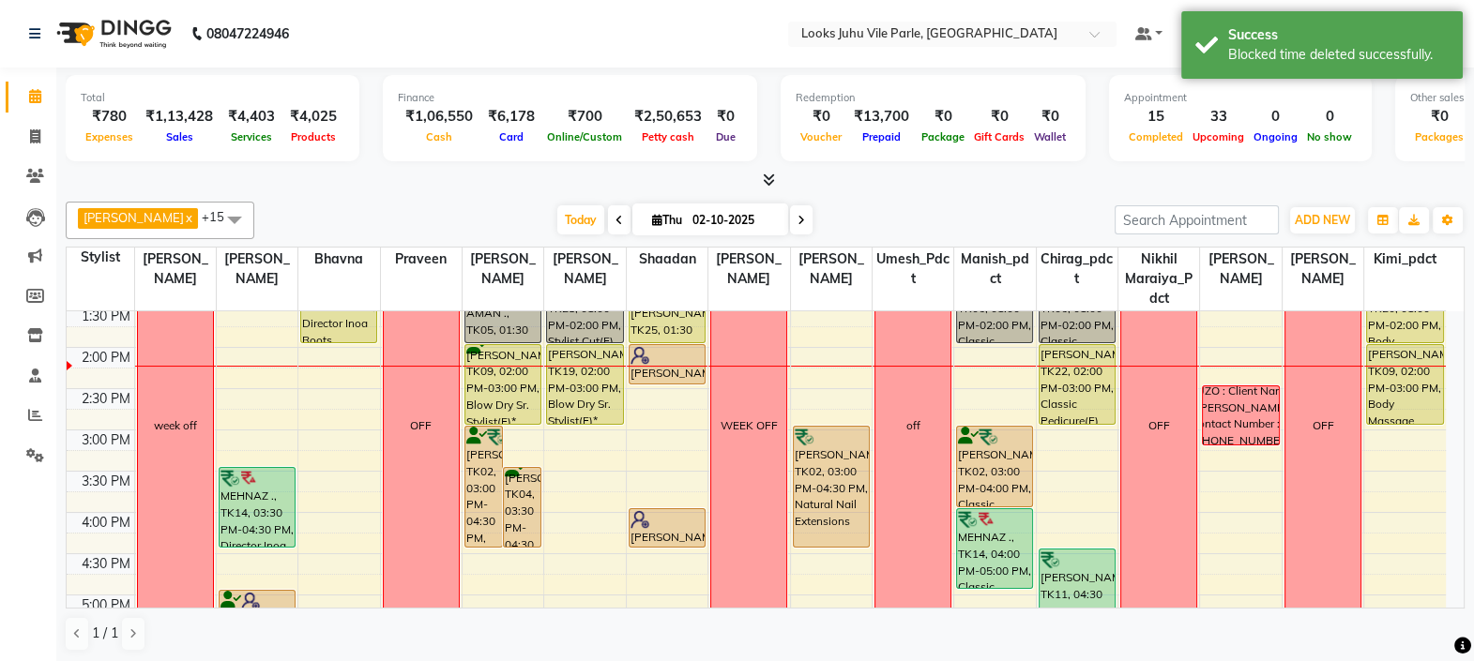
click at [1232, 425] on div "LUZO : Client Name : [PERSON_NAME] Contact Number : [PHONE_NUMBER]" at bounding box center [1240, 416] width 100 height 67
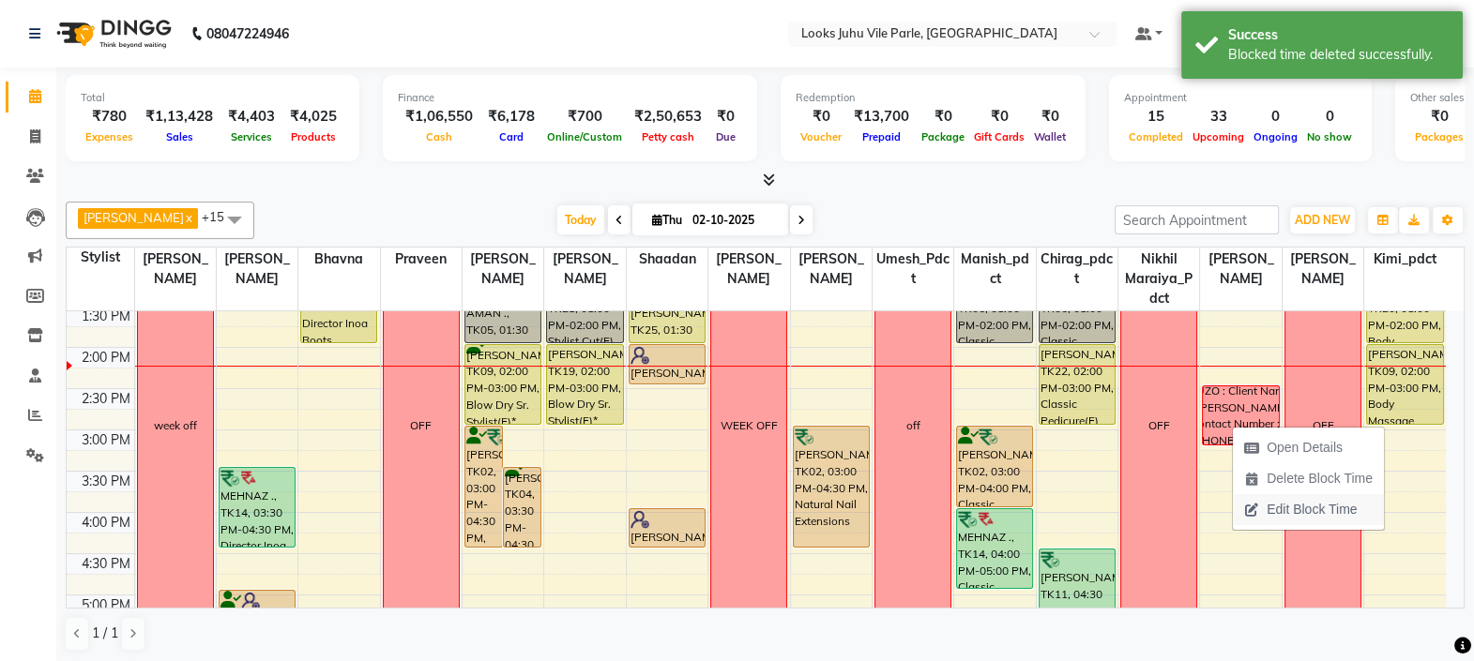
click at [1291, 508] on span "Edit Block Time" at bounding box center [1311, 510] width 90 height 20
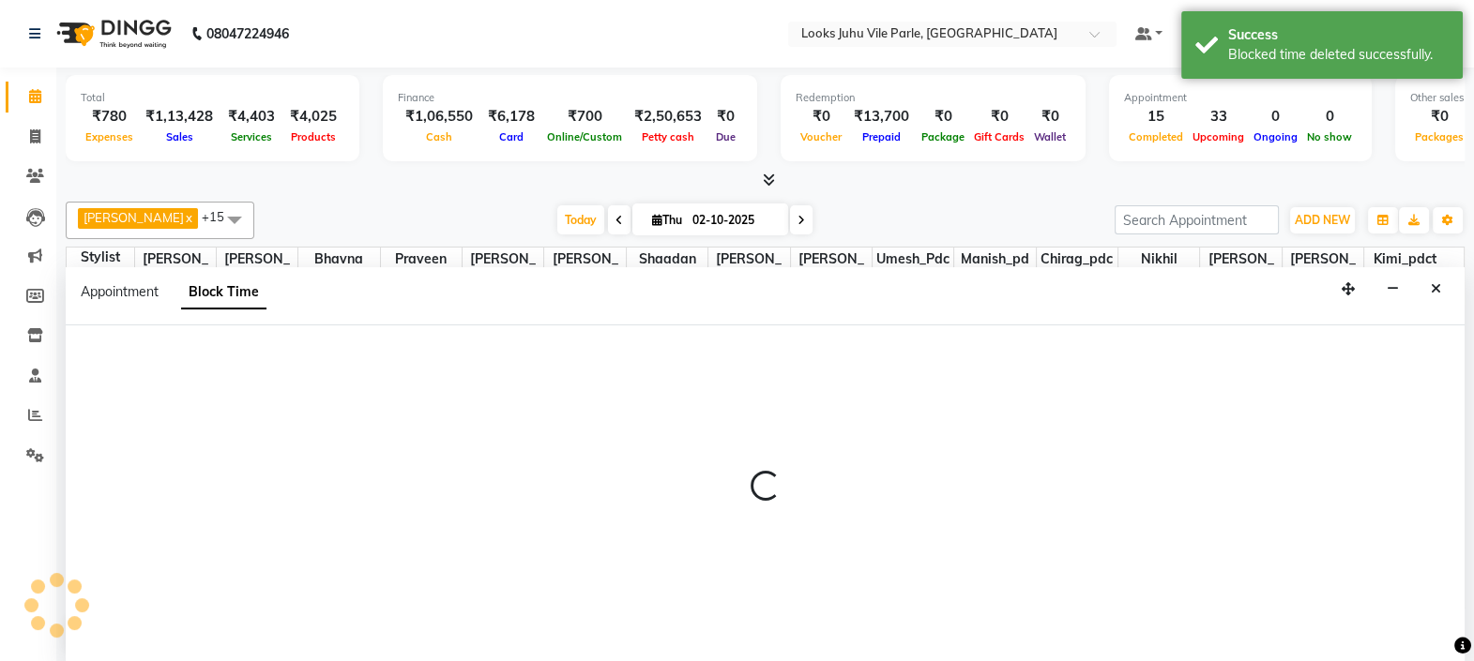
scroll to position [0, 0]
select select "54679"
select select "870"
select select "915"
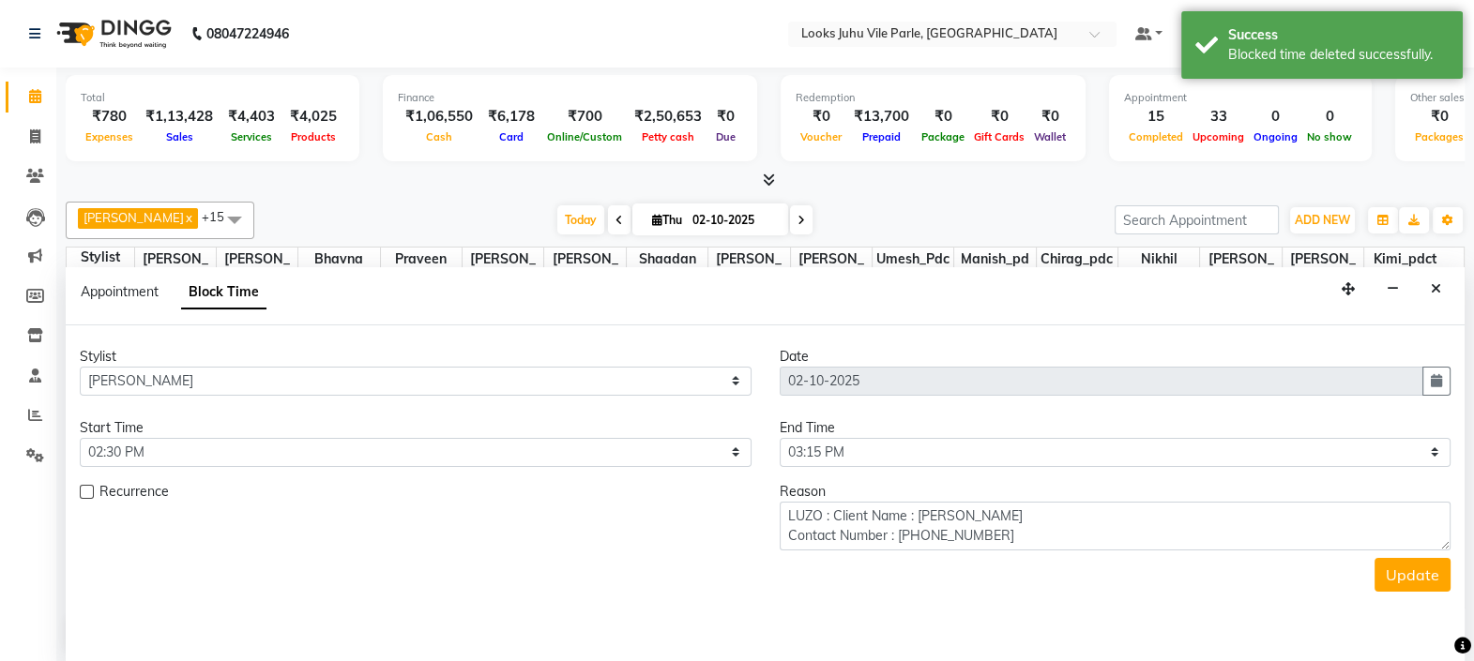
scroll to position [411, 0]
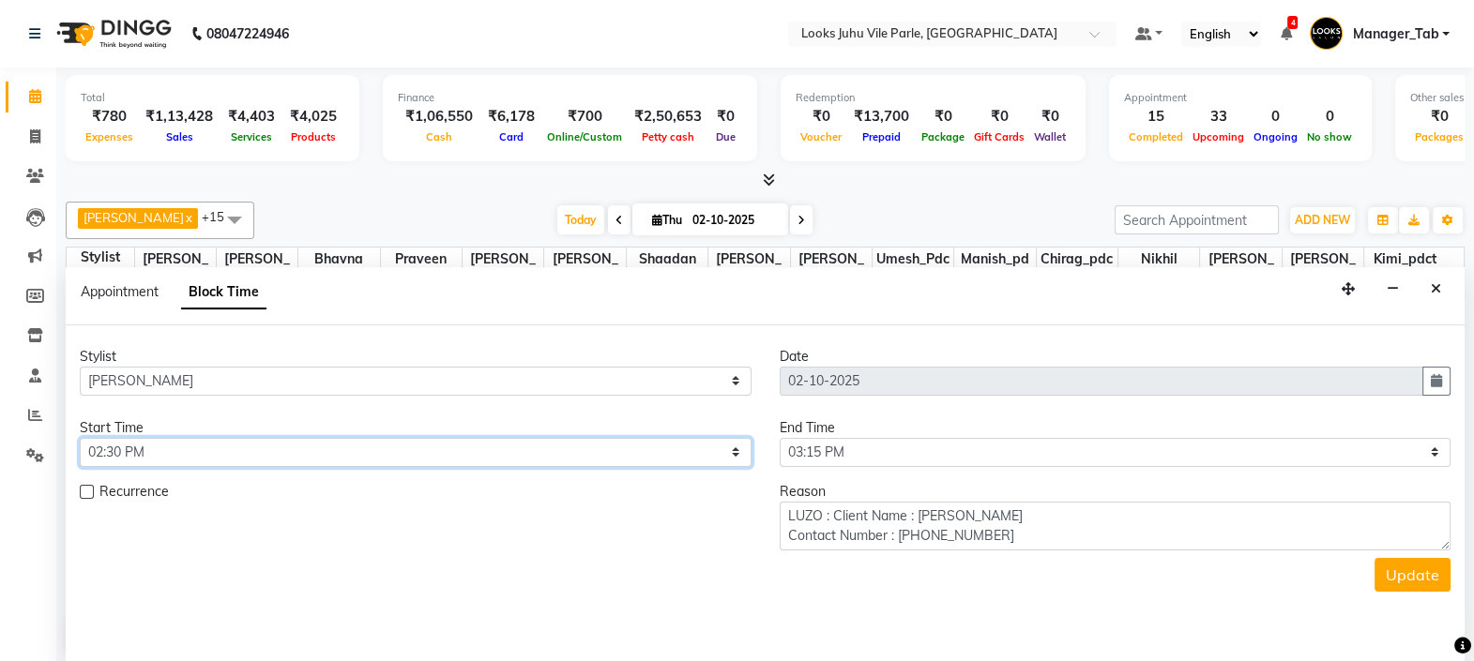
click at [365, 446] on select "Select 10:00 AM 10:15 AM 10:30 AM 10:45 AM 11:00 AM 11:15 AM 11:30 AM 11:45 AM …" at bounding box center [416, 452] width 672 height 29
select select "975"
click at [80, 438] on select "Select 10:00 AM 10:15 AM 10:30 AM 10:45 AM 11:00 AM 11:15 AM 11:30 AM 11:45 AM …" at bounding box center [416, 452] width 672 height 29
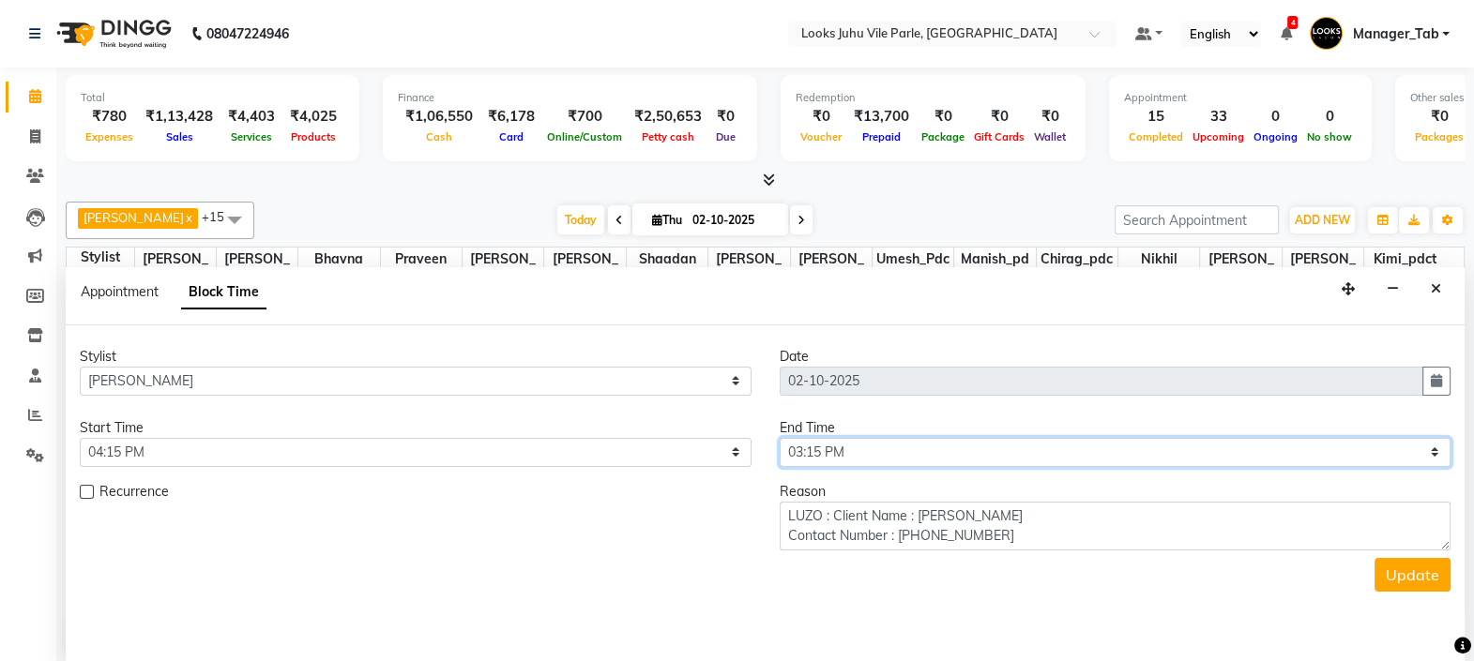
click at [937, 446] on select "Select 10:00 AM 10:15 AM 10:30 AM 10:45 AM 11:00 AM 11:15 AM 11:30 AM 11:45 AM …" at bounding box center [1116, 452] width 672 height 29
select select "1065"
click at [780, 438] on select "Select 10:00 AM 10:15 AM 10:30 AM 10:45 AM 11:00 AM 11:15 AM 11:30 AM 11:45 AM …" at bounding box center [1116, 452] width 672 height 29
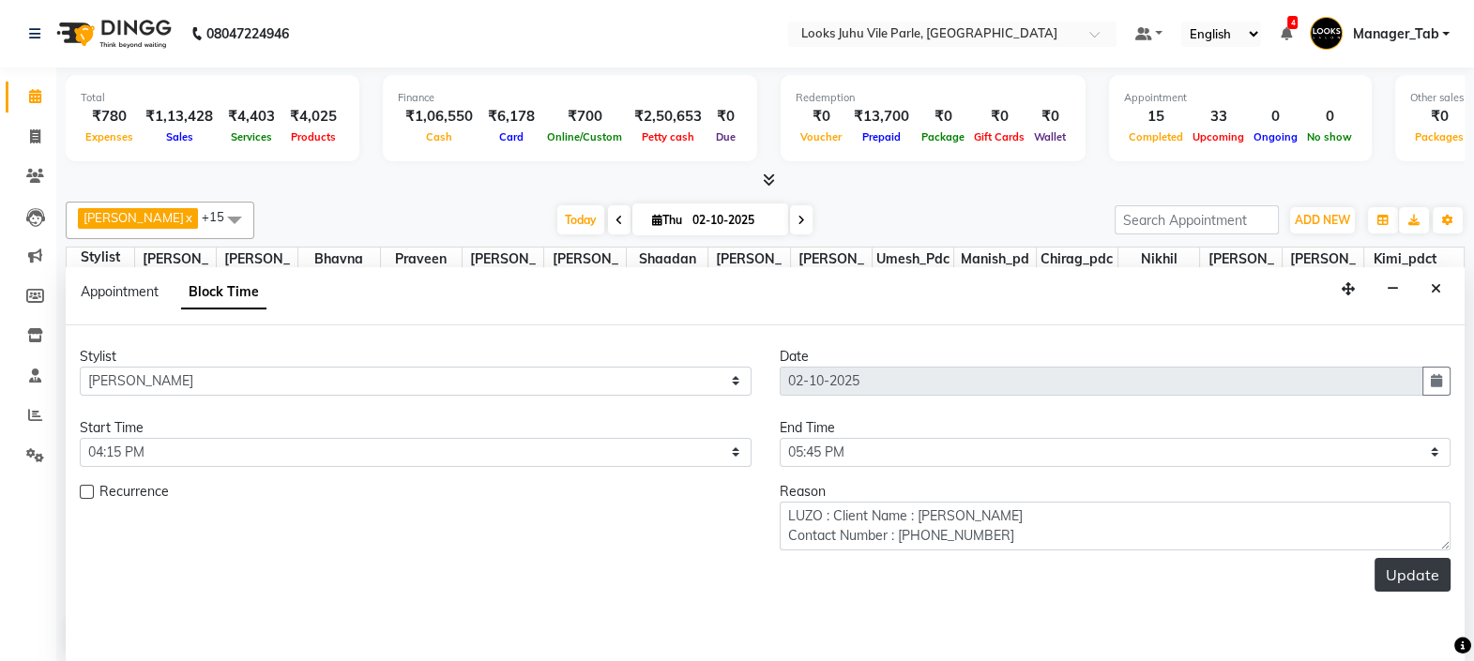
click at [1417, 582] on button "Update" at bounding box center [1412, 575] width 76 height 34
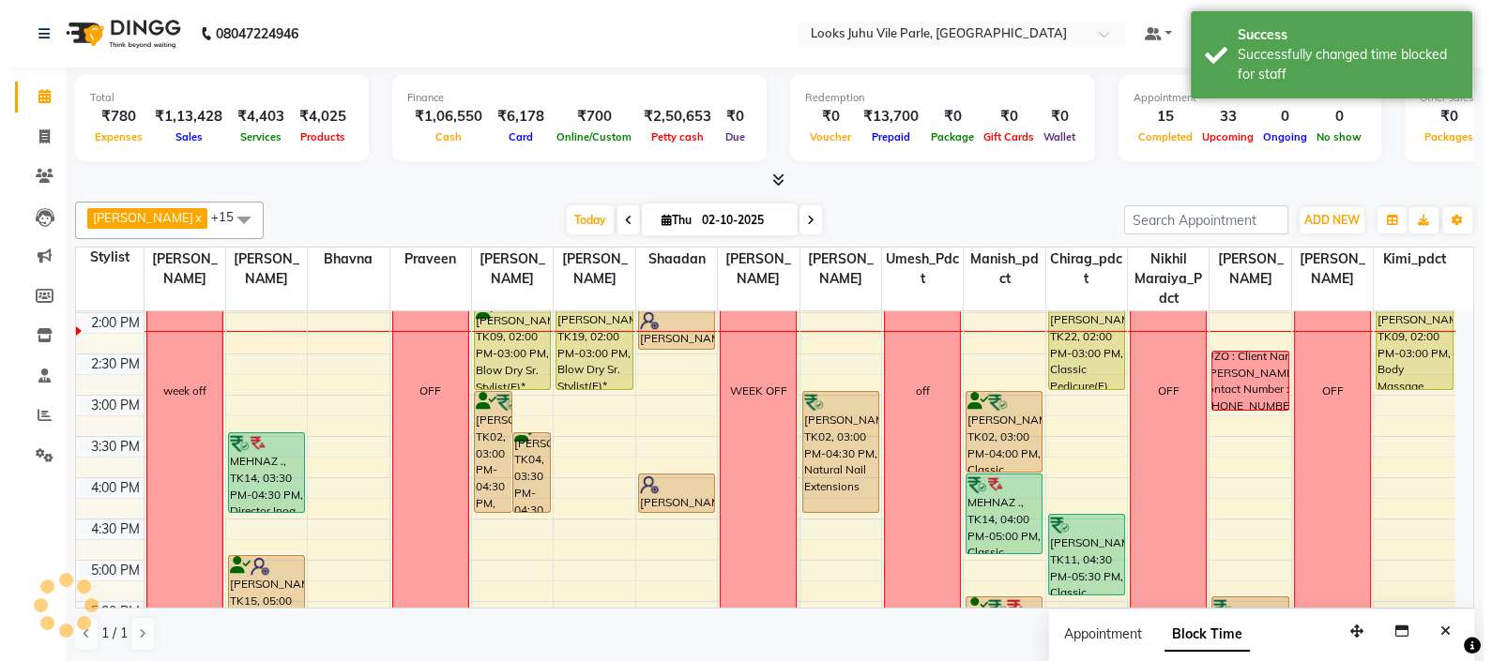
scroll to position [0, 0]
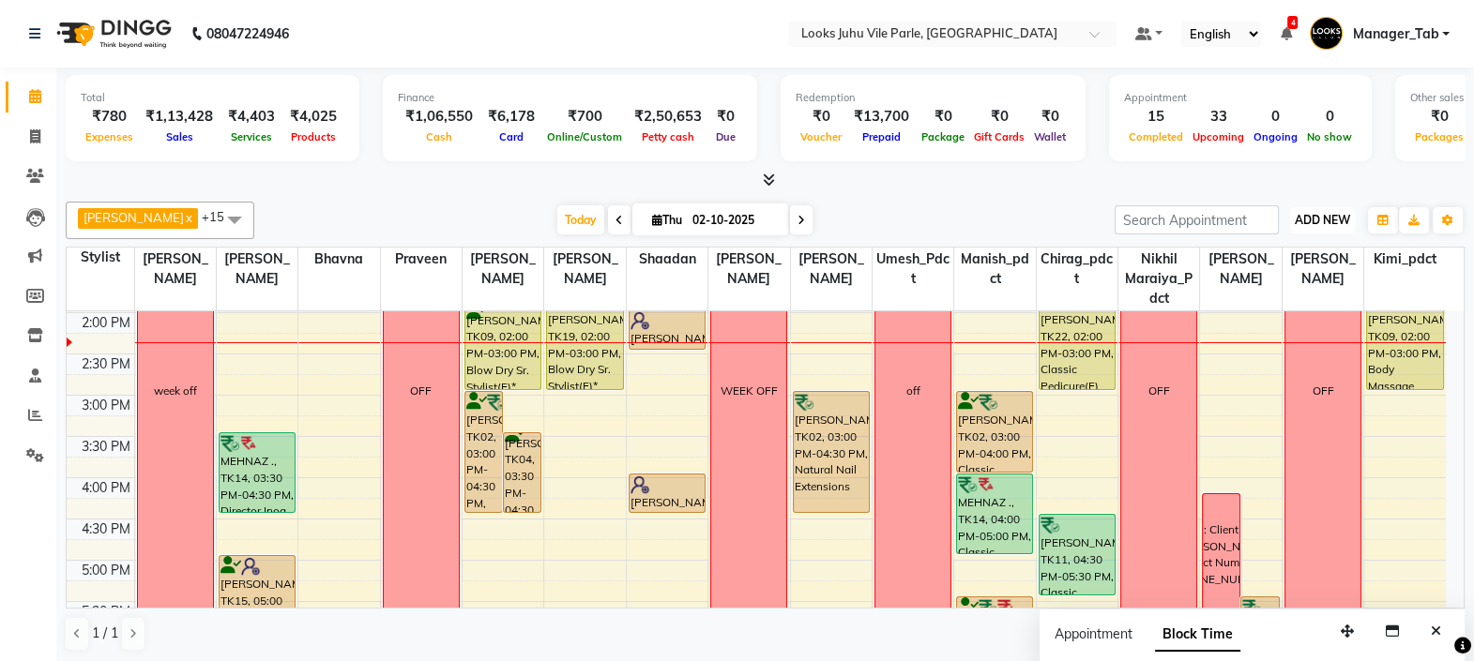
click at [1323, 217] on span "ADD NEW" at bounding box center [1322, 220] width 55 height 14
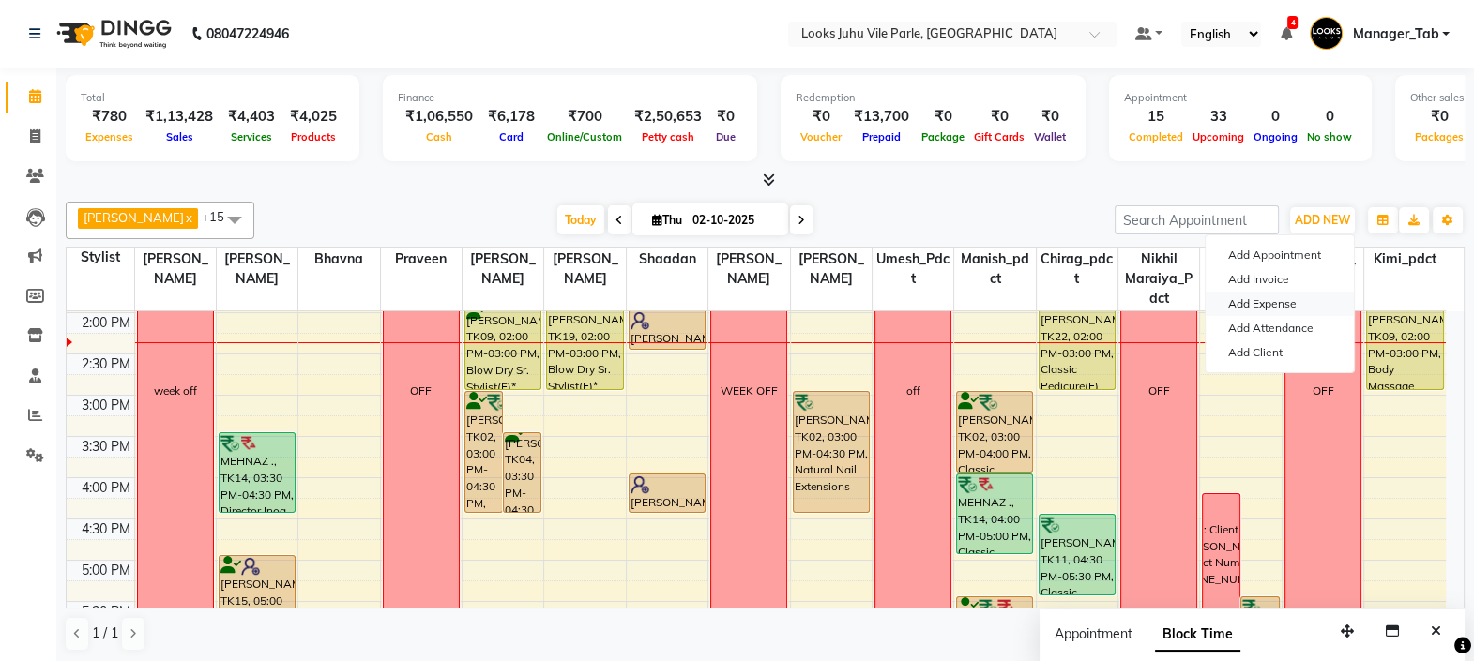
click at [1271, 311] on link "Add Expense" at bounding box center [1280, 304] width 148 height 24
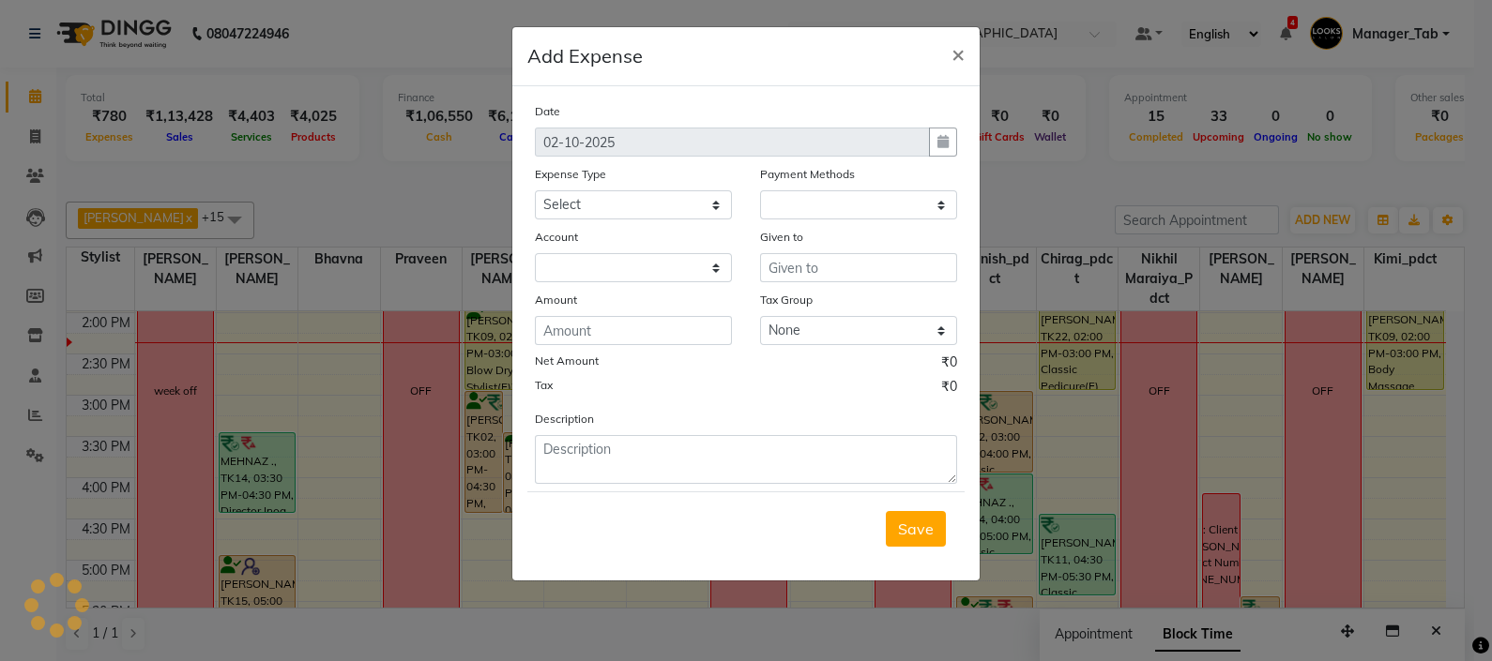
select select "1"
select select "5373"
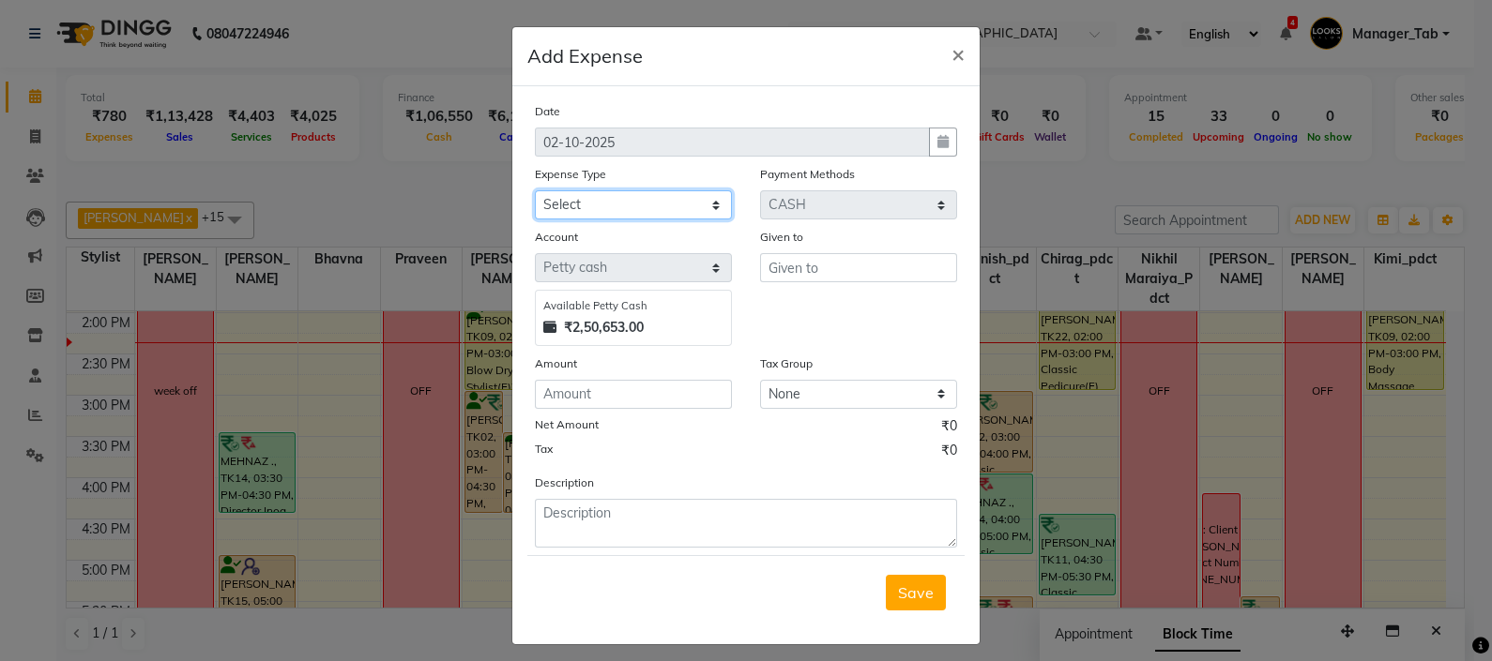
click at [593, 202] on select "Select Accommodation Aesthetics Bank Deposit BLINKIT Cash Handover Client Refun…" at bounding box center [633, 204] width 197 height 29
select select "24170"
click at [535, 192] on select "Select Accommodation Aesthetics Bank Deposit BLINKIT Cash Handover Client Refun…" at bounding box center [633, 204] width 197 height 29
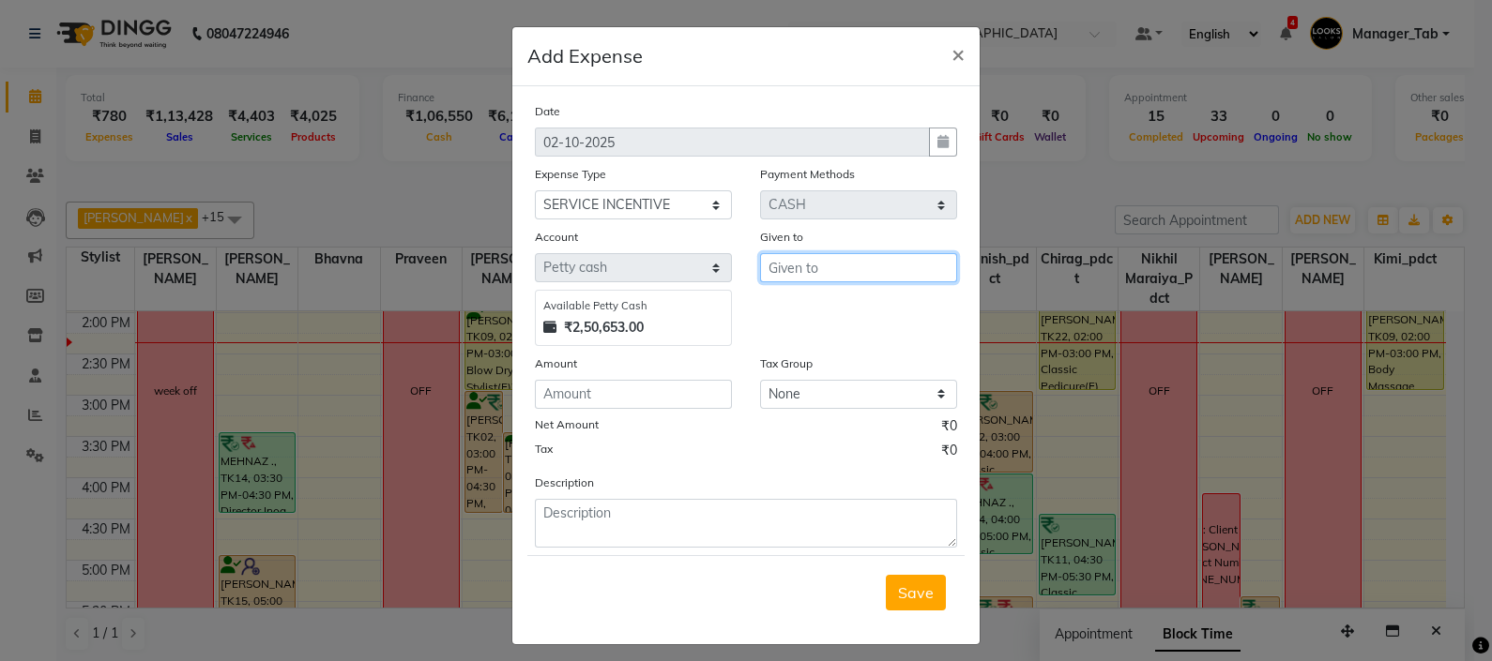
click at [788, 272] on input "text" at bounding box center [858, 267] width 197 height 29
type input "Nadeem,Prajakta,Neelam,Bhvana, Fareed,Deena"
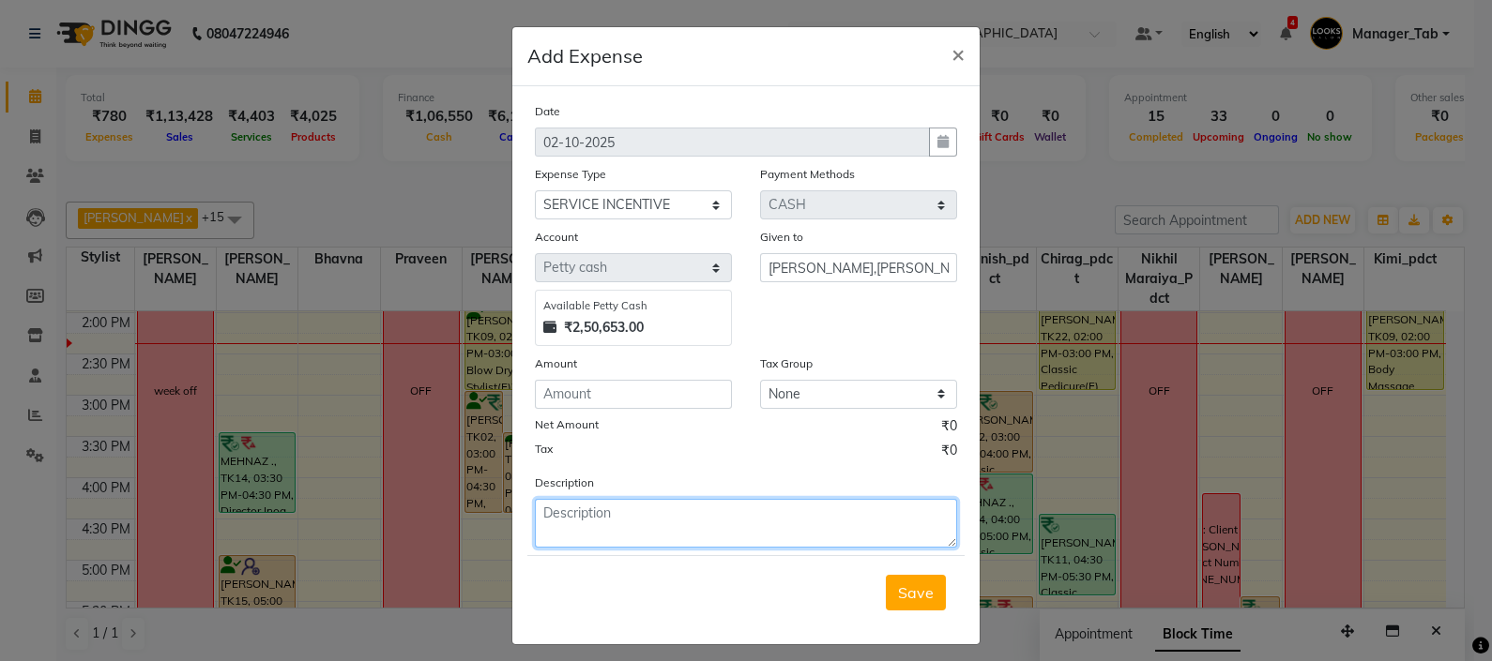
click at [577, 538] on textarea at bounding box center [746, 523] width 422 height 49
type textarea "(Nadeem-17386)(Prajakta-9109)(Deena-14271)(Fareed-33330)(Bhavna-31041)(Neelam-1…"
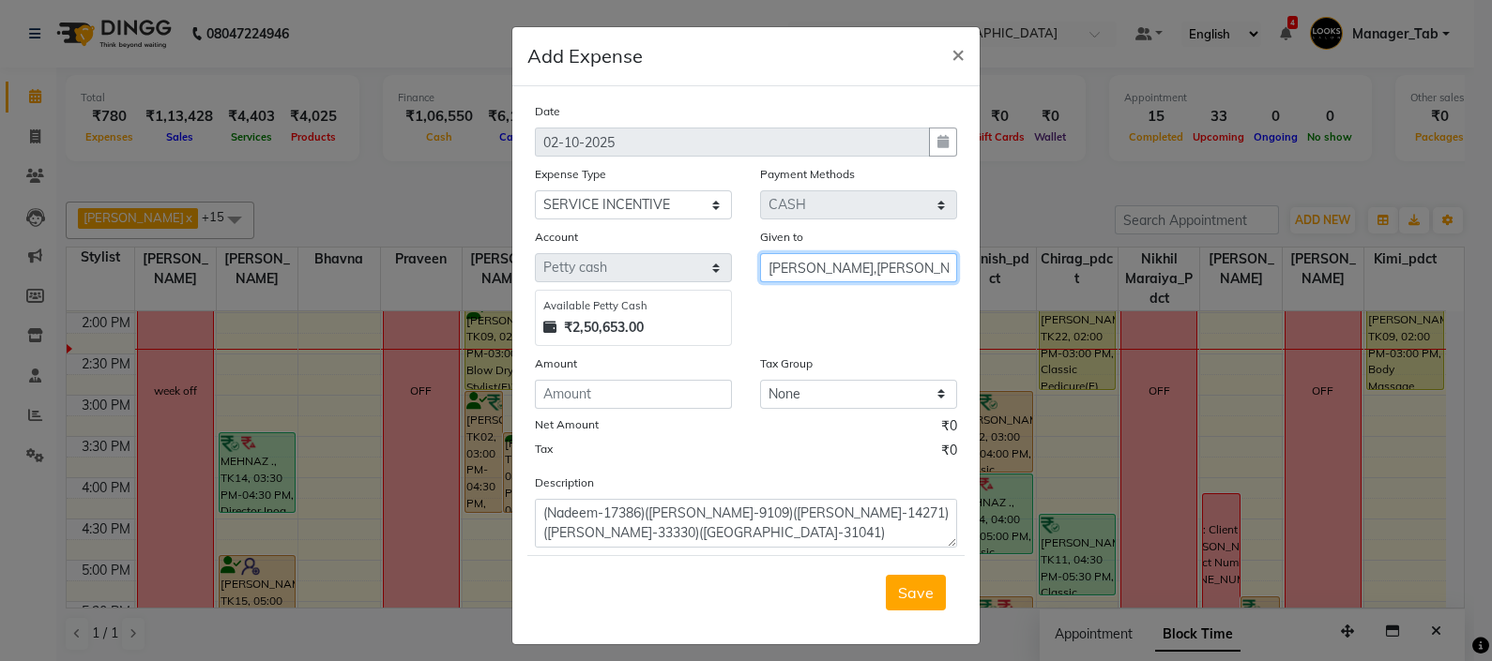
click at [887, 272] on input "Nadeem,Prajakta,Neelam,Bhvana, Fareed,Deena" at bounding box center [858, 267] width 197 height 29
click at [647, 403] on input "number" at bounding box center [633, 394] width 197 height 29
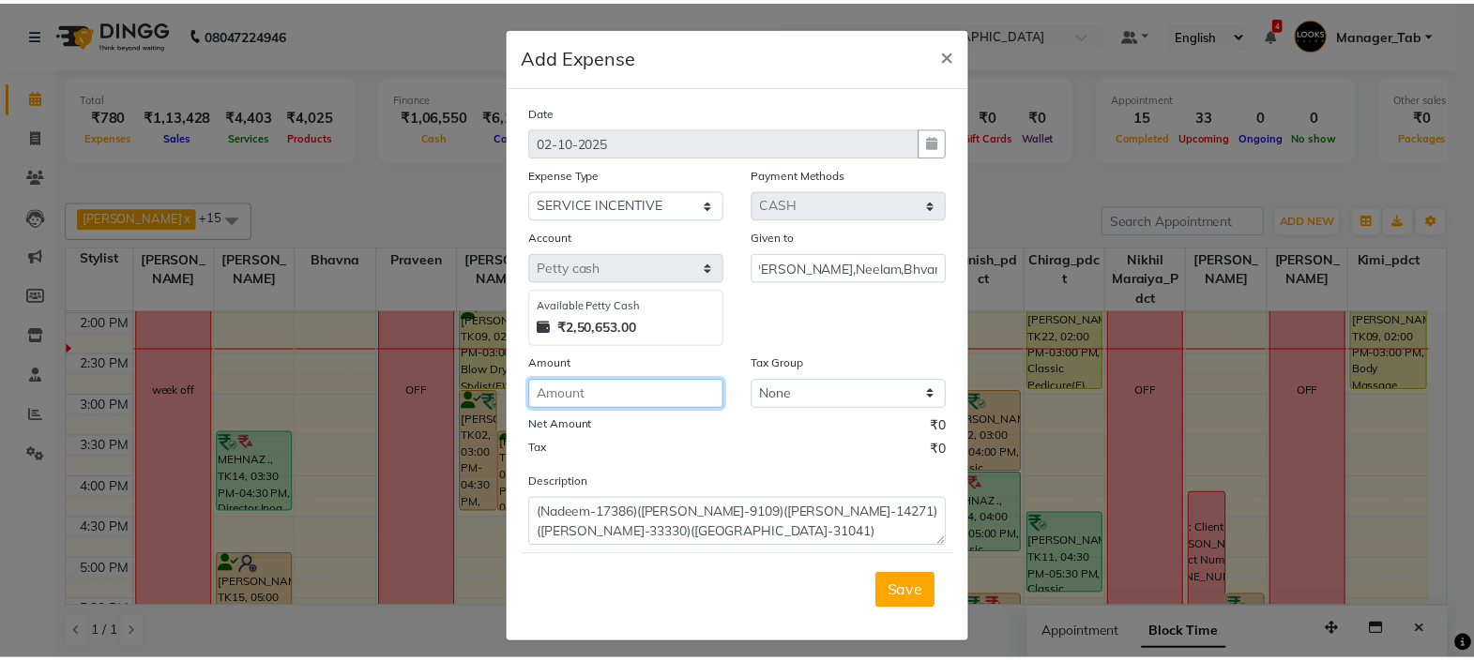
scroll to position [0, 0]
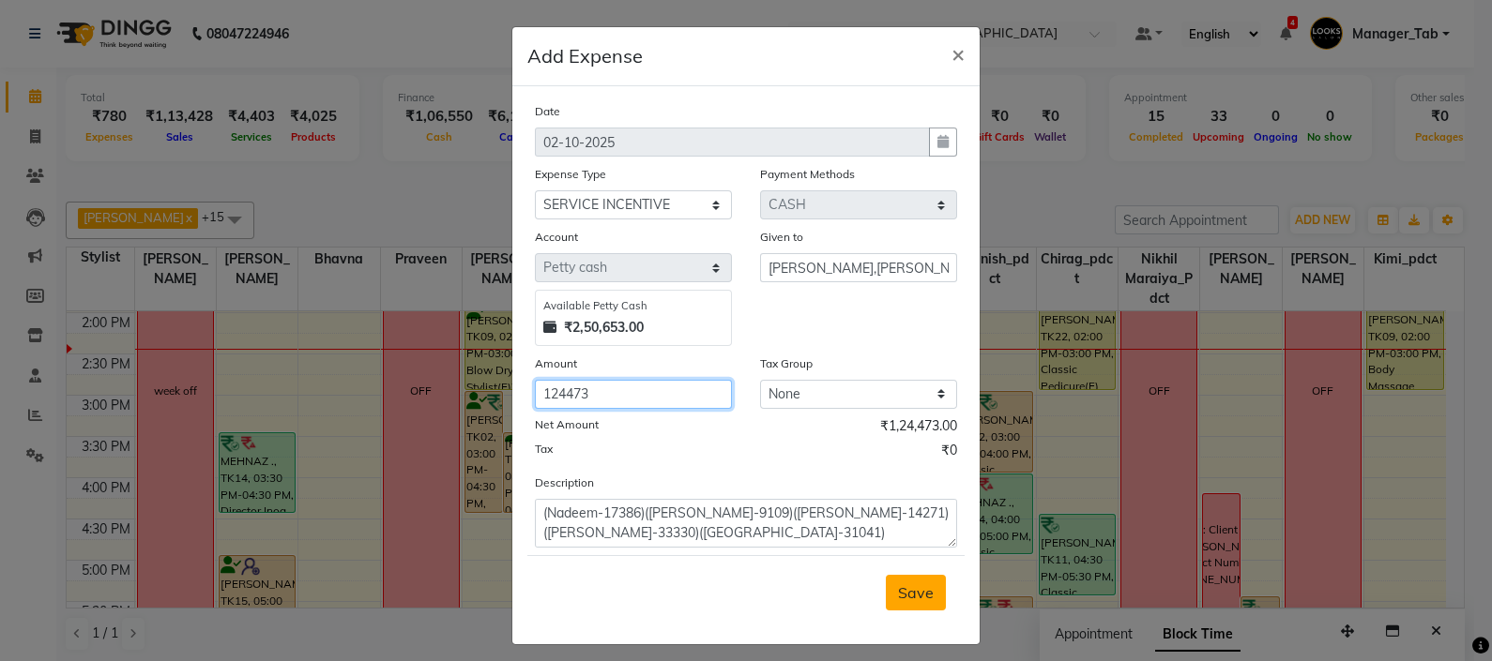
type input "124473"
click at [906, 596] on span "Save" at bounding box center [916, 593] width 36 height 19
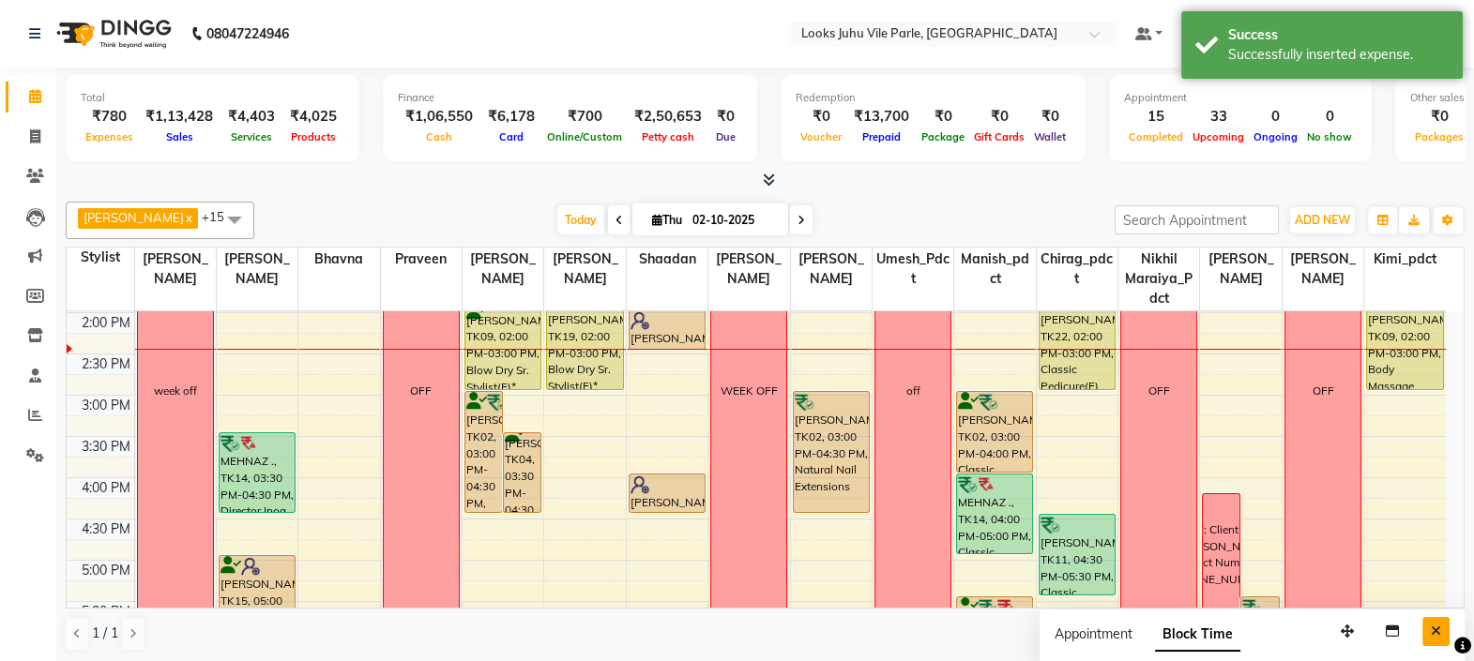
click at [1427, 625] on button "Close" at bounding box center [1435, 631] width 27 height 29
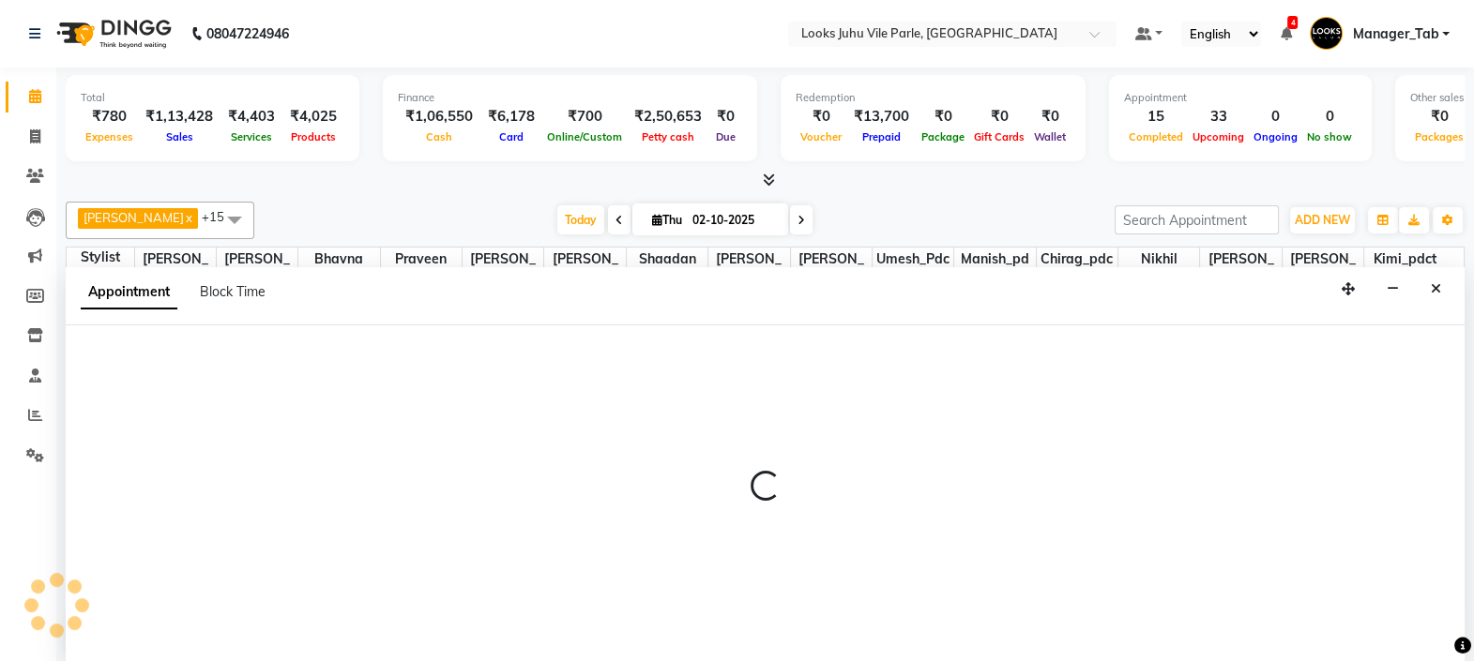
select select "76323"
select select "tentative"
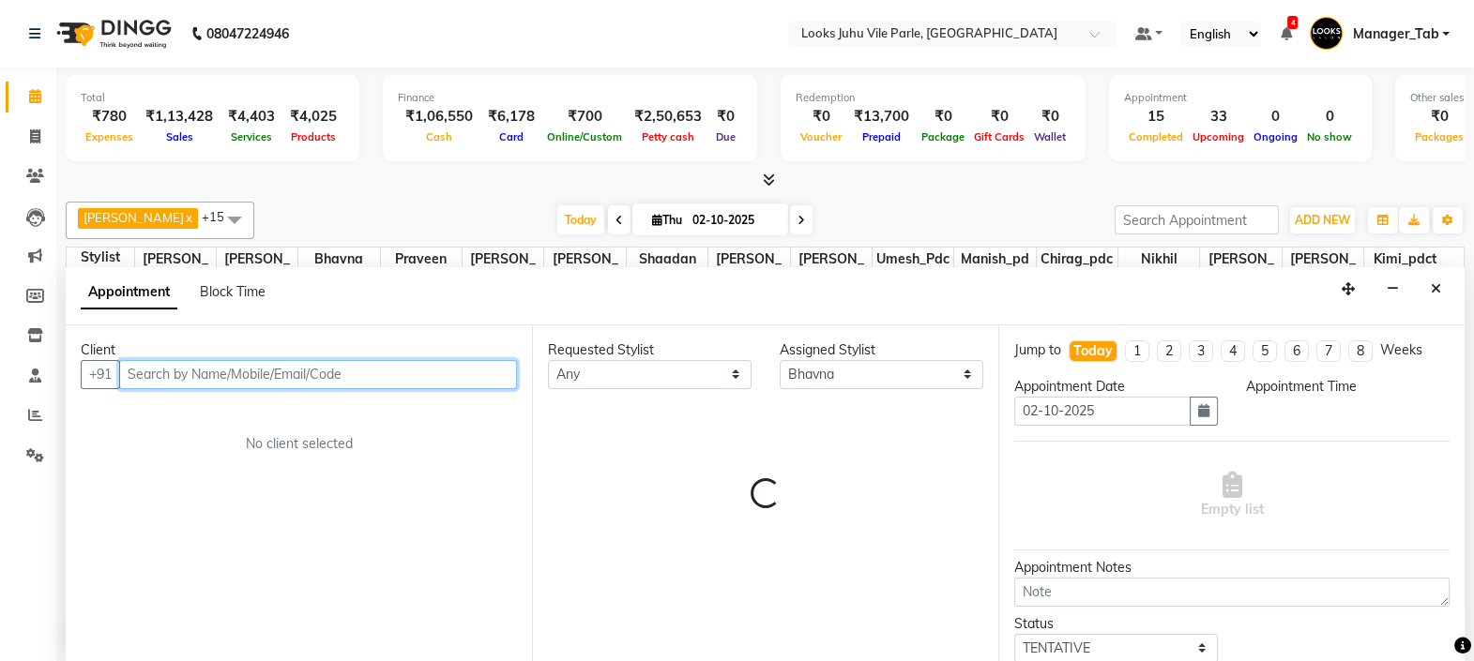
select select "1050"
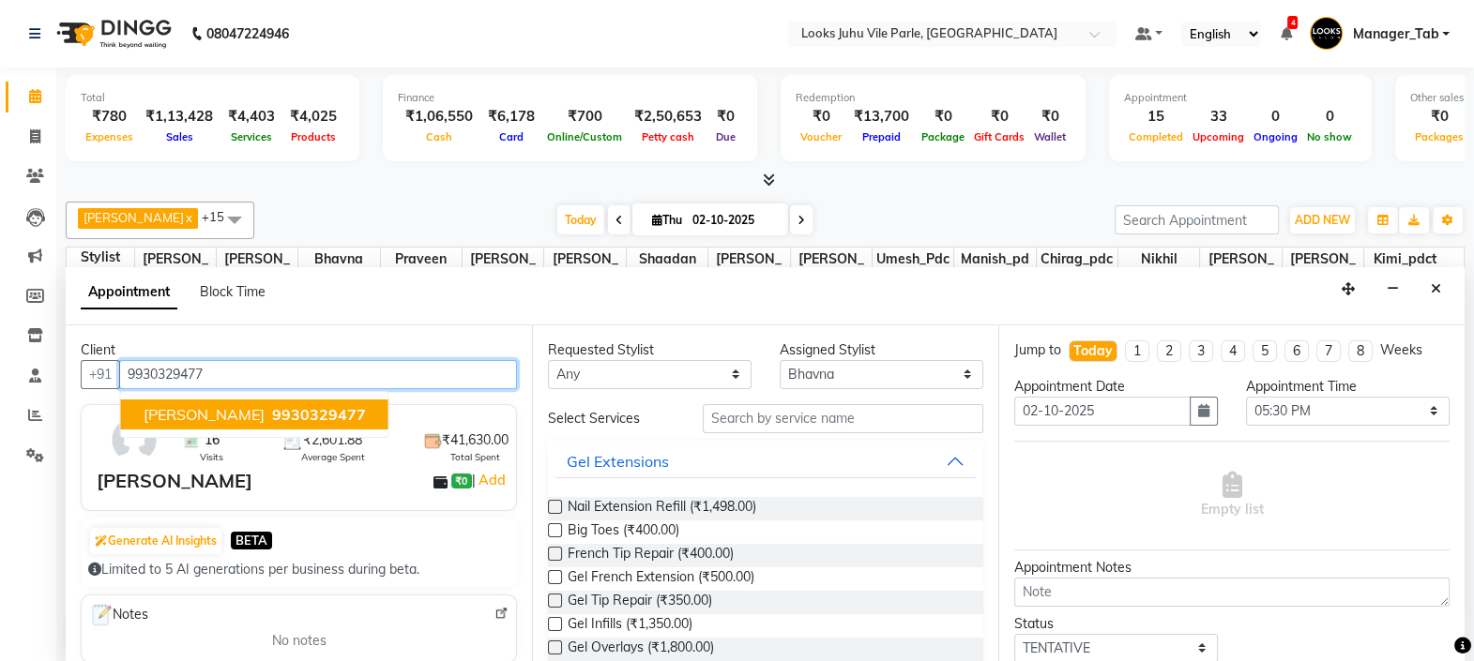
click at [306, 418] on span "9930329477" at bounding box center [319, 414] width 94 height 19
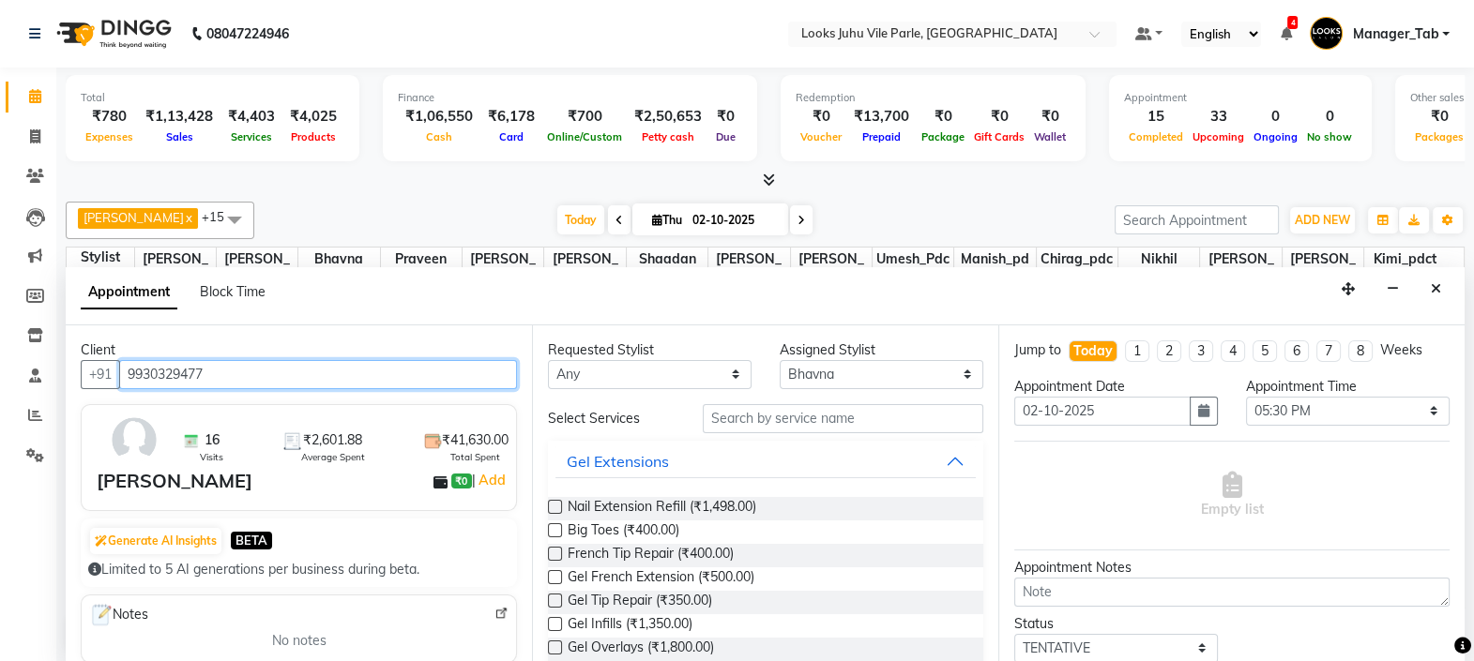
type input "9930329477"
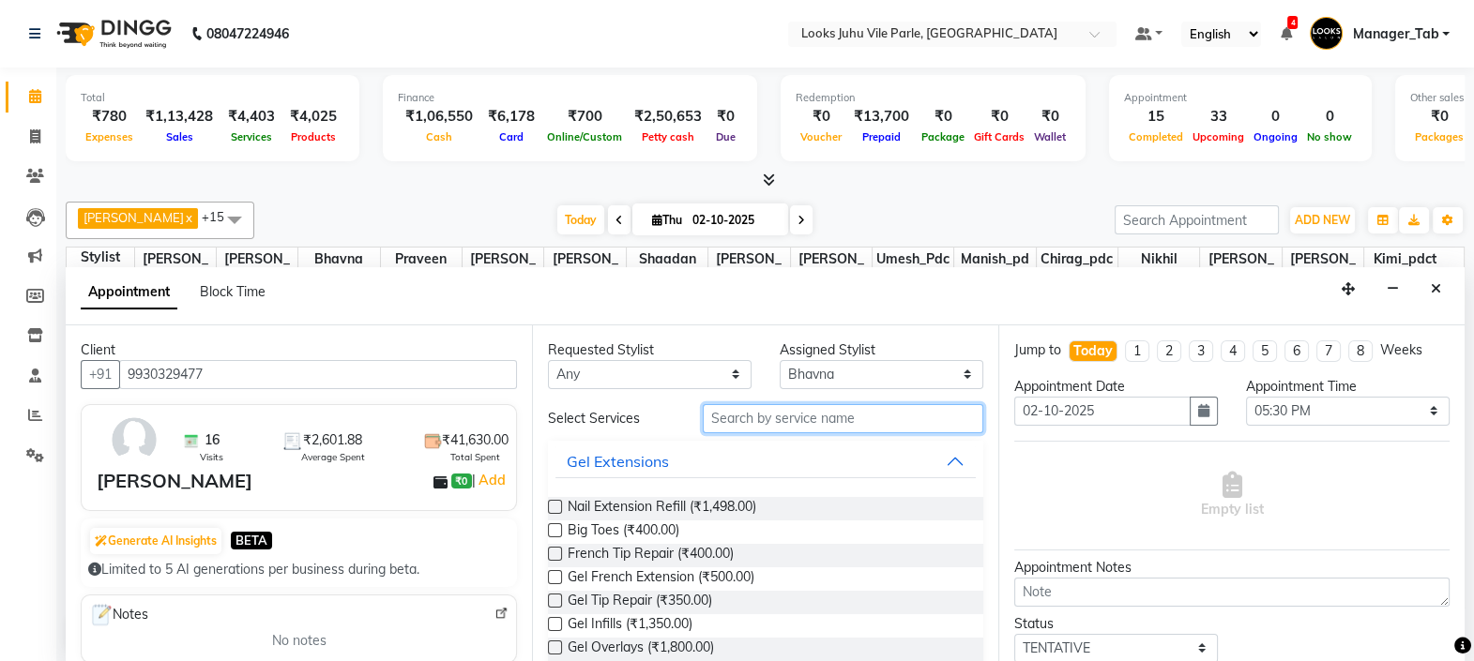
click at [777, 420] on input "text" at bounding box center [843, 418] width 281 height 29
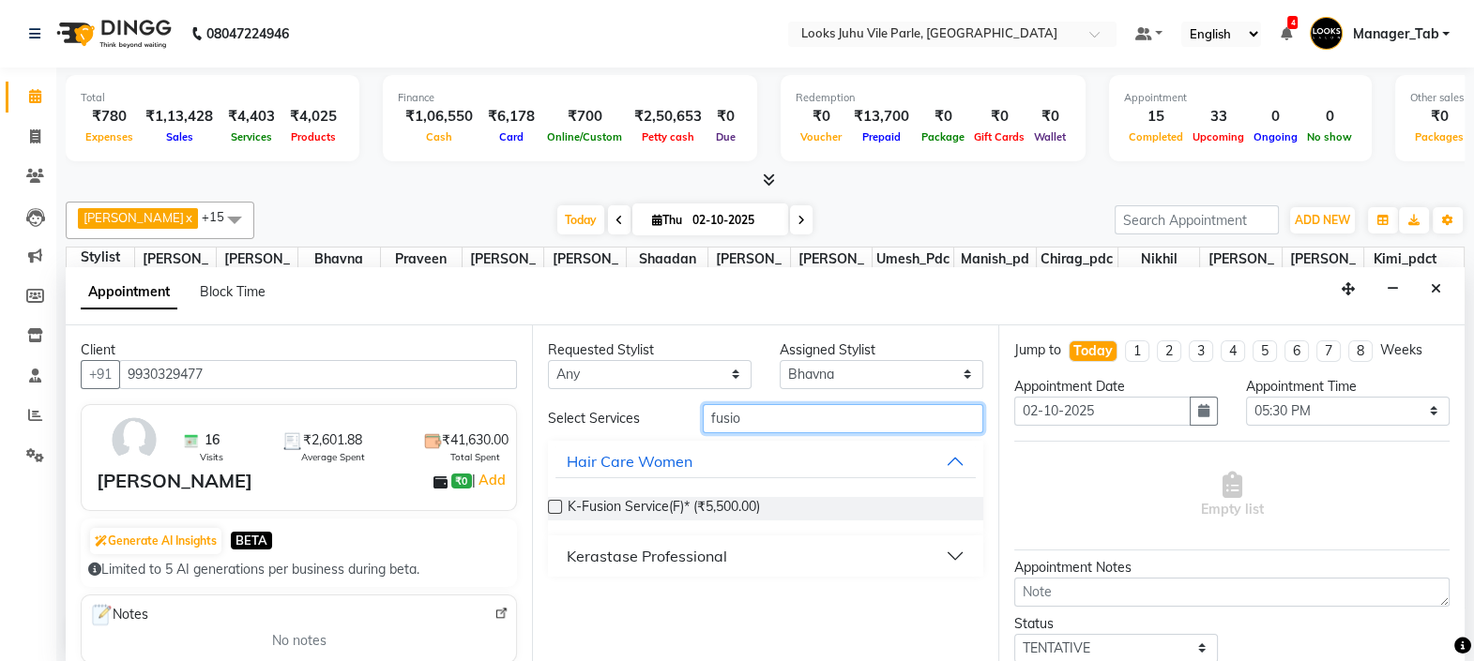
type input "fusio"
click at [687, 558] on div "Kerastase Professional" at bounding box center [647, 556] width 160 height 23
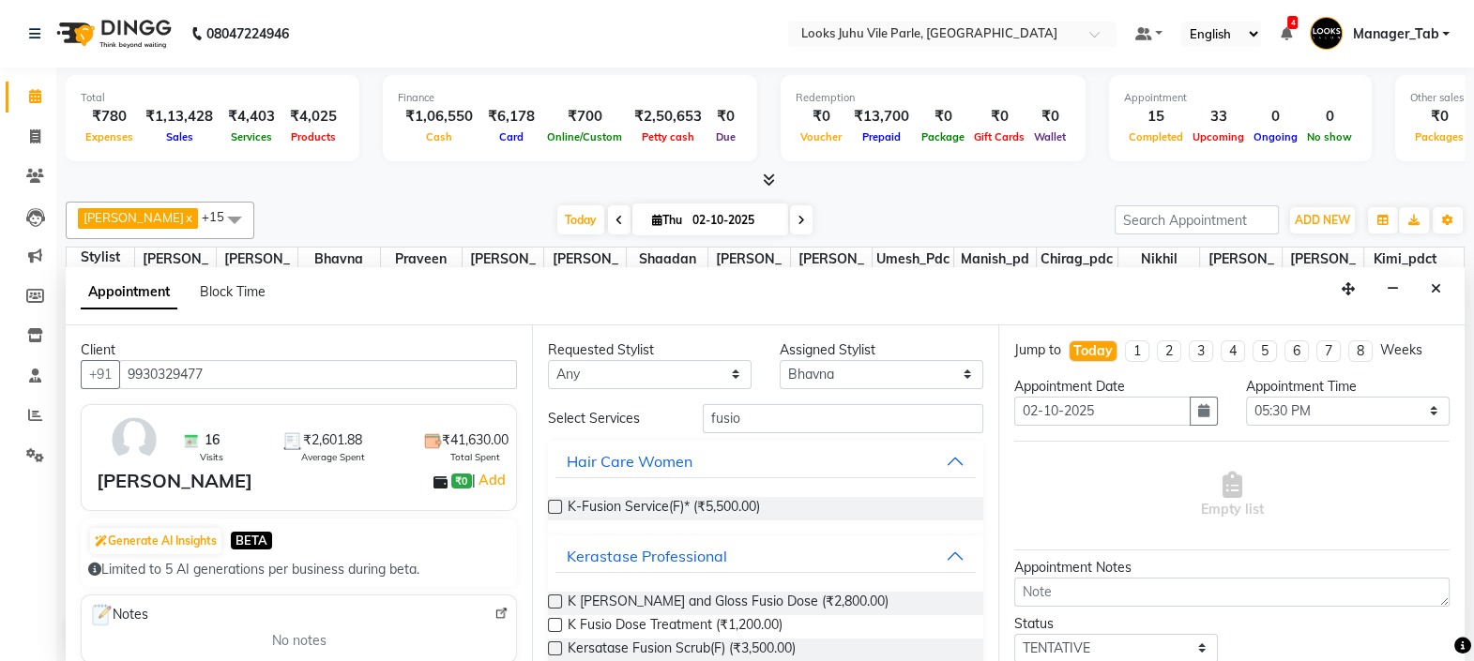
click at [555, 622] on label at bounding box center [555, 625] width 14 height 14
click at [555, 622] on input "checkbox" at bounding box center [554, 627] width 12 height 12
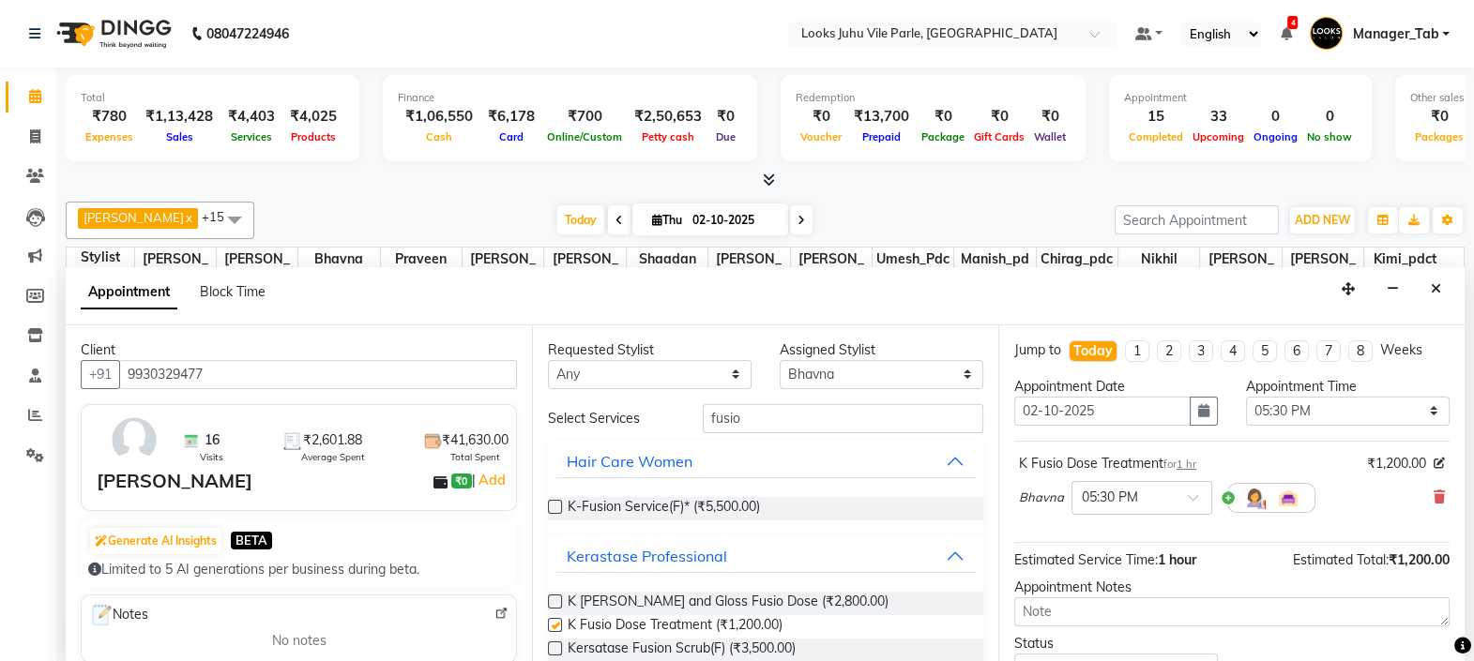
checkbox input "false"
click at [817, 419] on input "fusio" at bounding box center [843, 418] width 281 height 29
type input "f"
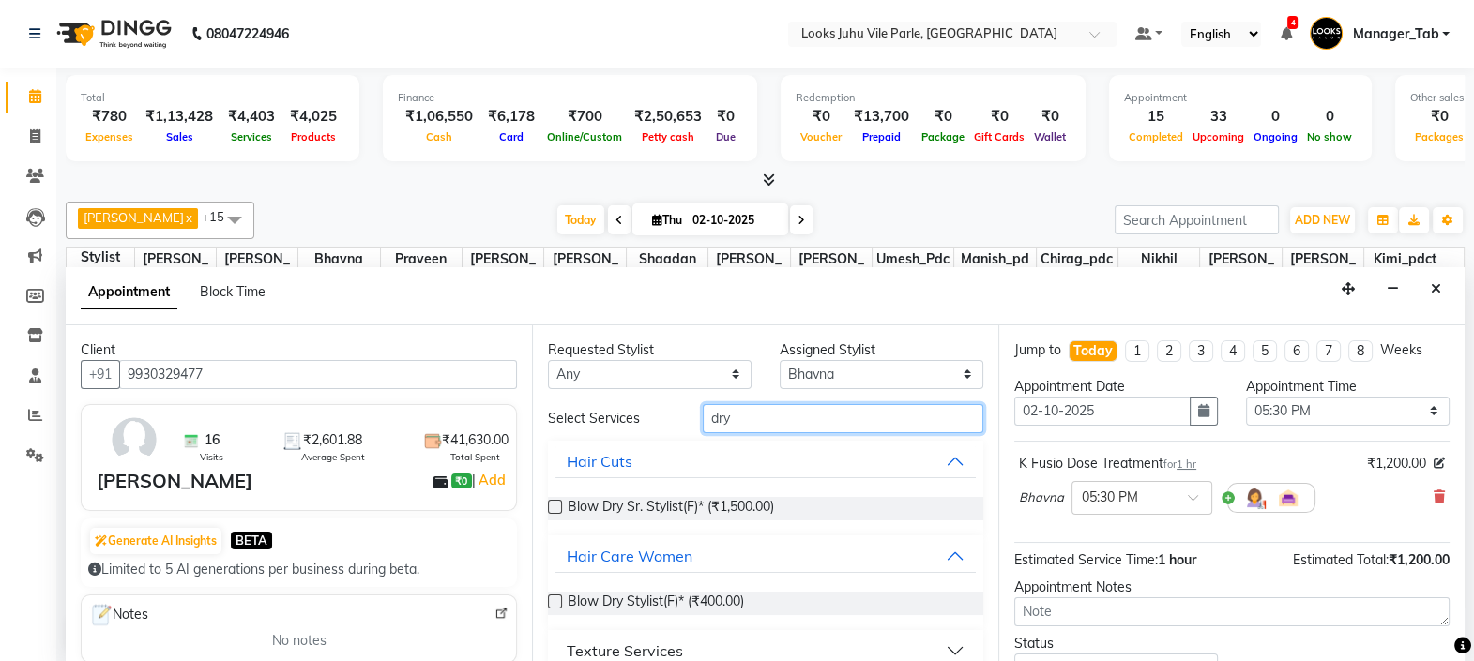
type input "dry"
click at [555, 504] on label at bounding box center [555, 507] width 14 height 14
click at [555, 504] on input "checkbox" at bounding box center [554, 509] width 12 height 12
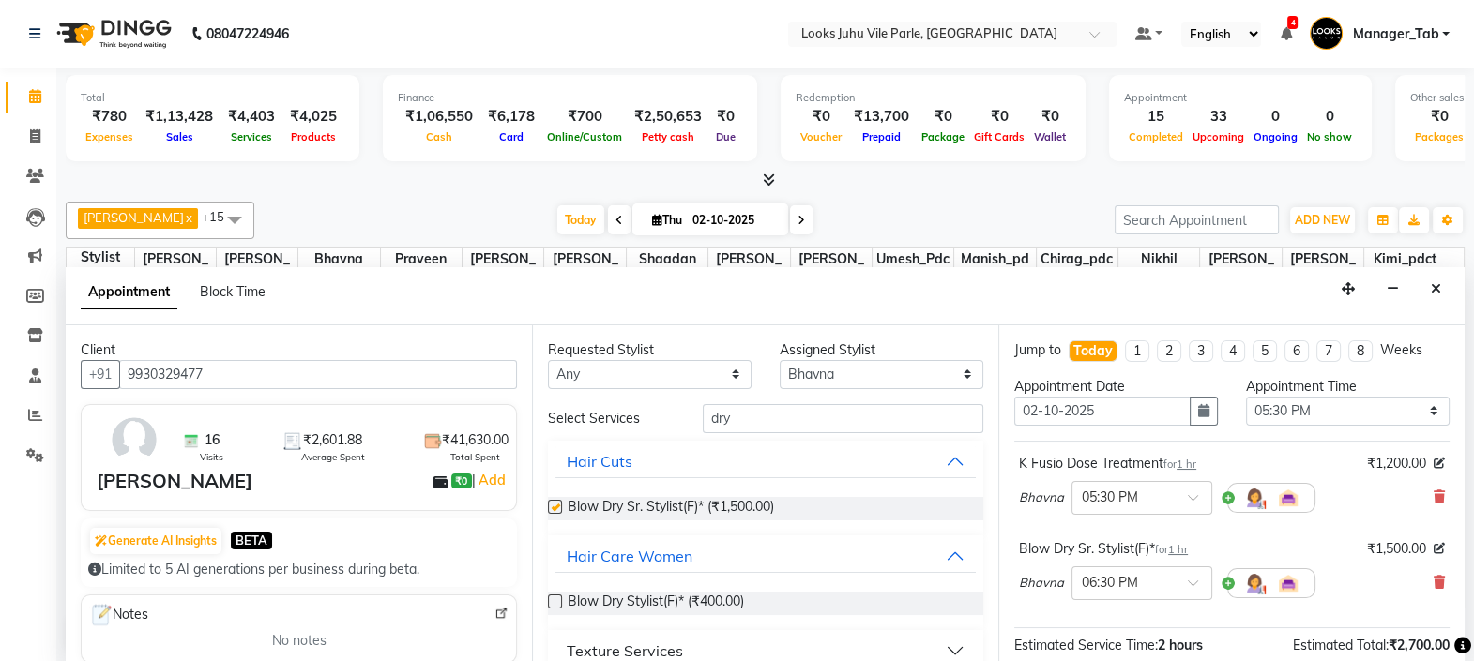
checkbox input "false"
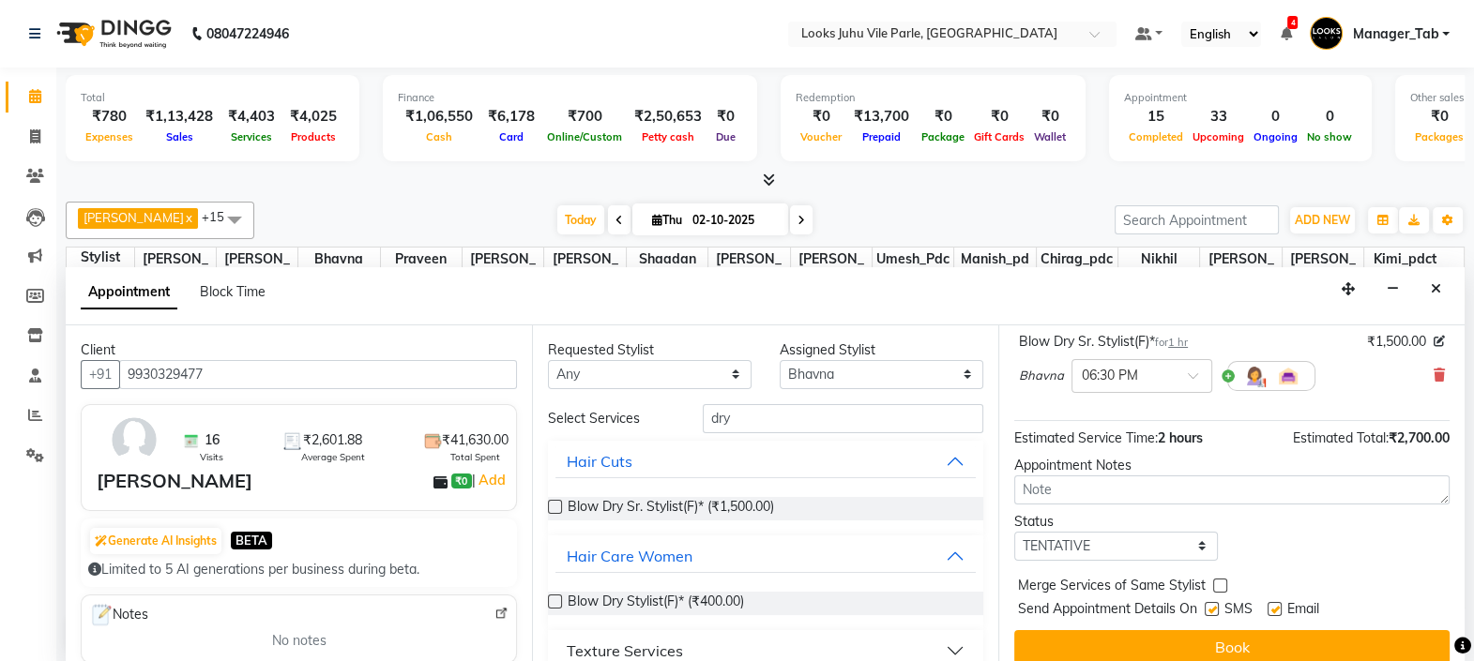
scroll to position [220, 0]
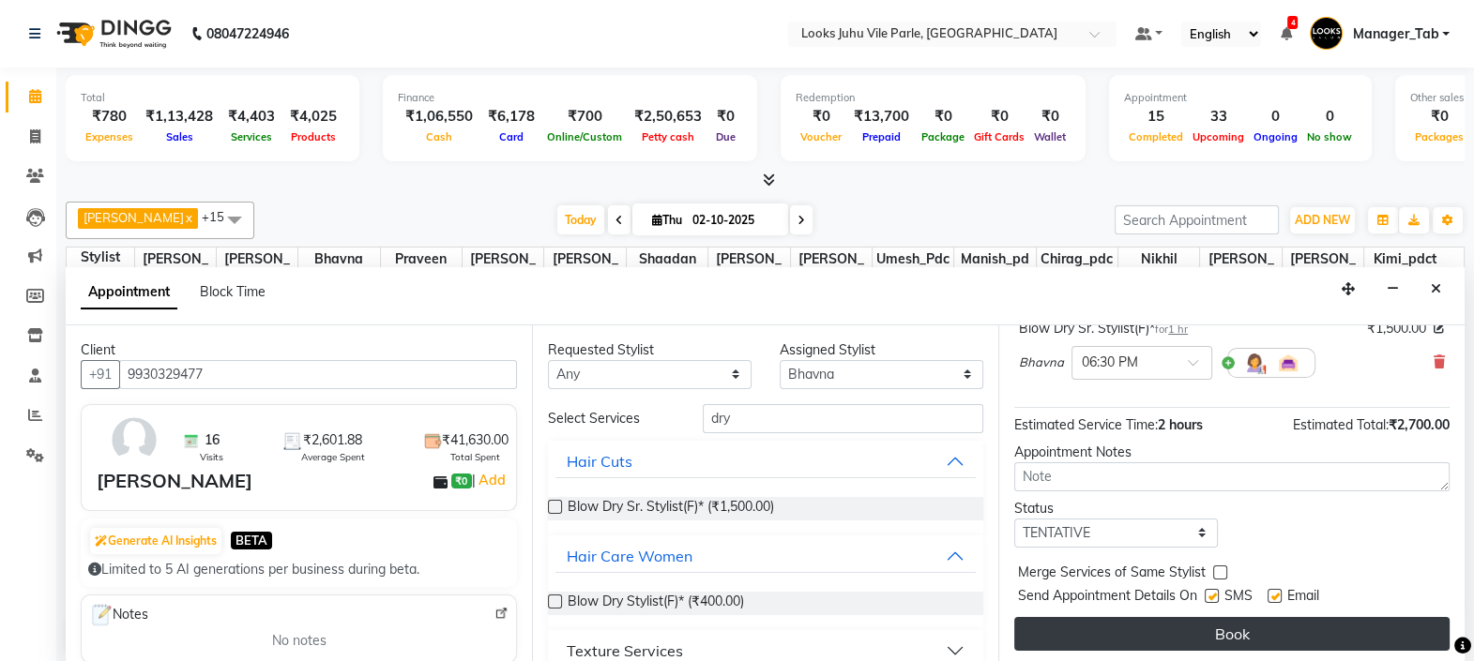
click at [1178, 632] on button "Book" at bounding box center [1231, 634] width 435 height 34
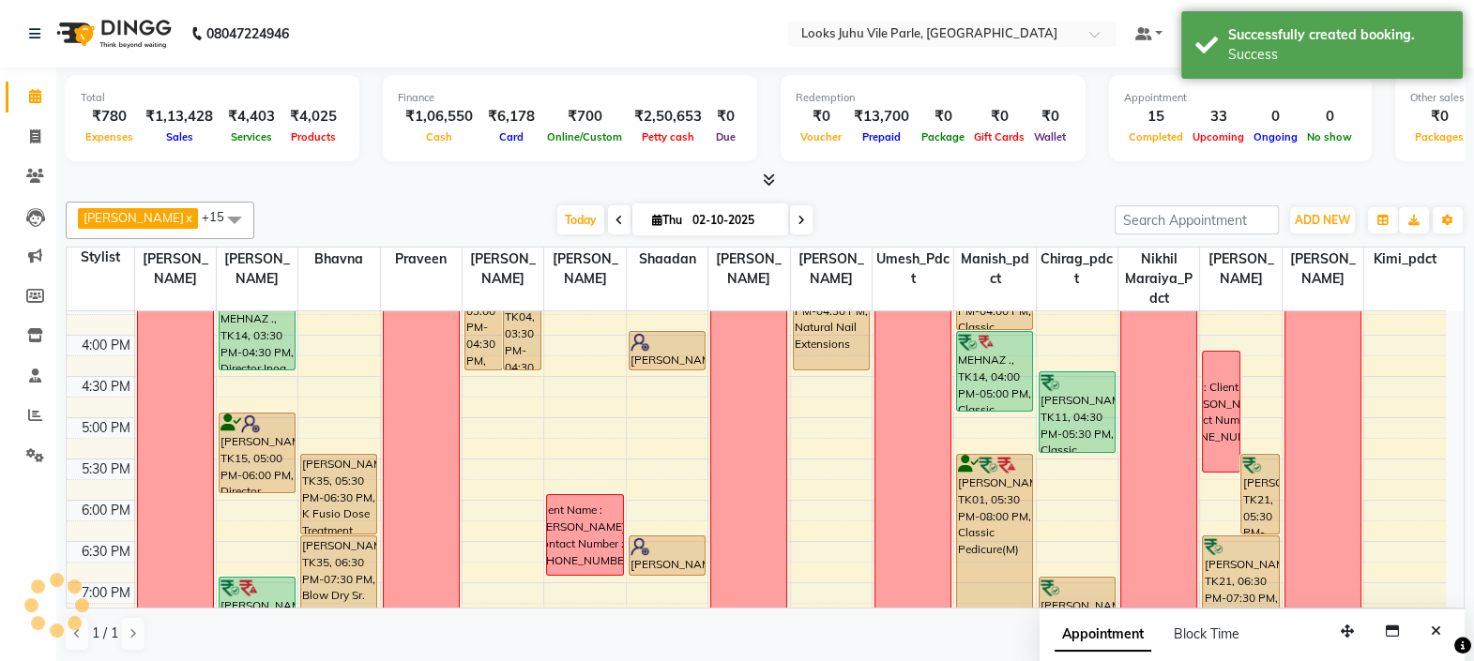
scroll to position [0, 0]
